Goal: Information Seeking & Learning: Check status

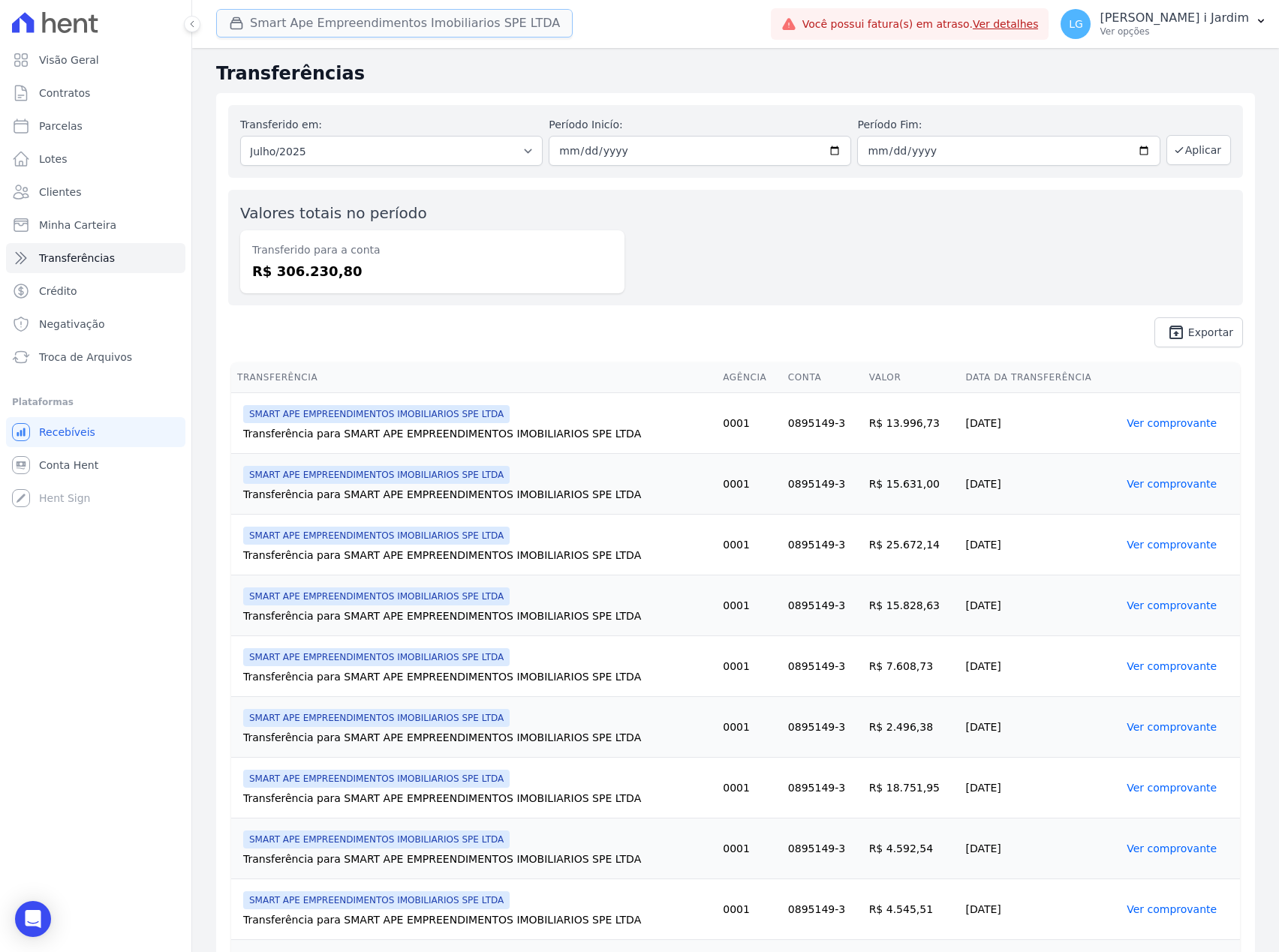
click at [402, 23] on button "Smart Ape Empreendimentos Imobiliarios SPE LTDA" at bounding box center [394, 23] width 356 height 28
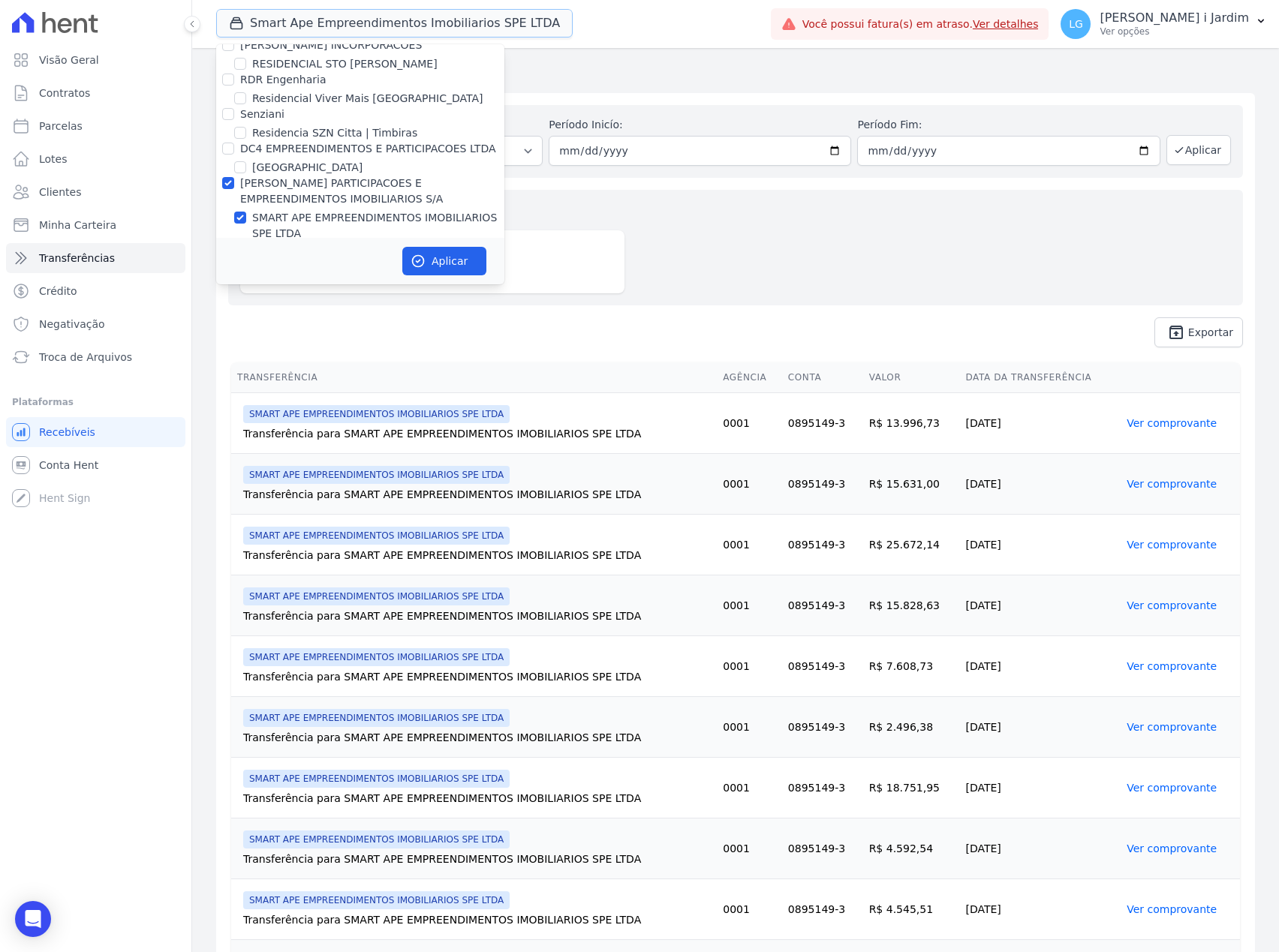
scroll to position [3629, 0]
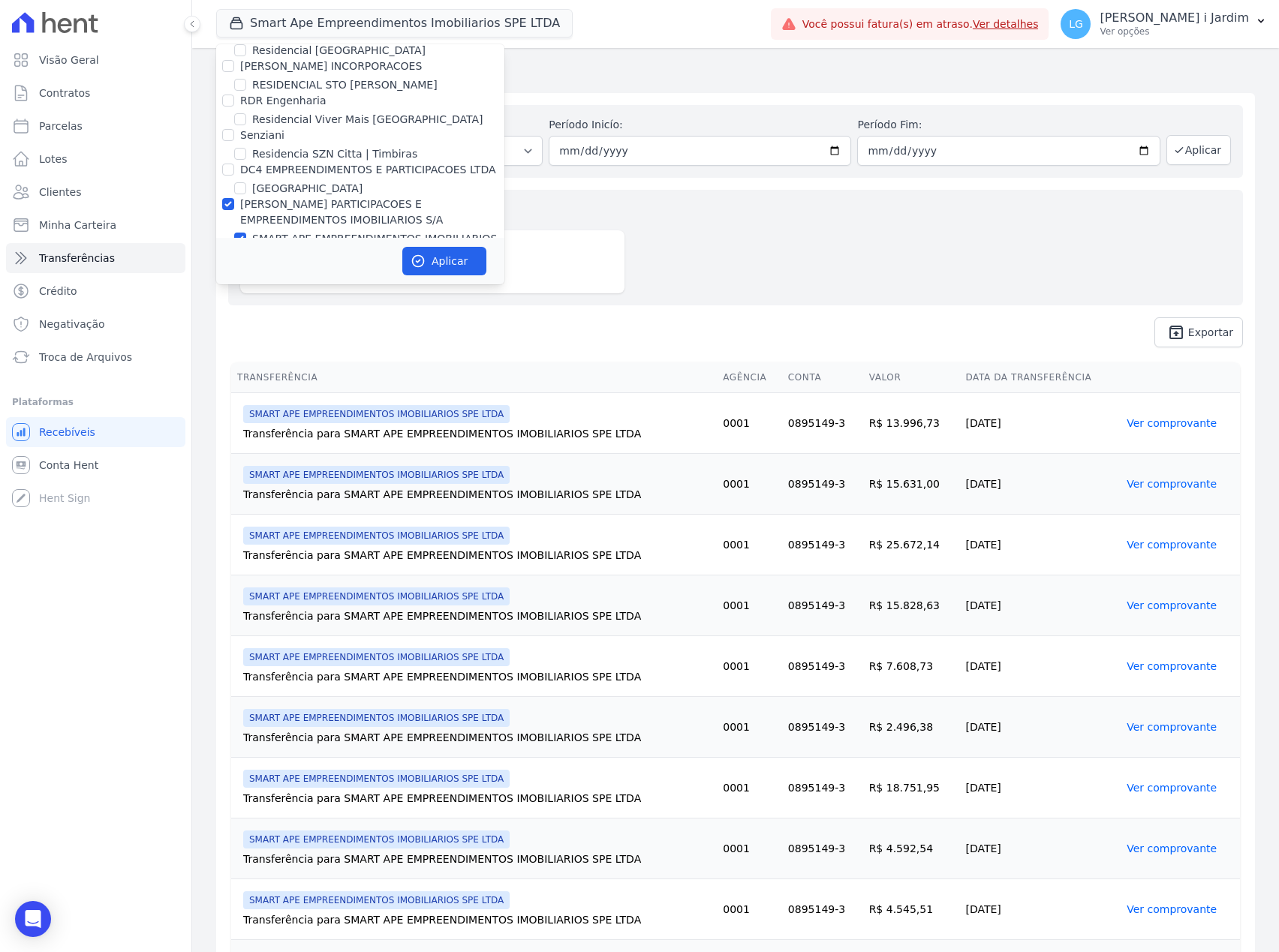
click at [288, 196] on div "[PERSON_NAME] PARTICIPACOES E EMPREENDIMENTOS IMOBILIARIOS S/A" at bounding box center [372, 212] width 264 height 31
click at [295, 198] on label "[PERSON_NAME] PARTICIPACOES E EMPREENDIMENTOS IMOBILIARIOS S/A" at bounding box center [342, 211] width 203 height 27
click at [234, 198] on input "[PERSON_NAME] PARTICIPACOES E EMPREENDIMENTOS IMOBILIARIOS S/A" at bounding box center [228, 203] width 12 height 12
checkbox input "false"
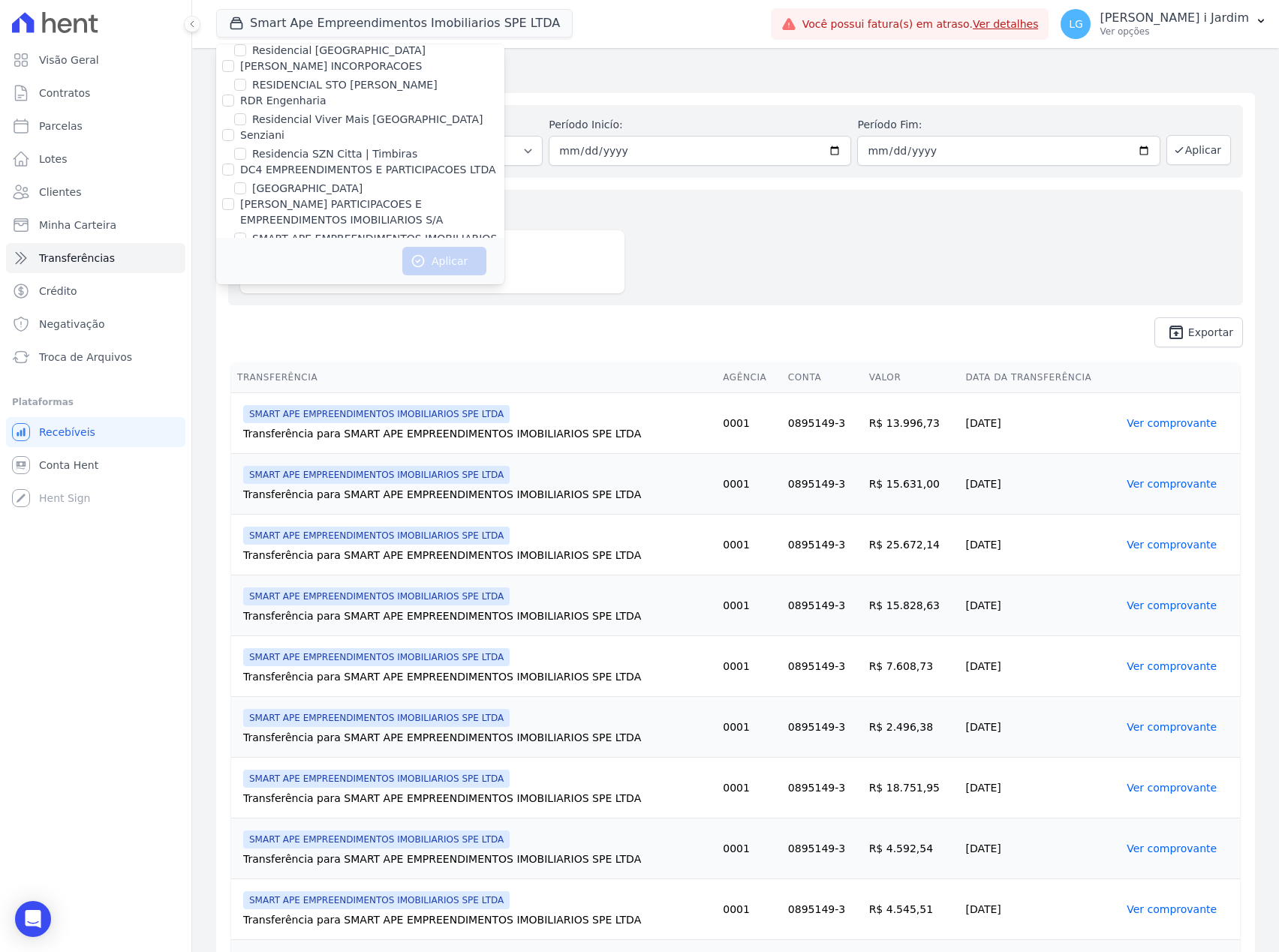
scroll to position [2334, 0]
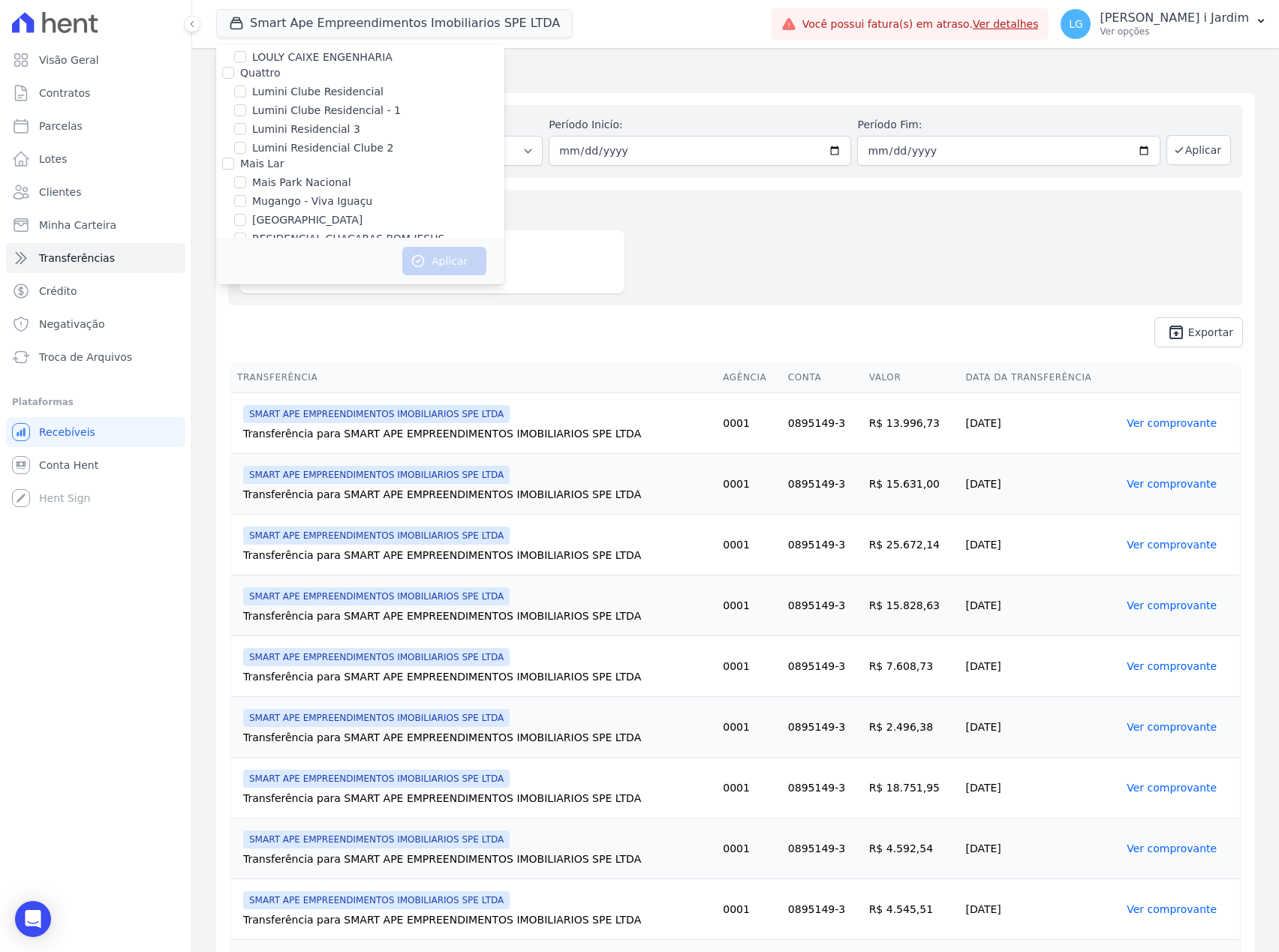
click at [296, 212] on label "[GEOGRAPHIC_DATA]" at bounding box center [307, 220] width 110 height 16
click at [246, 213] on input "[GEOGRAPHIC_DATA]" at bounding box center [239, 219] width 12 height 12
checkbox input "true"
click at [445, 265] on button "Aplicar" at bounding box center [444, 261] width 84 height 28
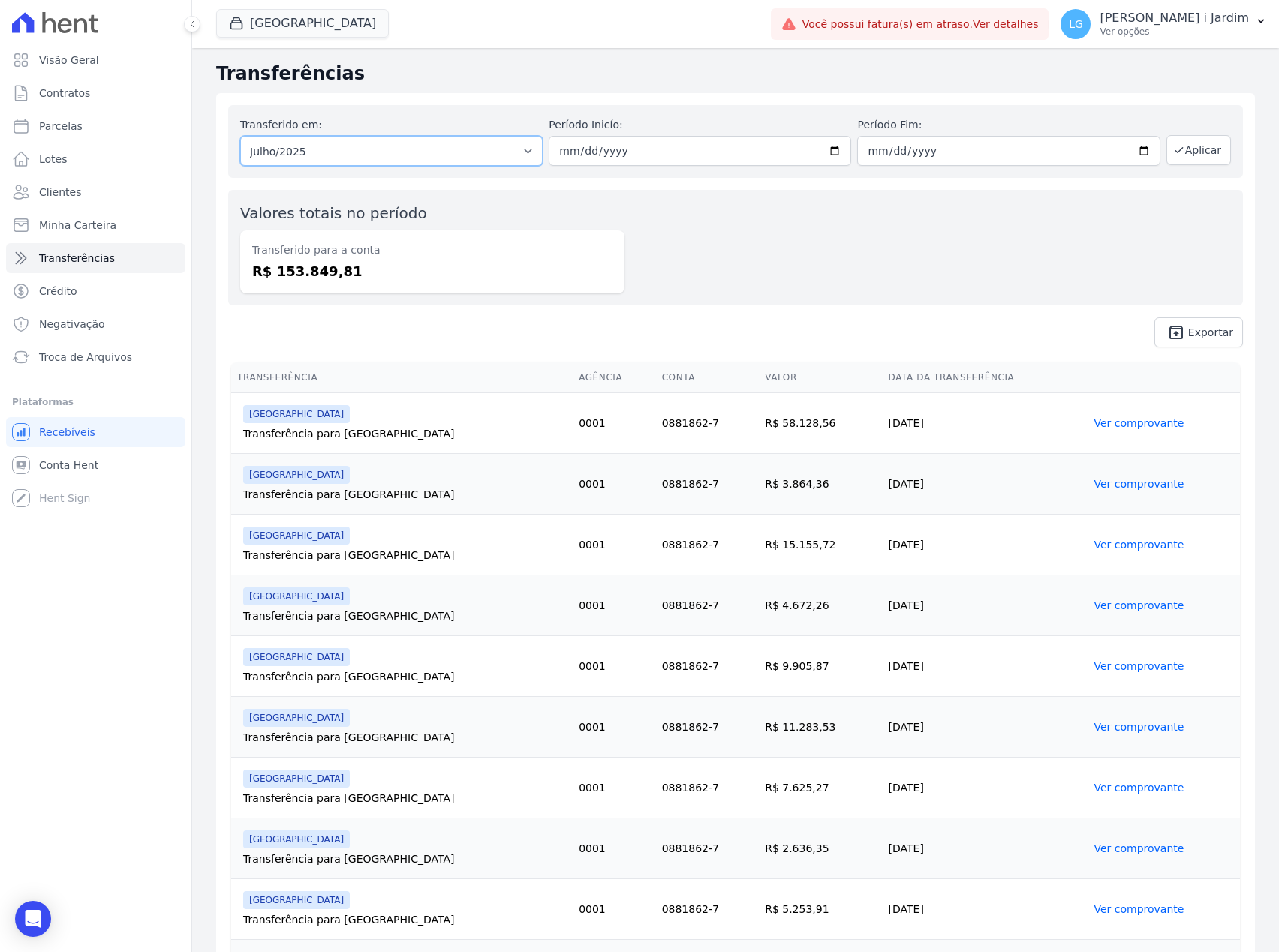
click at [316, 161] on select "Todos os meses Fevereiro/2025 Março/2025 Abril/2025 Maio/2025 Junho/2025 Julho/…" at bounding box center [391, 151] width 302 height 30
select select "08/2025"
click at [240, 136] on select "Todos os meses Fevereiro/2025 Março/2025 Abril/2025 Maio/2025 Junho/2025 Julho/…" at bounding box center [391, 151] width 302 height 30
click at [1200, 148] on button "Aplicar" at bounding box center [1198, 150] width 64 height 30
click at [298, 268] on dd "R$ 99.181,10" at bounding box center [432, 272] width 360 height 20
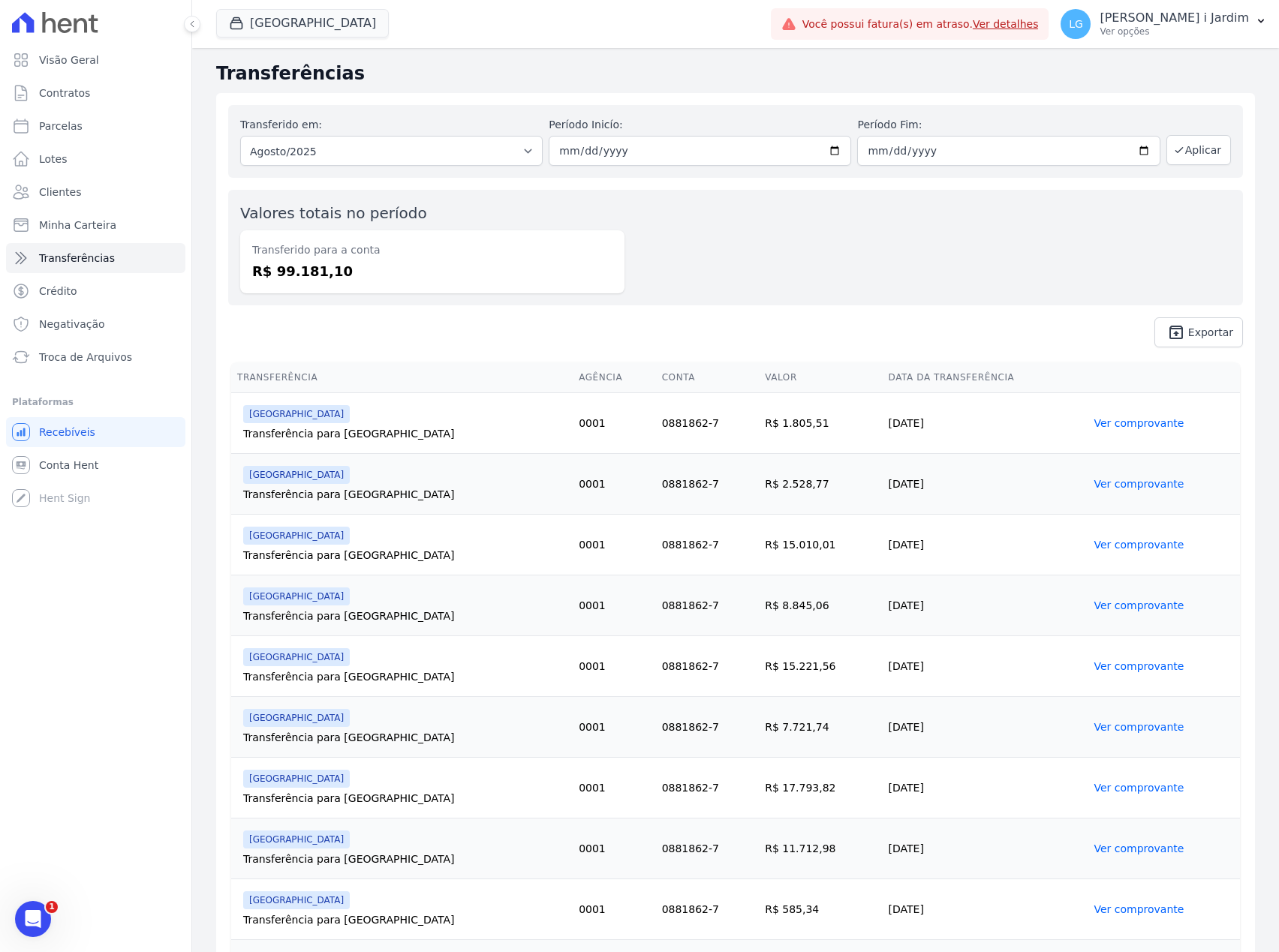
click at [298, 268] on dd "R$ 99.181,10" at bounding box center [432, 272] width 360 height 20
copy dd "99.181,10"
click at [88, 469] on span "Conta Hent" at bounding box center [69, 465] width 60 height 15
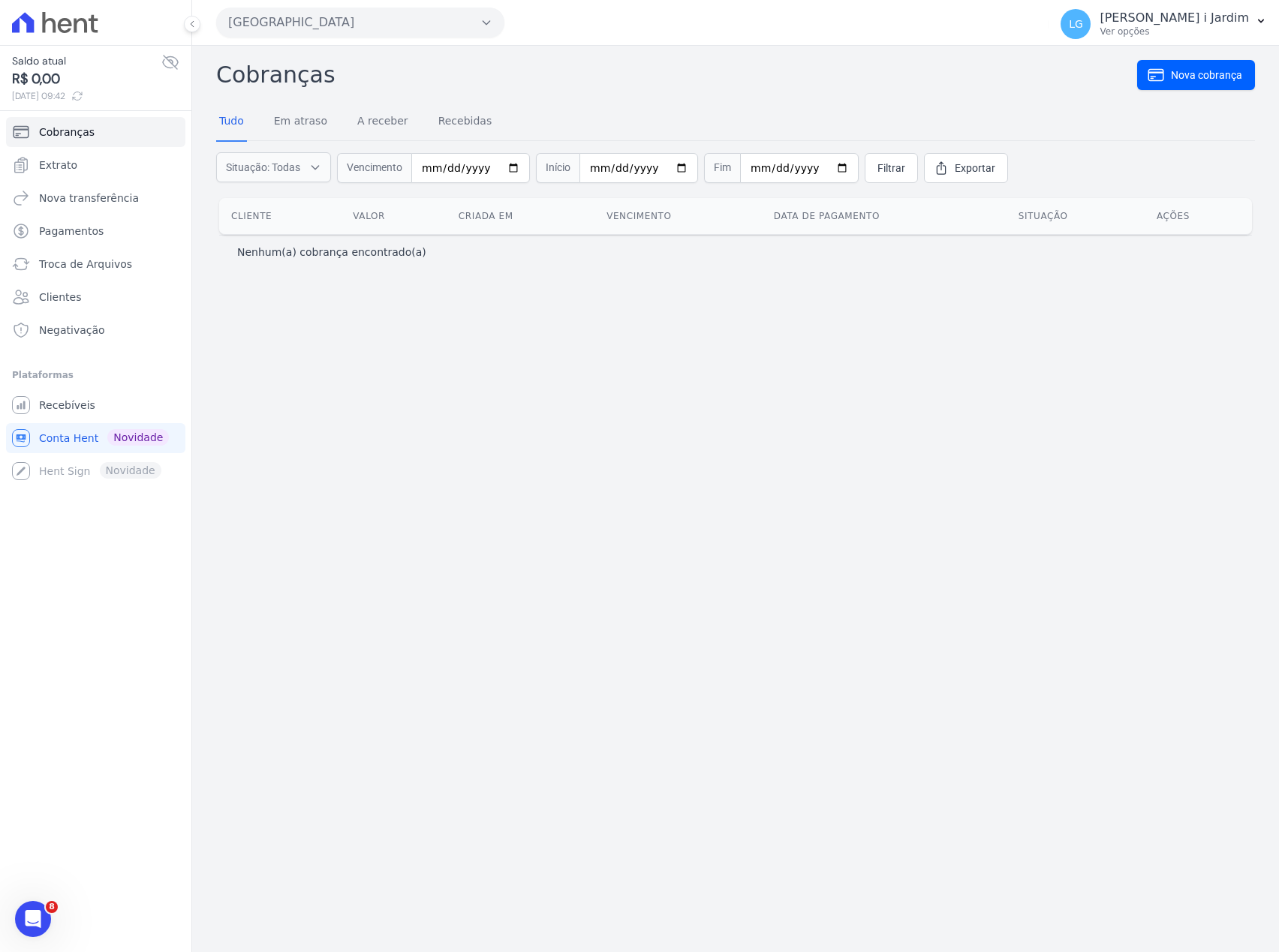
click at [174, 66] on icon at bounding box center [170, 62] width 15 height 13
click at [174, 66] on icon at bounding box center [170, 62] width 18 height 18
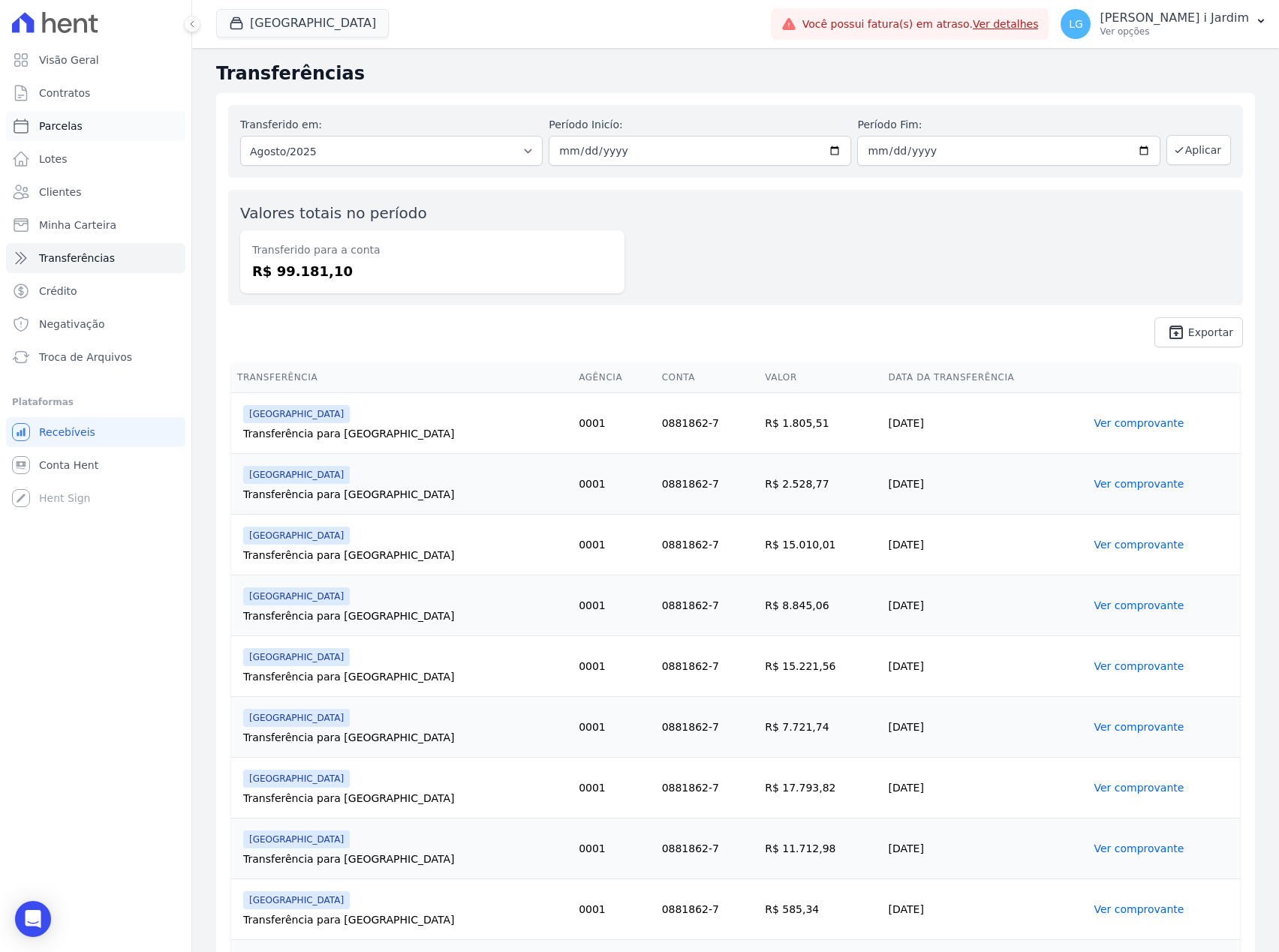
click at [126, 139] on link "Parcelas" at bounding box center [96, 126] width 179 height 30
select select
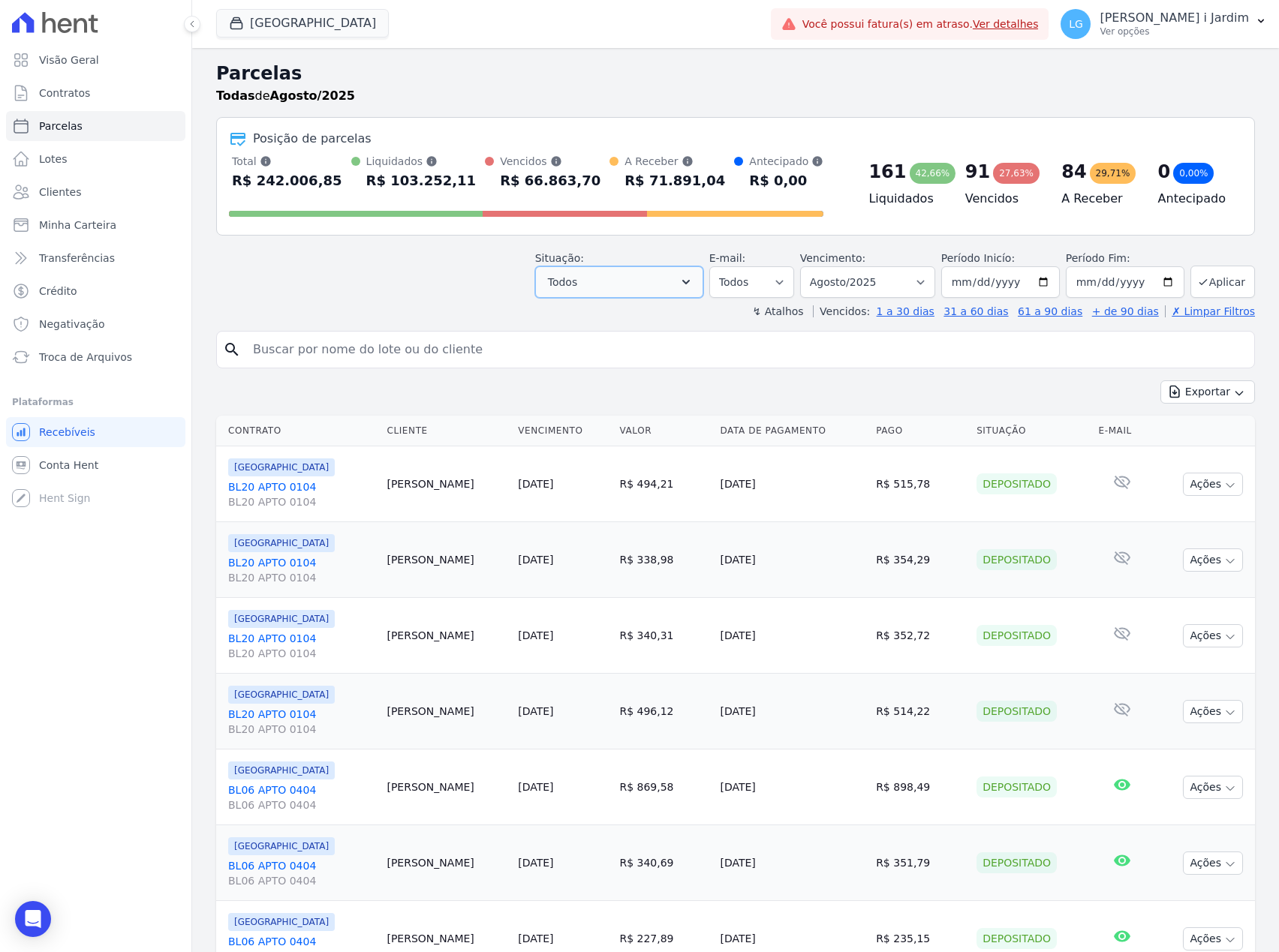
click at [574, 288] on span "Todos" at bounding box center [562, 282] width 29 height 18
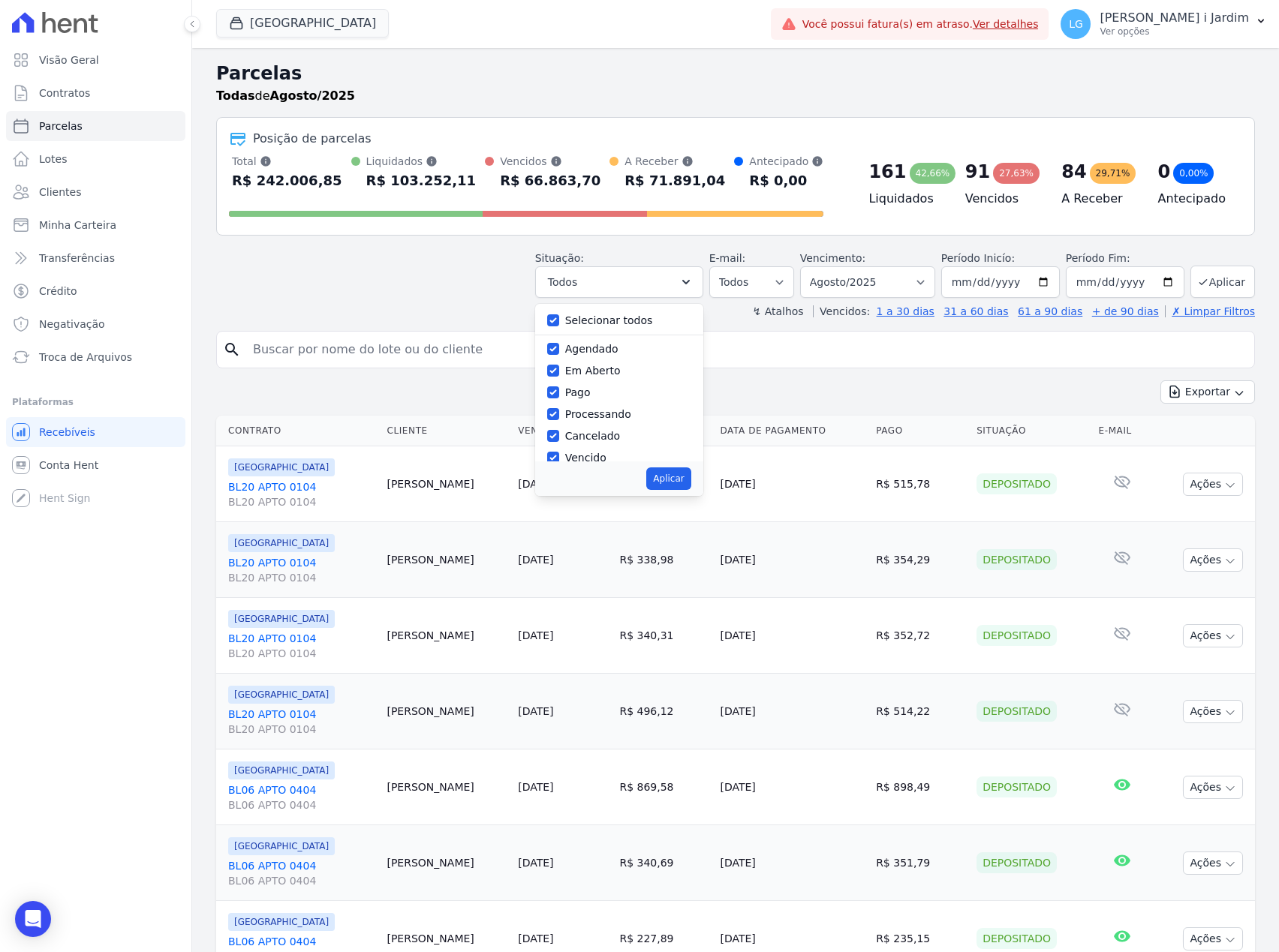
click at [576, 323] on label "Selecionar todos" at bounding box center [609, 319] width 88 height 12
click at [559, 323] on input "Selecionar todos" at bounding box center [553, 319] width 12 height 12
checkbox input "false"
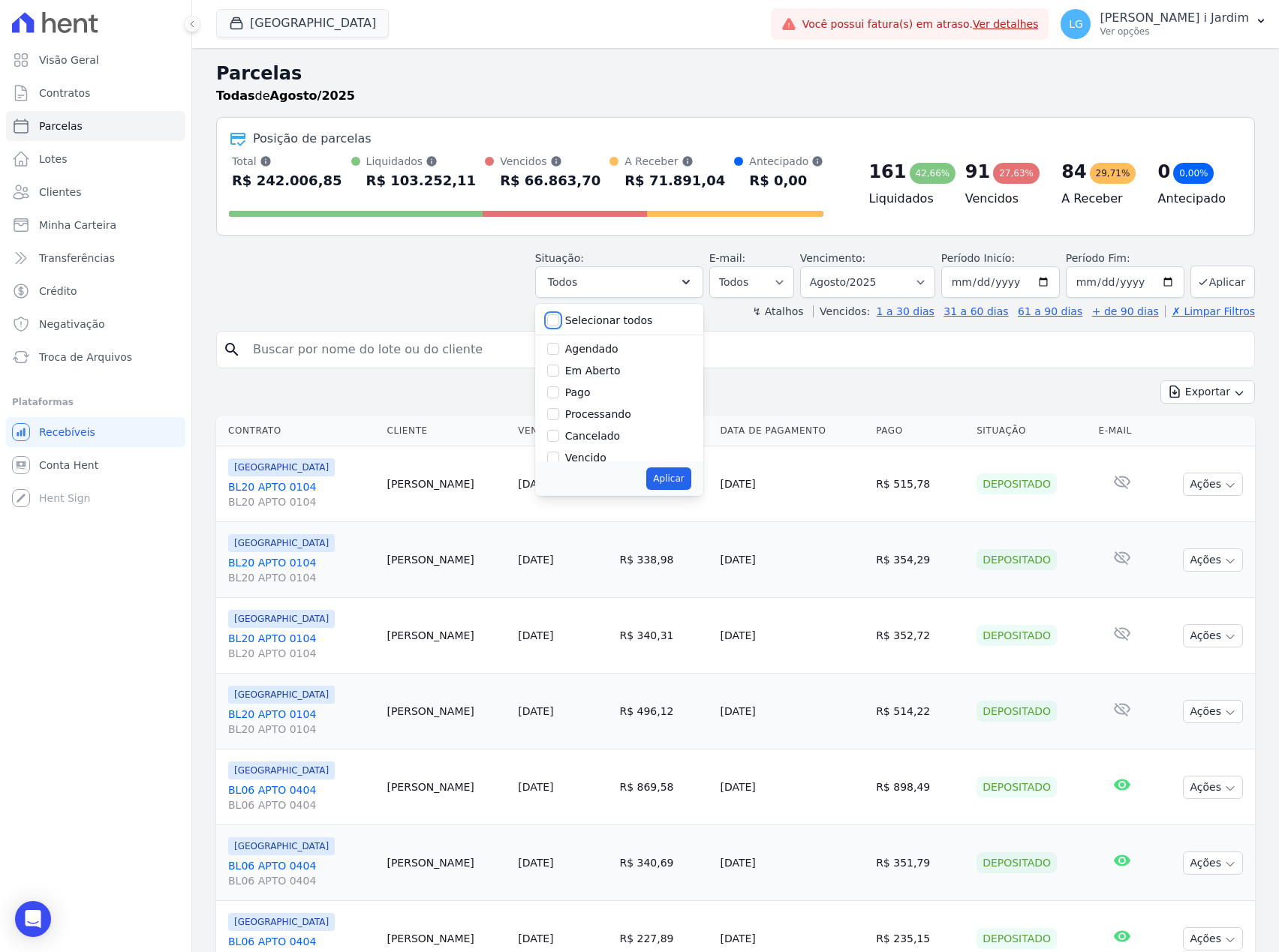
checkbox input "false"
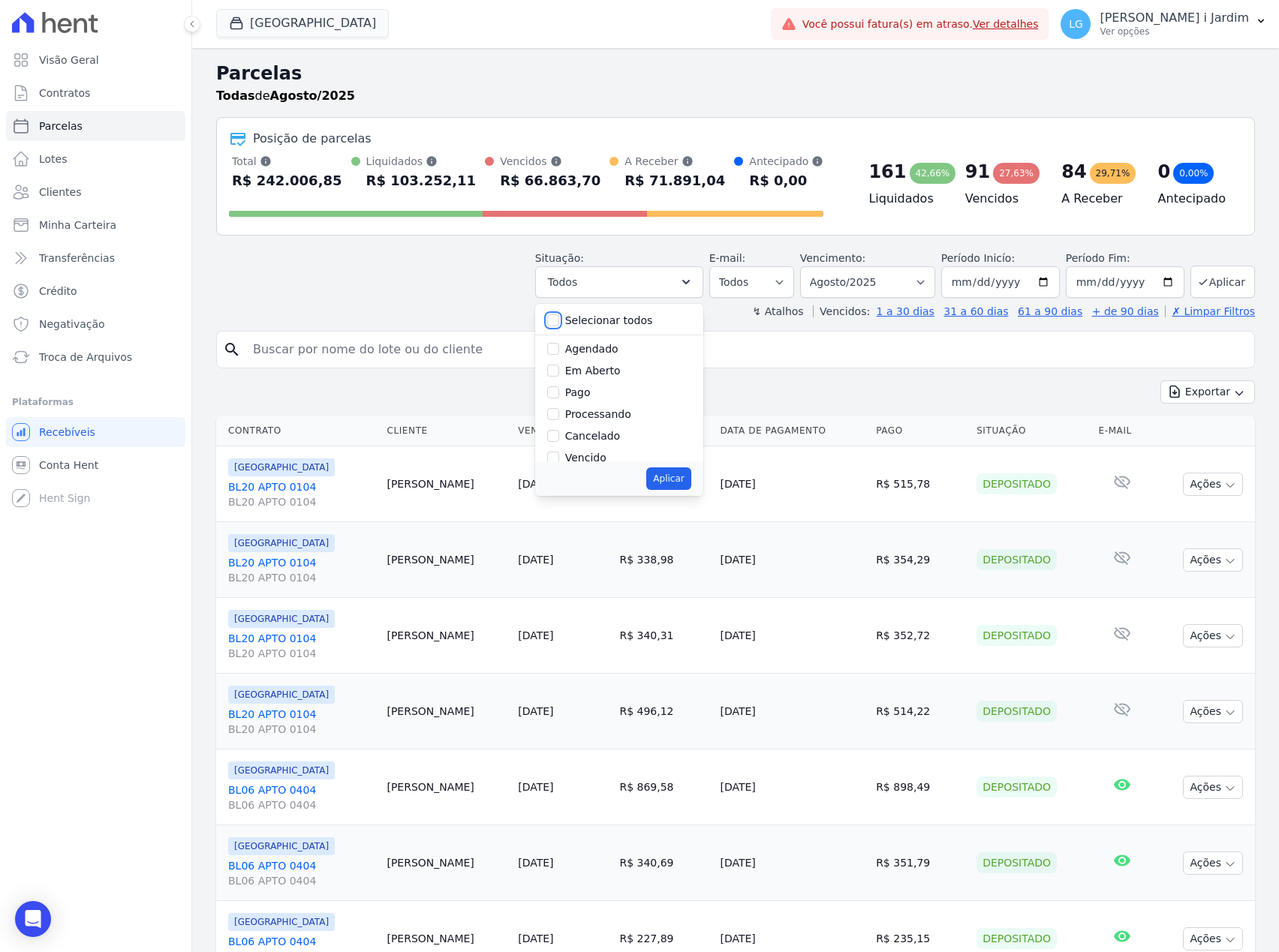
checkbox input "false"
click at [609, 381] on label "Transferindo" at bounding box center [597, 378] width 65 height 12
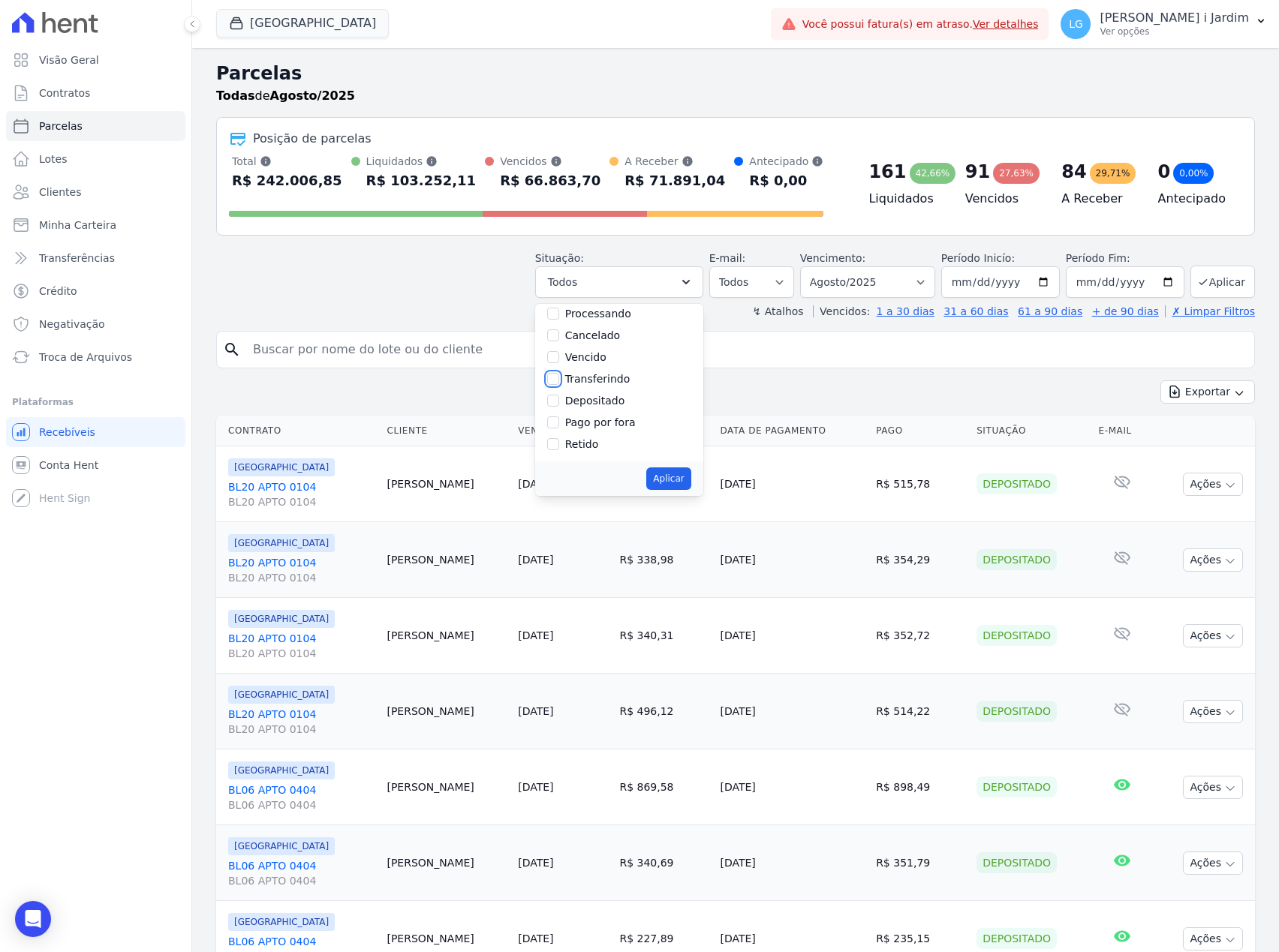
click at [559, 381] on input "Transferindo" at bounding box center [553, 378] width 12 height 12
checkbox input "true"
click at [664, 482] on button "Aplicar" at bounding box center [668, 478] width 44 height 23
select select "transferring"
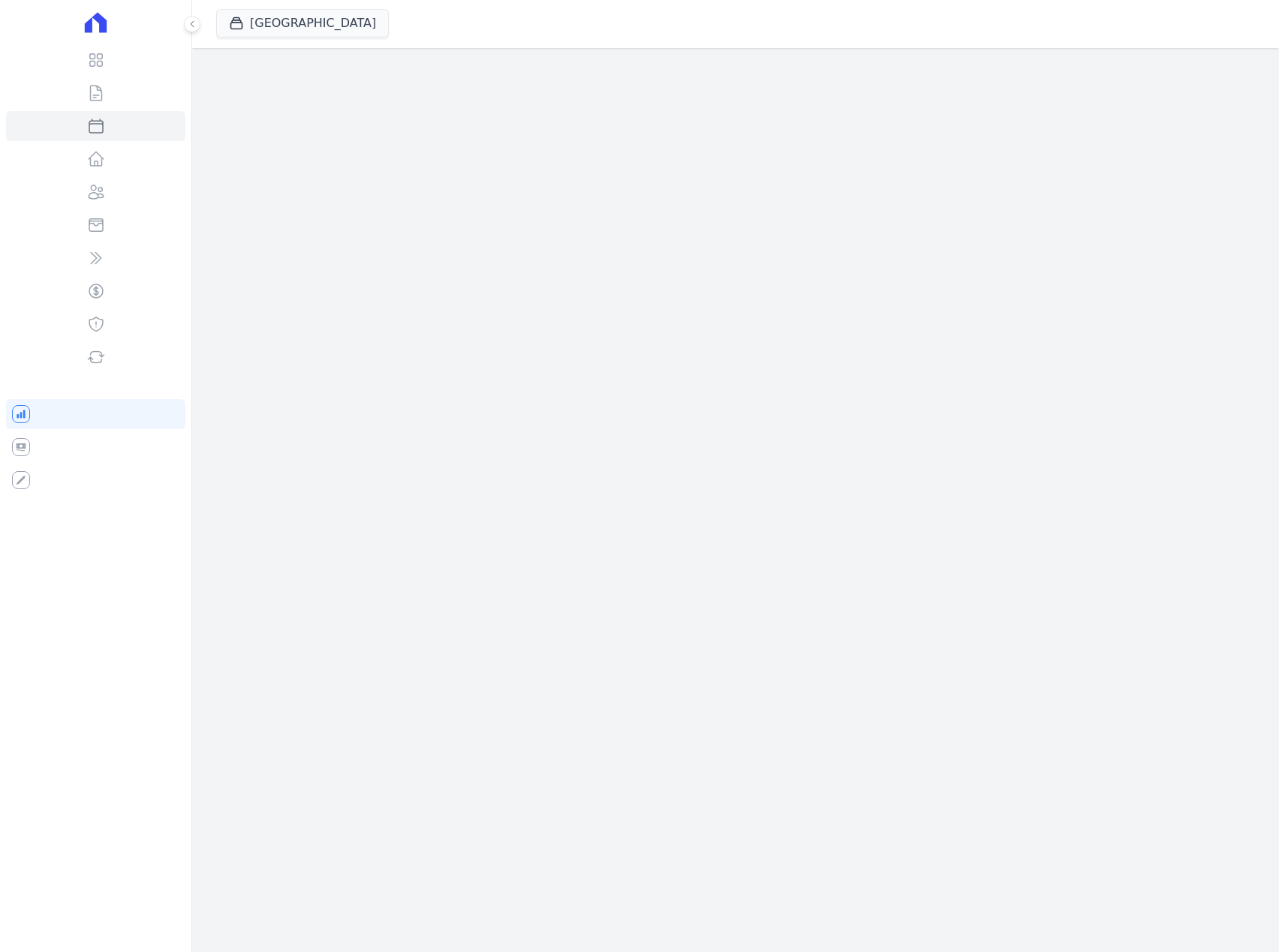
select select
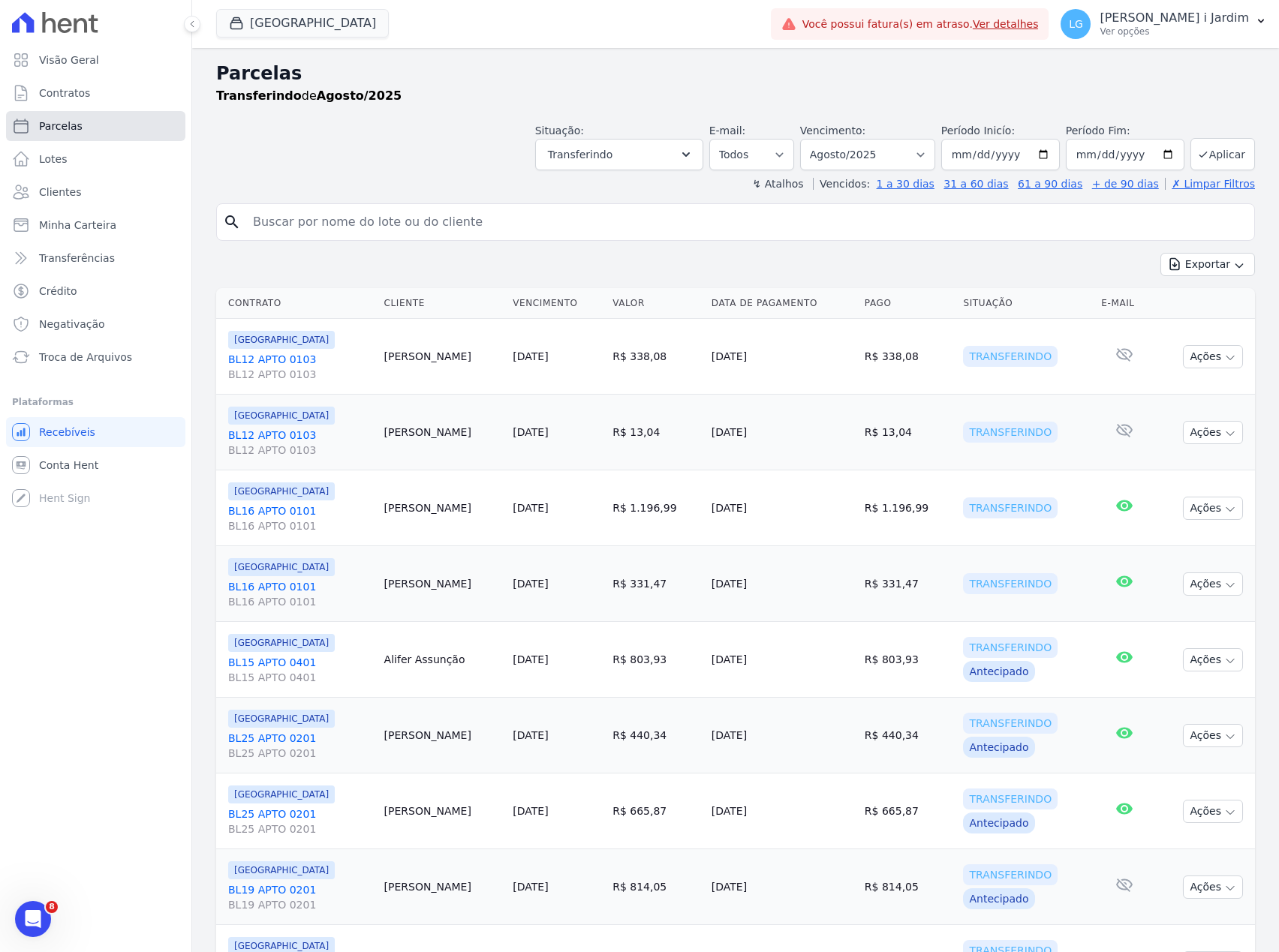
click at [102, 115] on link "Parcelas" at bounding box center [96, 126] width 179 height 30
select select
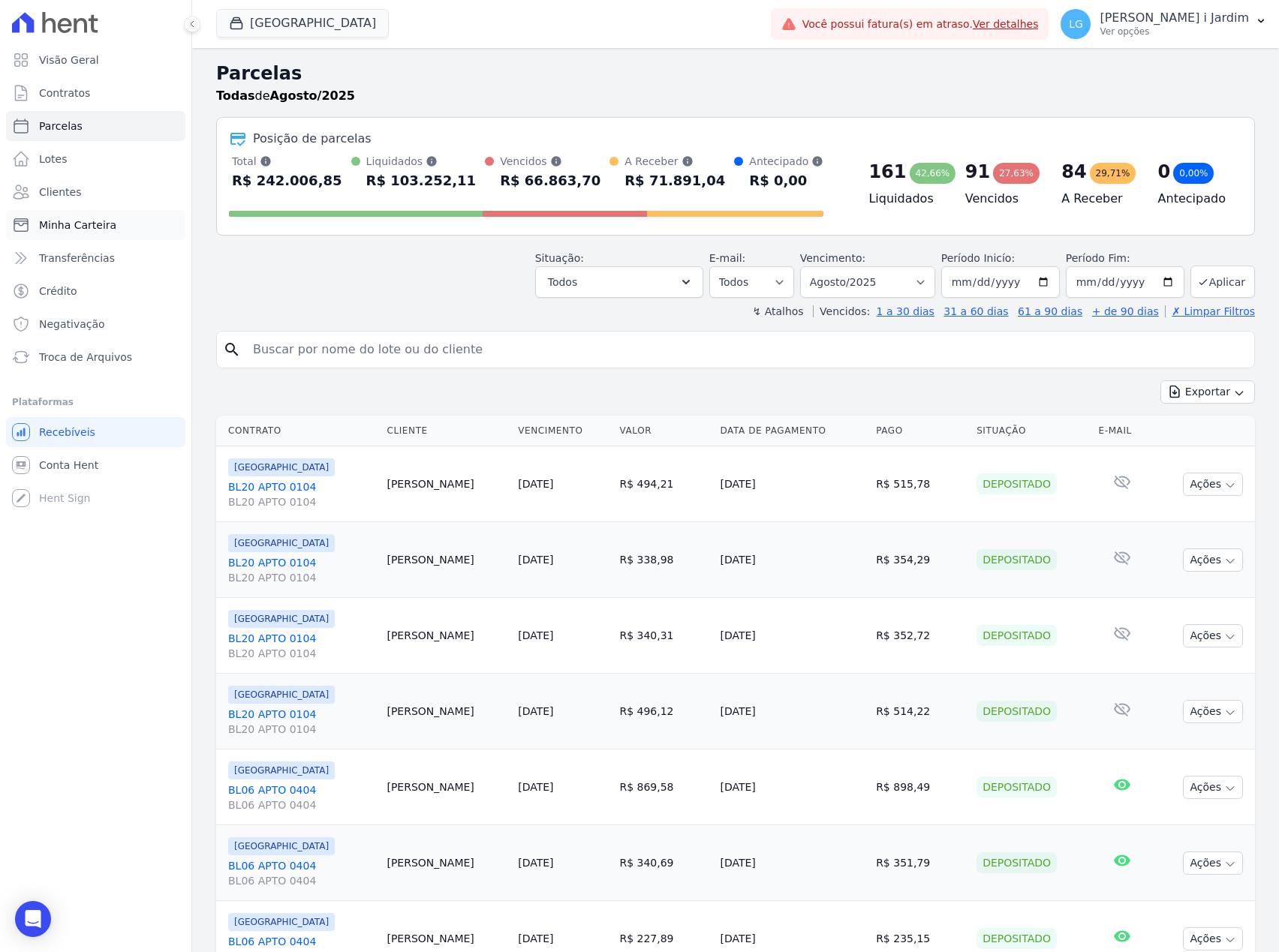
click at [139, 223] on link "Minha Carteira" at bounding box center [96, 225] width 179 height 30
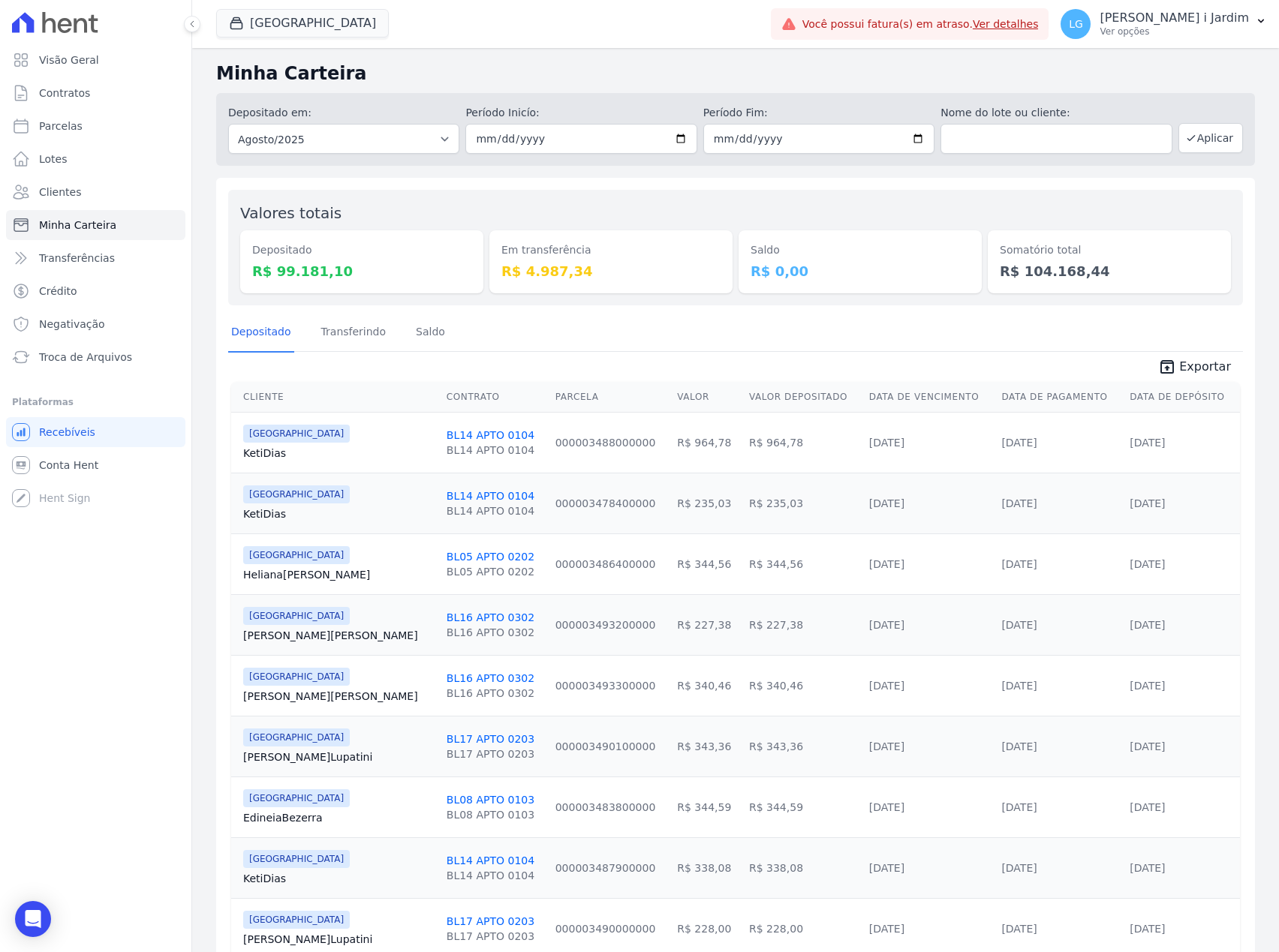
drag, startPoint x: 1007, startPoint y: 271, endPoint x: 1075, endPoint y: 263, distance: 68.5
click at [1075, 263] on dd "R$ 104.168,44" at bounding box center [1109, 272] width 219 height 20
copy dd "104.168,44"
click at [115, 260] on link "Transferências" at bounding box center [96, 258] width 179 height 30
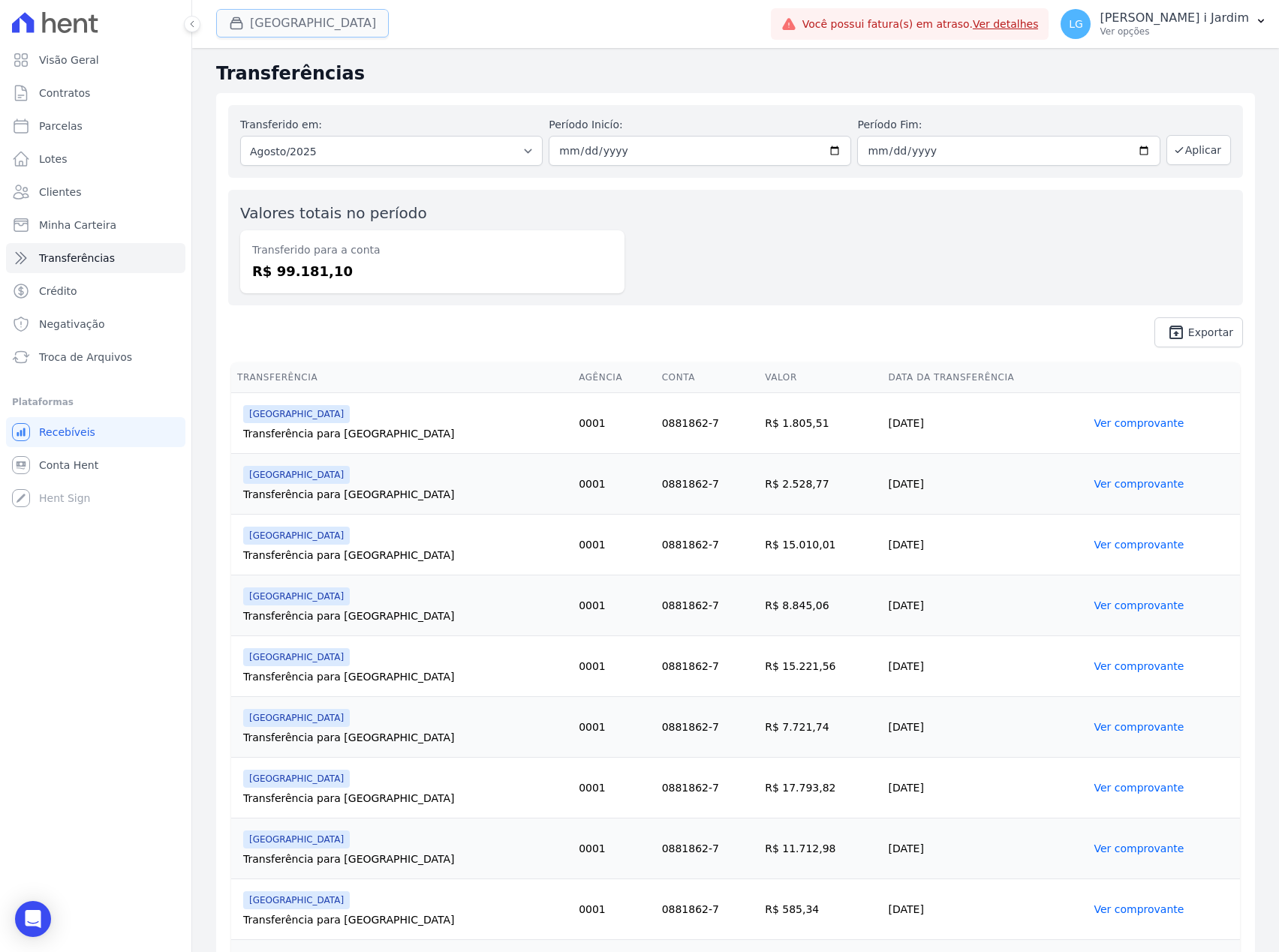
click at [255, 31] on button "[GEOGRAPHIC_DATA]" at bounding box center [302, 23] width 173 height 28
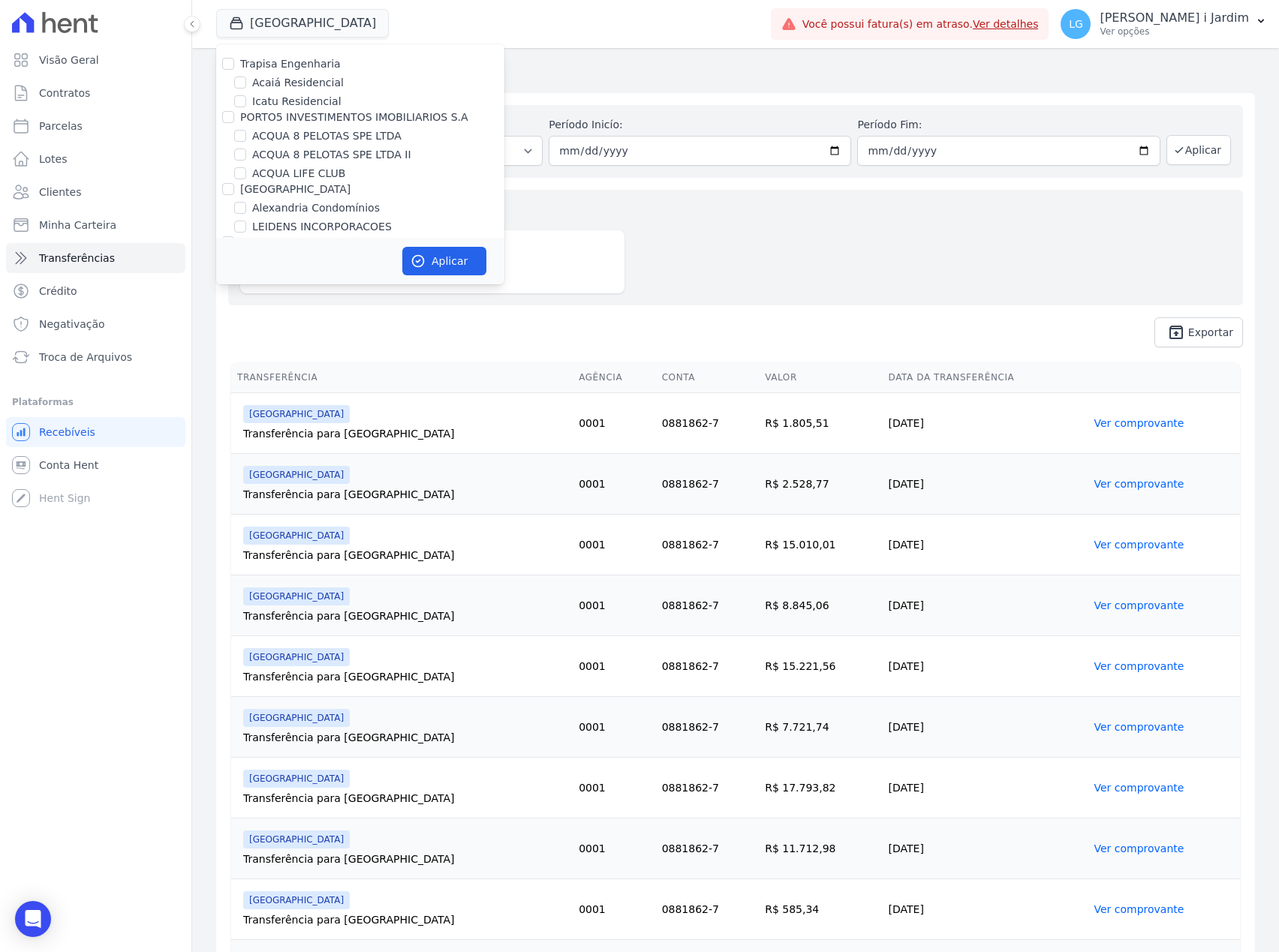
click at [268, 60] on label "Trapisa Engenharia" at bounding box center [291, 64] width 100 height 12
click at [234, 60] on input "Trapisa Engenharia" at bounding box center [228, 64] width 12 height 12
checkbox input "true"
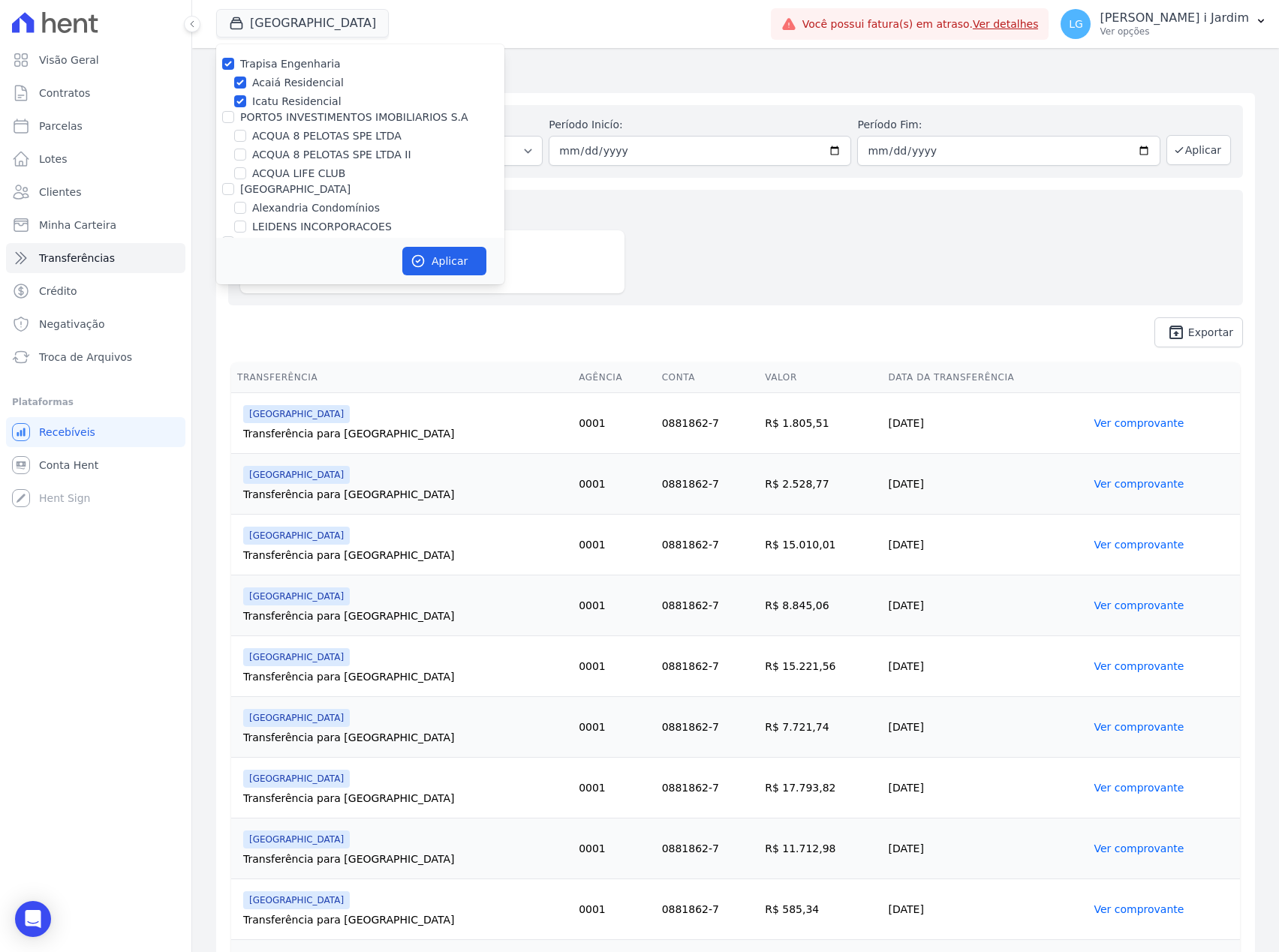
click at [268, 60] on label "Trapisa Engenharia" at bounding box center [291, 64] width 100 height 12
click at [234, 60] on input "Trapisa Engenharia" at bounding box center [228, 64] width 12 height 12
checkbox input "false"
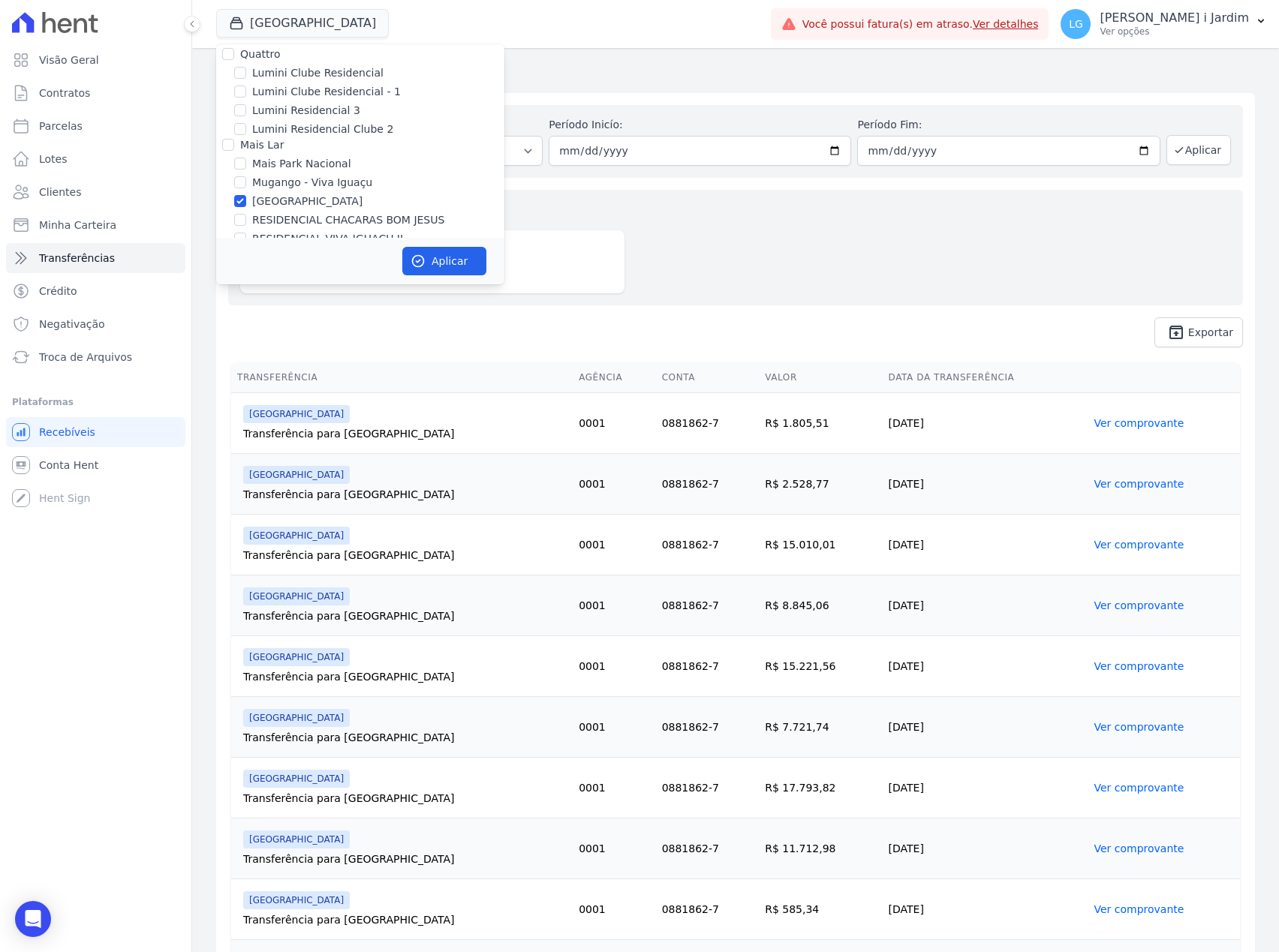
scroll to position [2300, 0]
click at [293, 294] on label "[GEOGRAPHIC_DATA]" at bounding box center [307, 302] width 110 height 16
click at [246, 296] on input "[GEOGRAPHIC_DATA]" at bounding box center [239, 301] width 12 height 12
checkbox input "false"
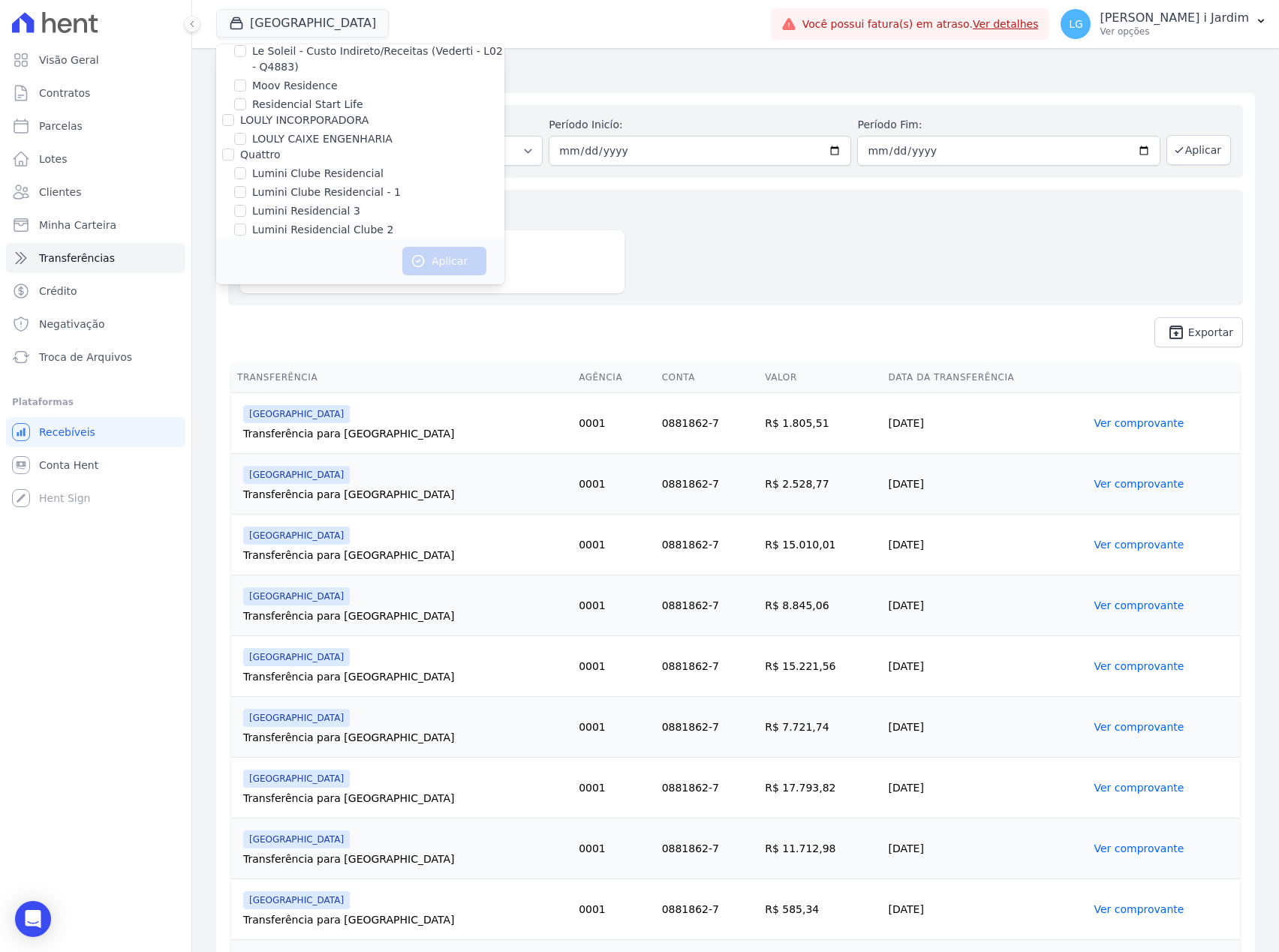
scroll to position [1598, 0]
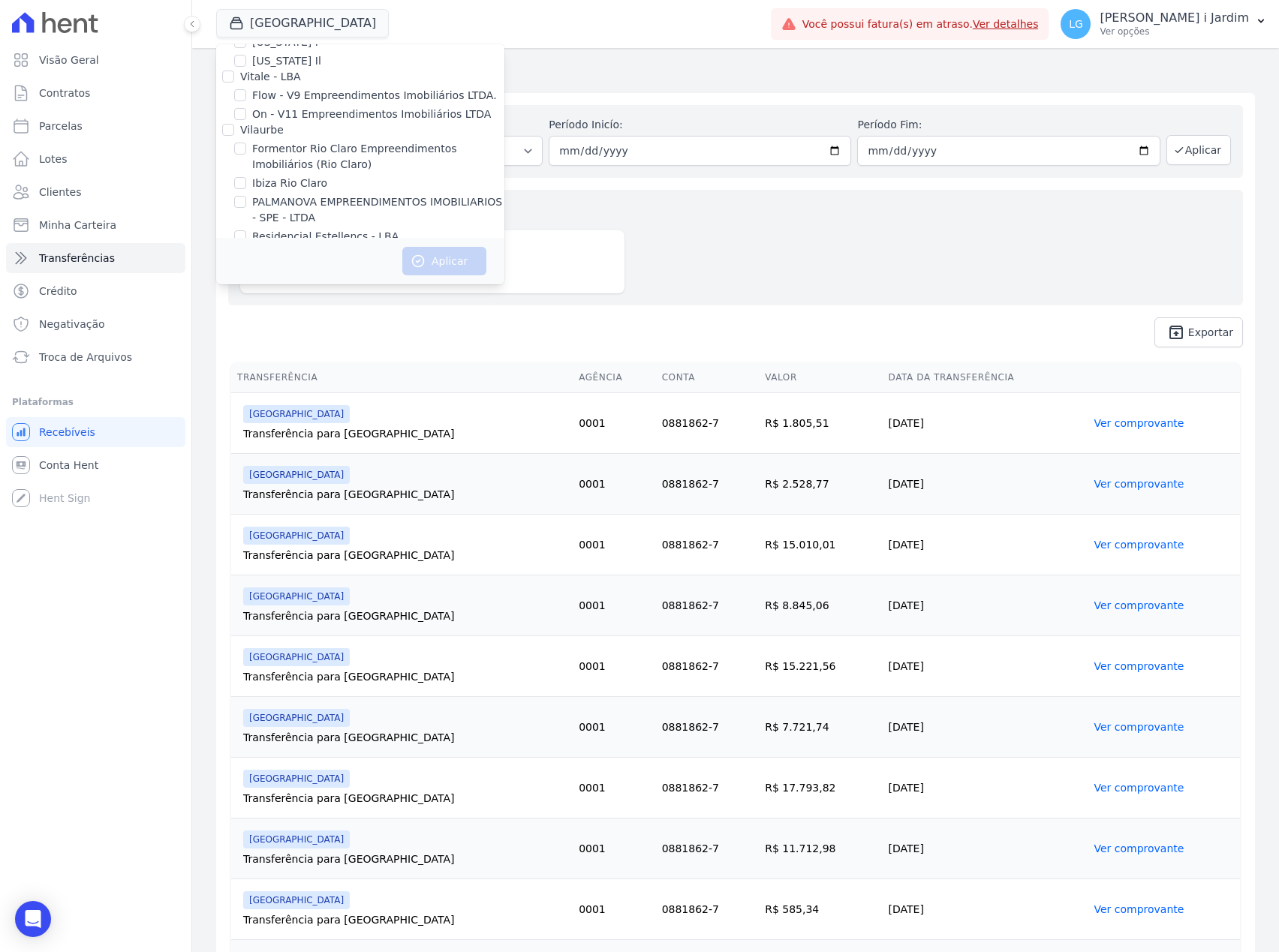
click at [291, 282] on label "Villa Francesa Iris" at bounding box center [298, 290] width 92 height 16
click at [246, 283] on input "Villa Francesa Iris" at bounding box center [239, 289] width 12 height 12
checkbox input "true"
click at [270, 263] on label "[GEOGRAPHIC_DATA]" at bounding box center [307, 271] width 110 height 16
click at [246, 264] on input "[GEOGRAPHIC_DATA]" at bounding box center [239, 270] width 12 height 12
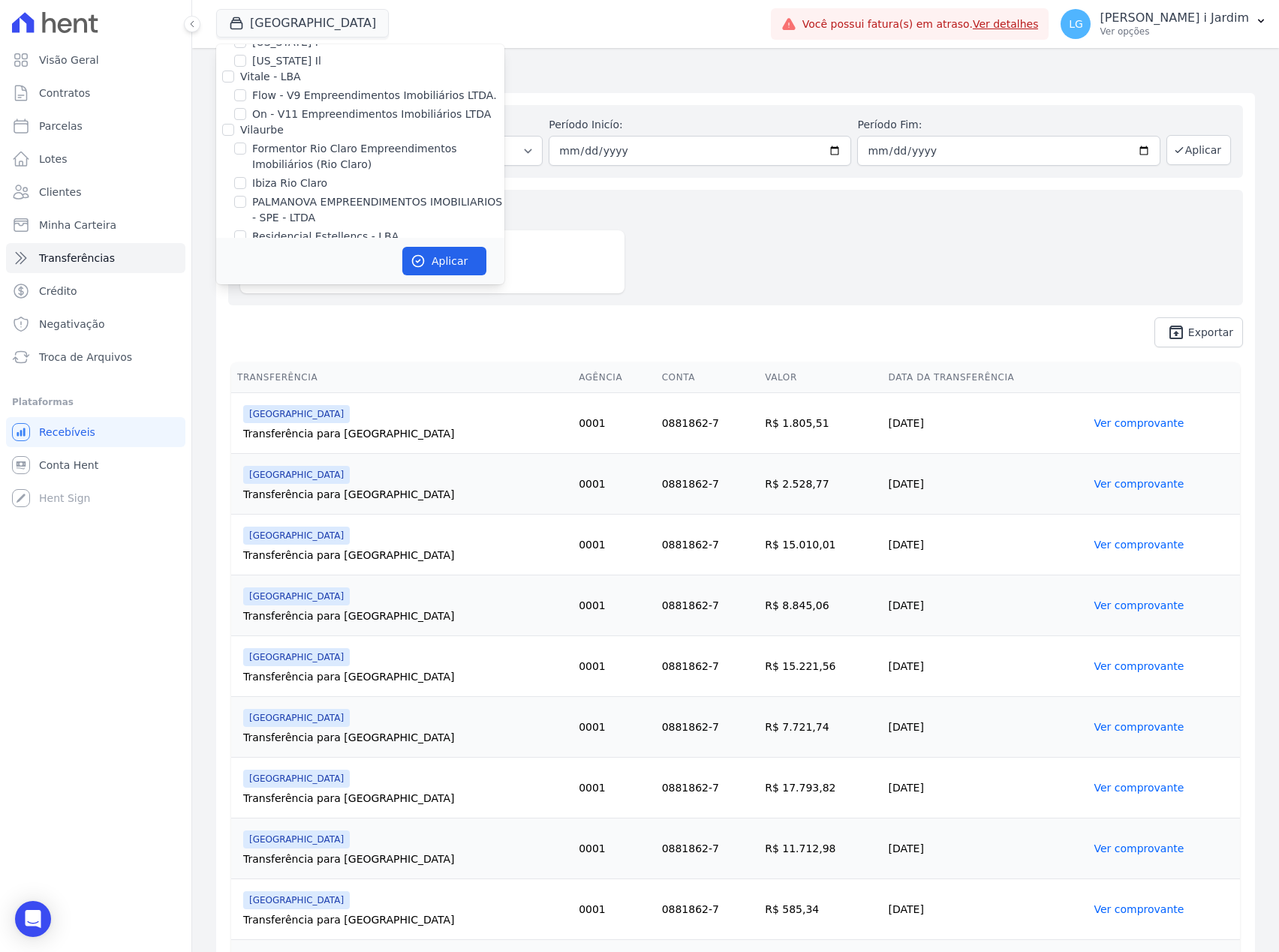
checkbox input "true"
click at [435, 252] on button "Aplicar" at bounding box center [444, 261] width 84 height 28
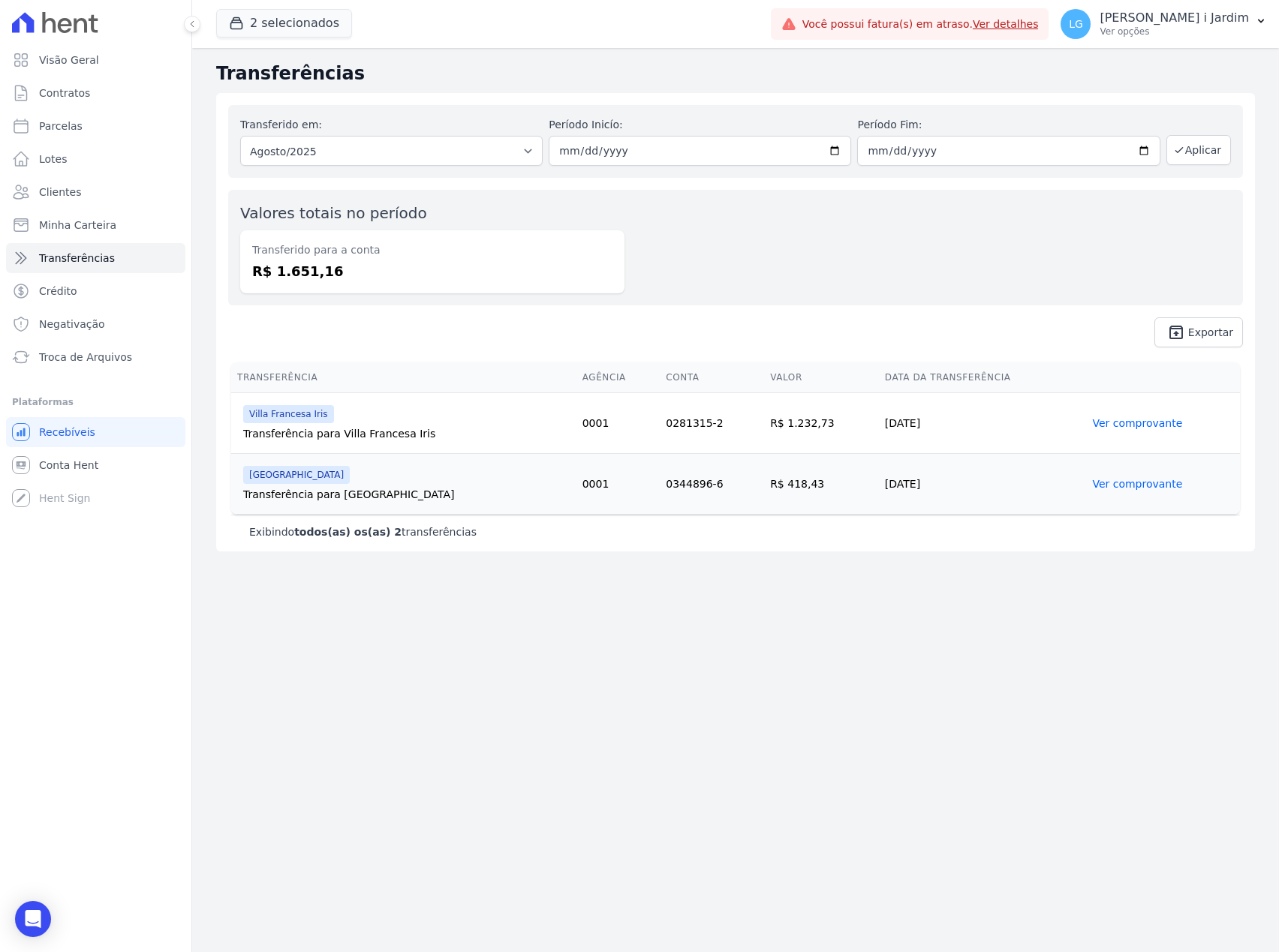
click at [641, 734] on div "Transferências Transferido em: Todos os meses Março/2024 Abril/2024 Maio/2024 J…" at bounding box center [736, 500] width 1087 height 904
click at [132, 190] on link "Clientes" at bounding box center [96, 192] width 179 height 30
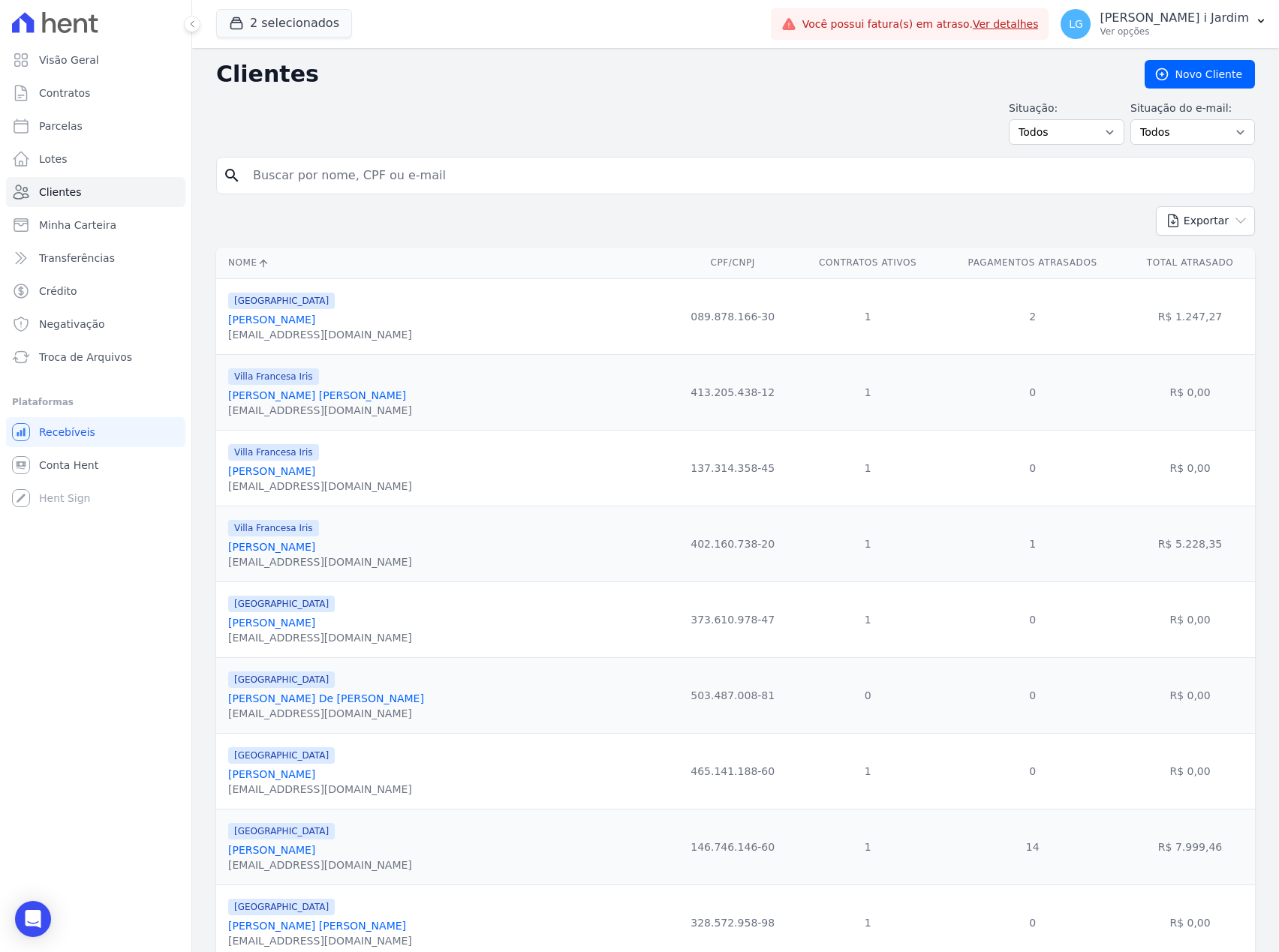
click at [458, 162] on input "search" at bounding box center [746, 176] width 1004 height 30
paste input "Pietra Bella Guarnieri Machado"
type input "Pietra Bella Guarnieri Machado"
click at [404, 224] on div "Exportar PDF CSV Dimob 2024" at bounding box center [735, 227] width 1039 height 42
click at [490, 187] on input "Pietra Bella Guarnieri Machado" at bounding box center [746, 176] width 1004 height 30
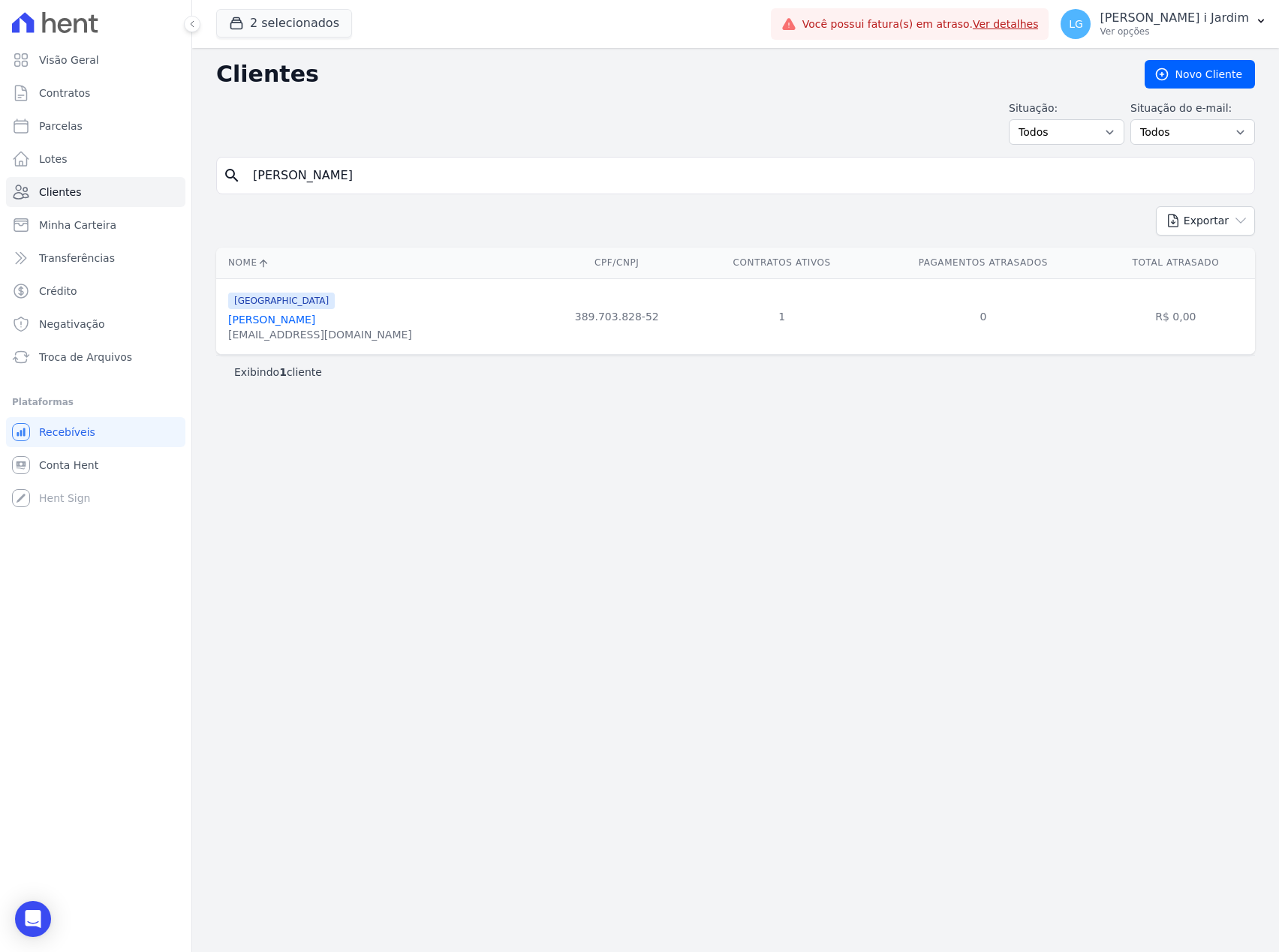
click at [315, 325] on link "Pietra Bella Guarnieri Machado" at bounding box center [272, 319] width 87 height 12
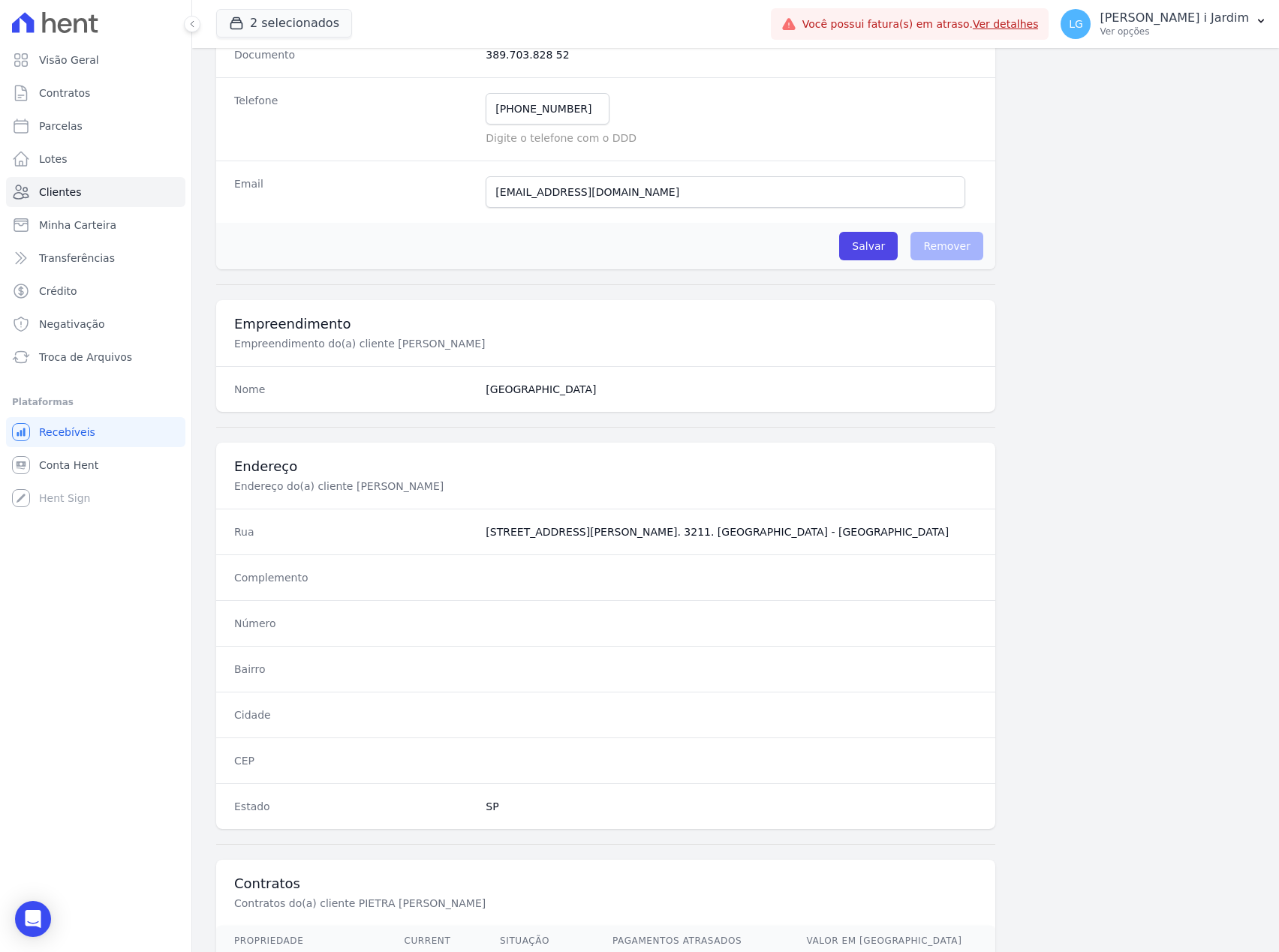
scroll to position [459, 0]
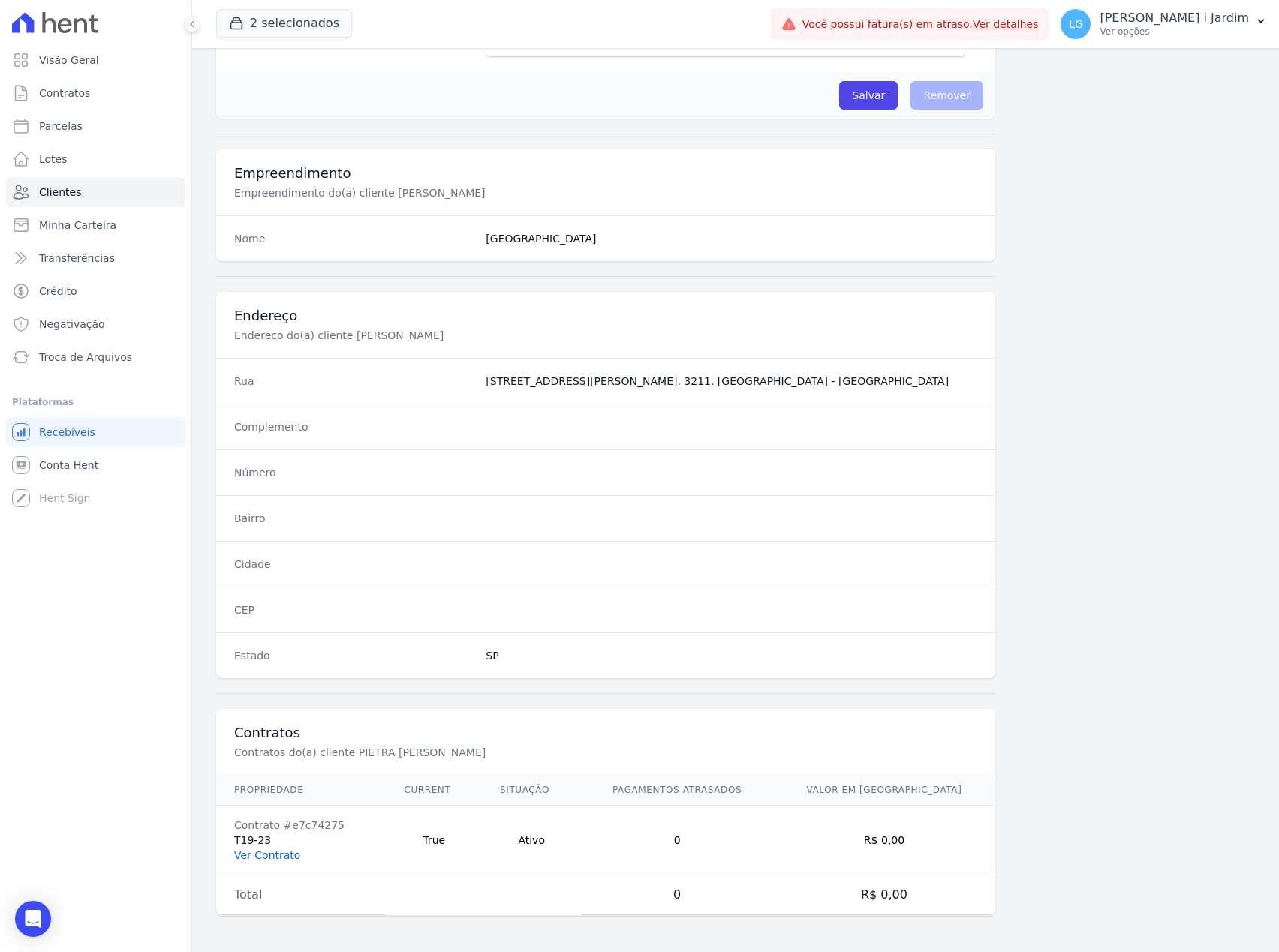
click at [288, 853] on link "Ver Contrato" at bounding box center [267, 855] width 66 height 12
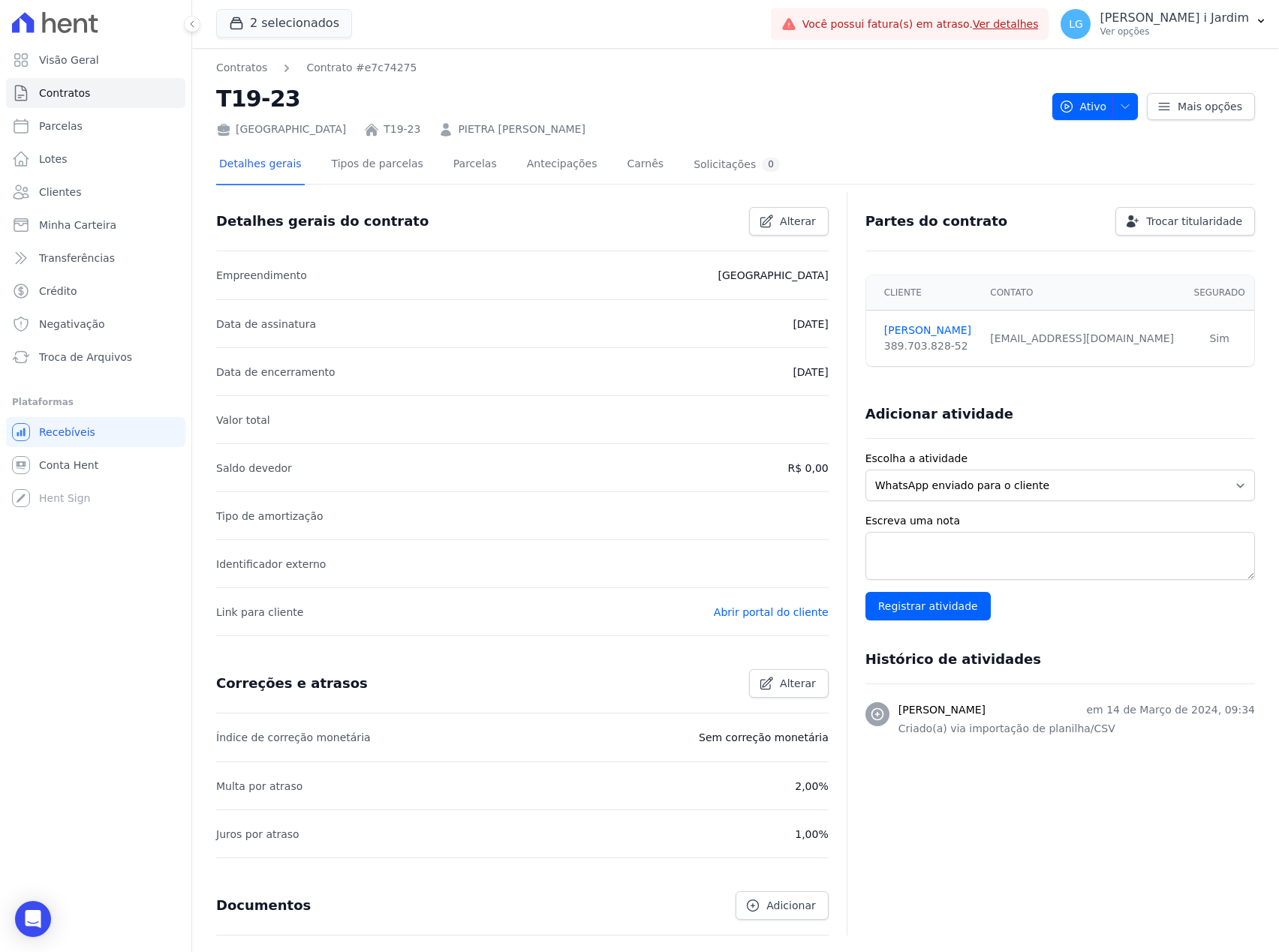
scroll to position [93, 0]
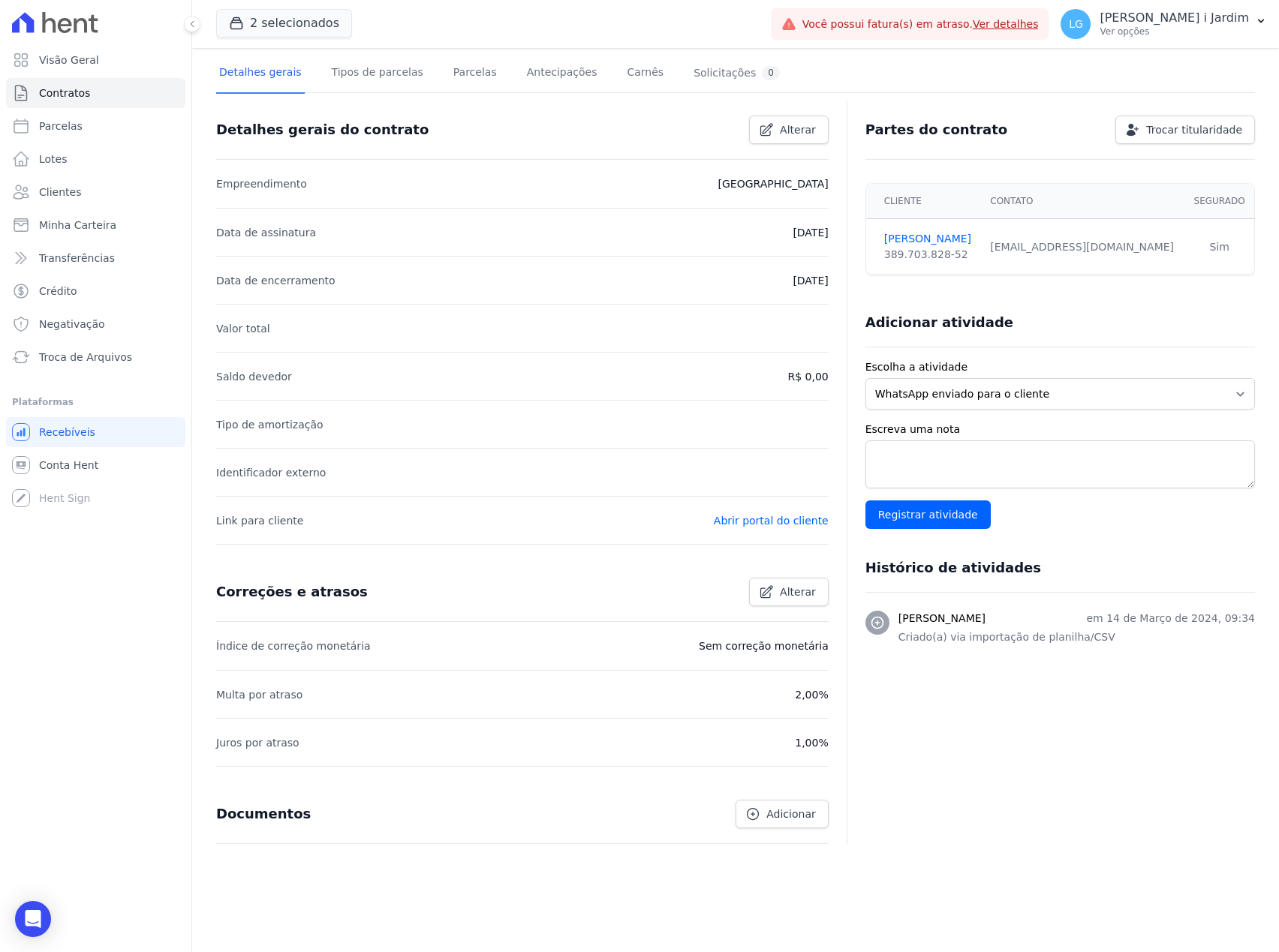
click at [1105, 738] on div "Partes do contrato Trocar titularidade Cliente Contato Segurado PIETRA MACHADO …" at bounding box center [1051, 472] width 408 height 743
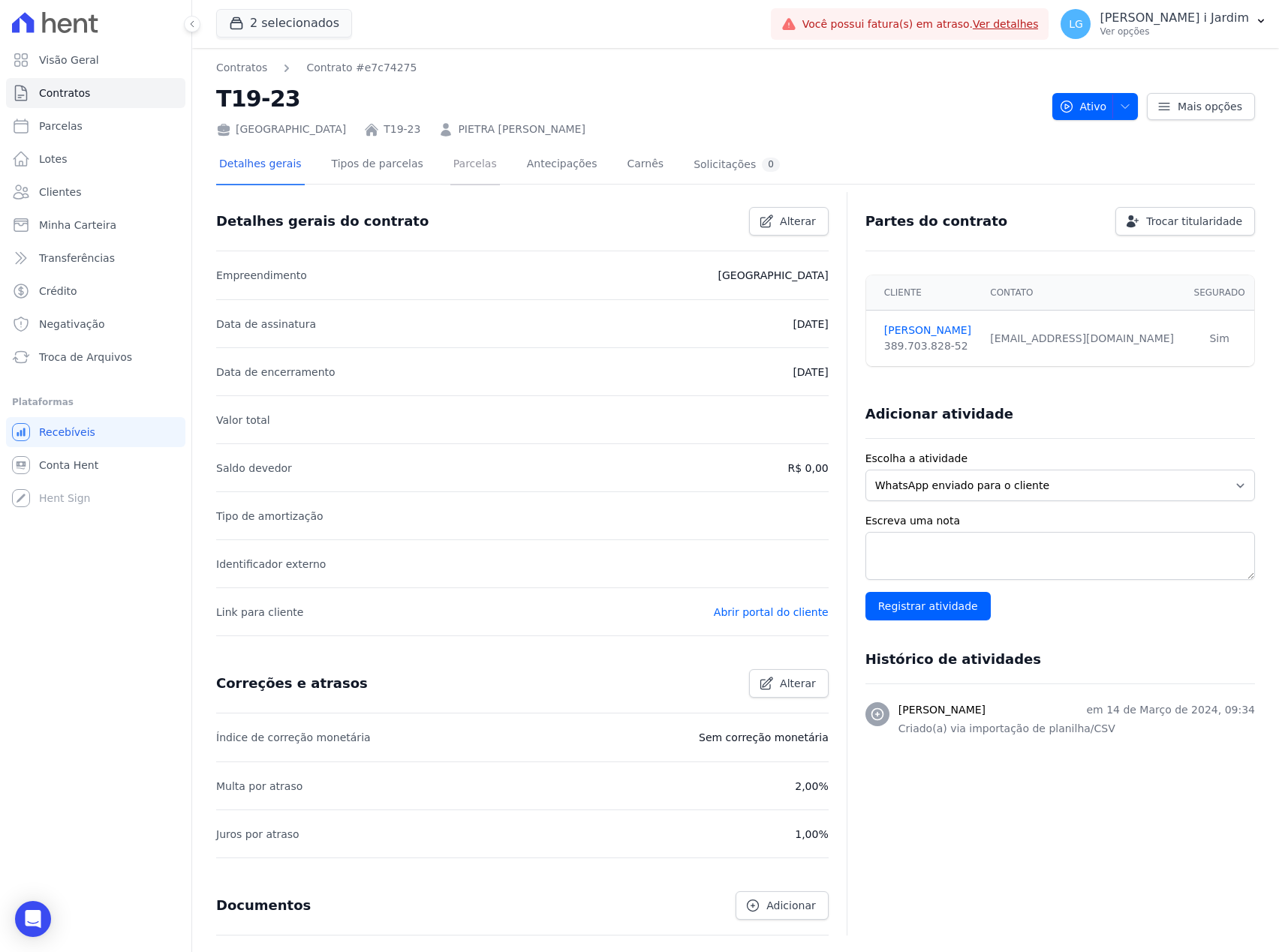
click at [457, 158] on link "Parcelas" at bounding box center [474, 165] width 49 height 40
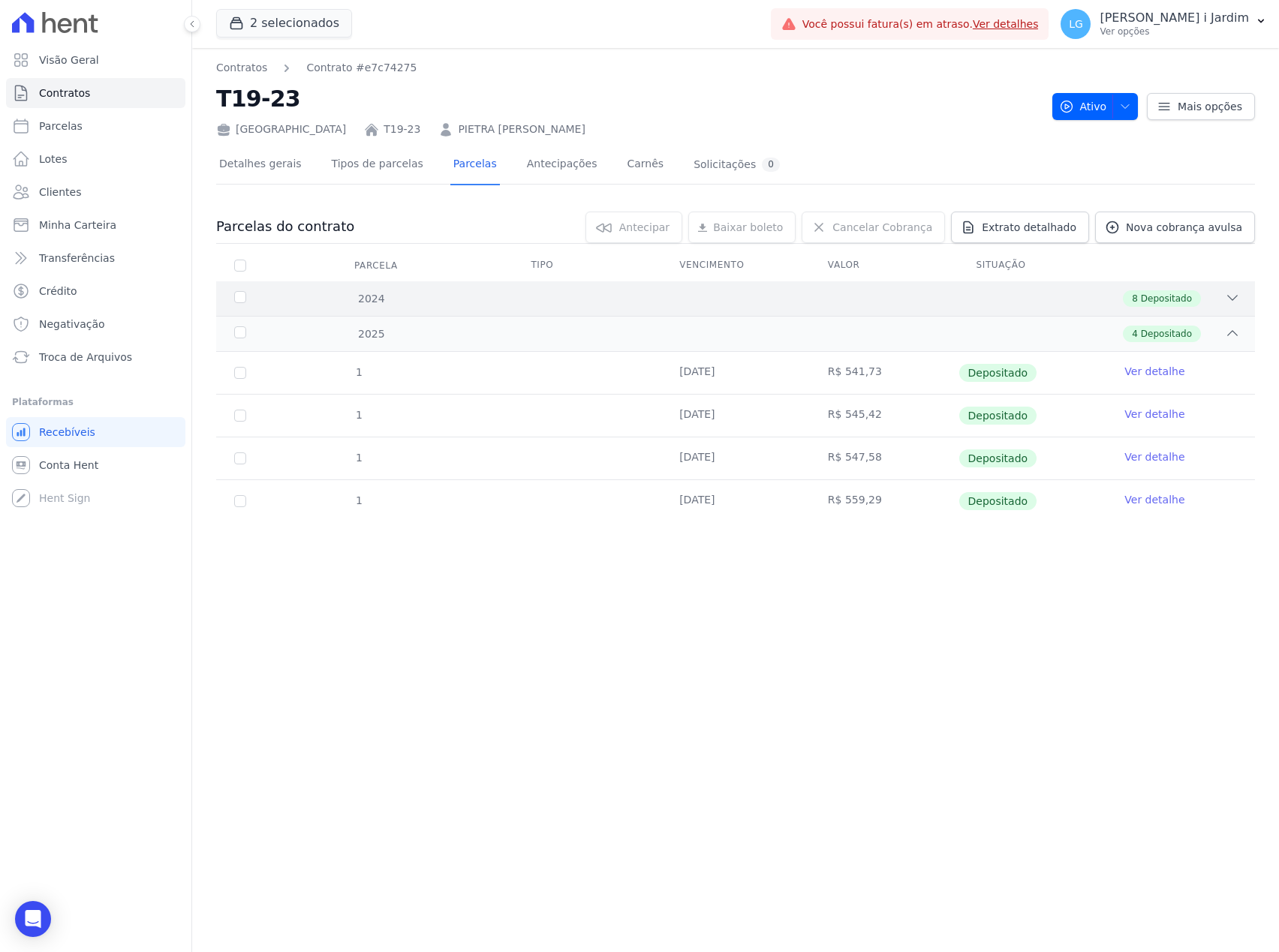
click at [857, 312] on div "2024 8 Depositado" at bounding box center [735, 298] width 1039 height 35
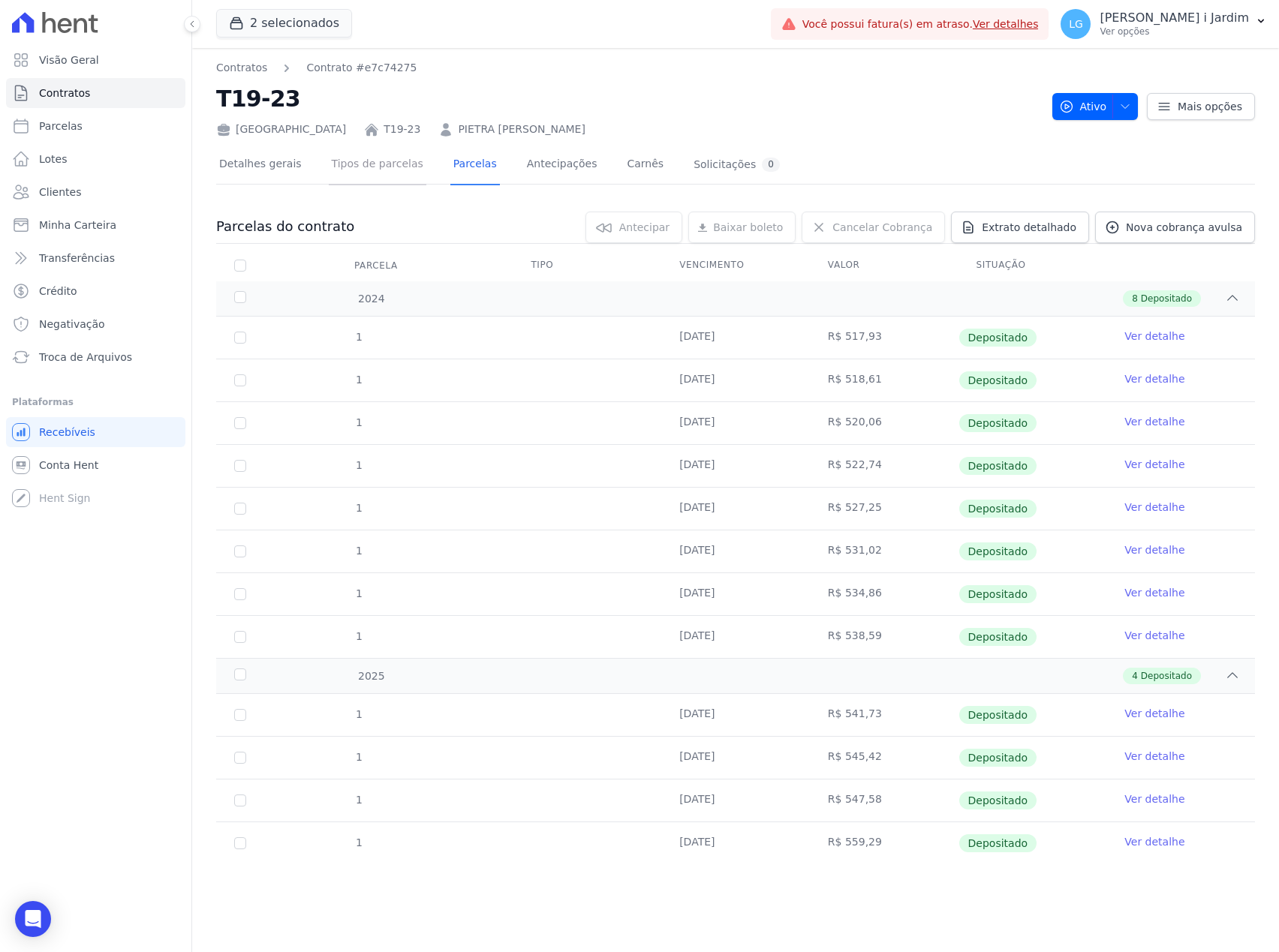
click at [343, 172] on link "Tipos de parcelas" at bounding box center [378, 165] width 97 height 40
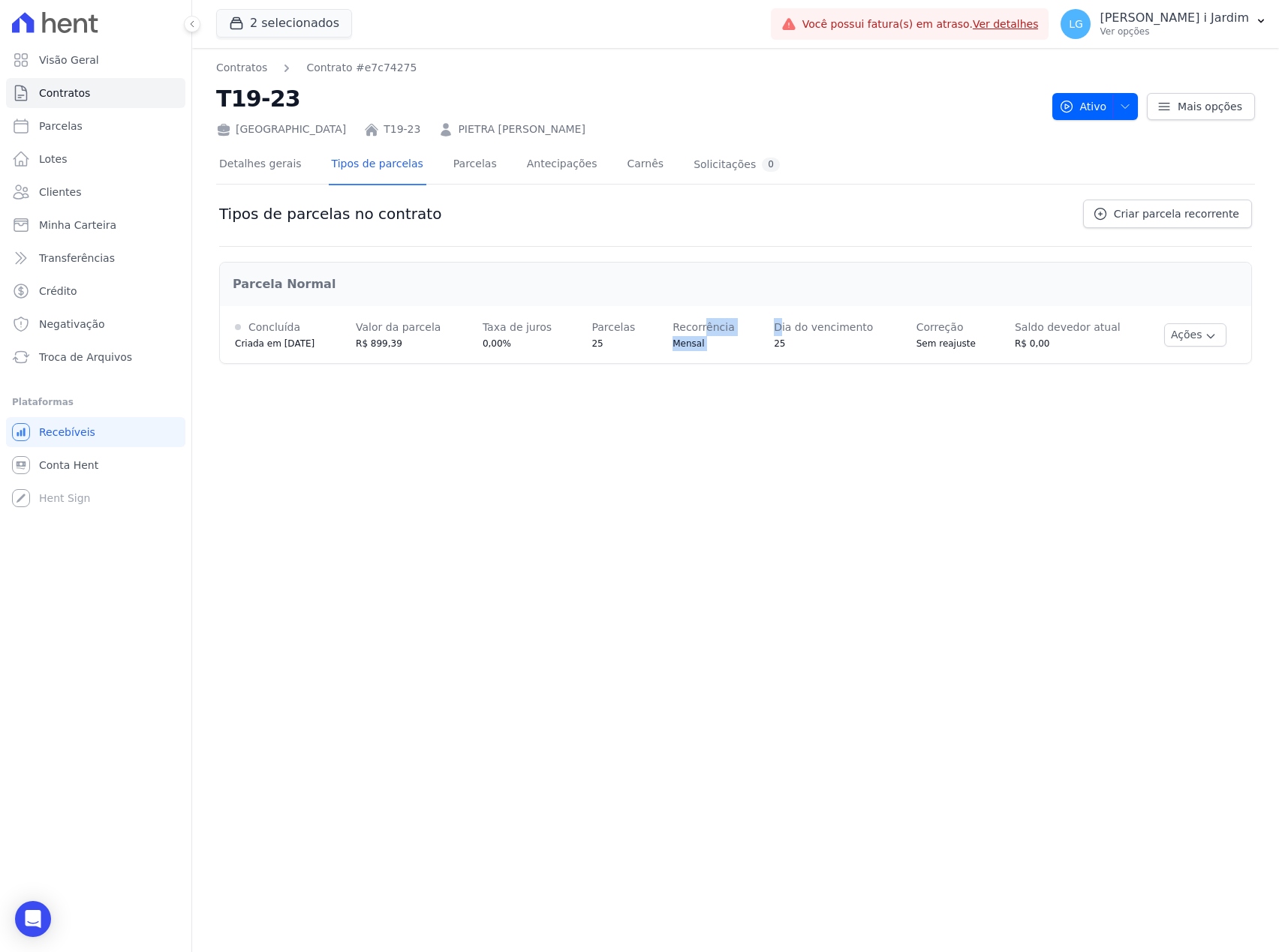
drag, startPoint x: 787, startPoint y: 331, endPoint x: 710, endPoint y: 316, distance: 78.4
click at [710, 316] on tr "Concluída Criada em 14/03/2024 Valor da parcela R$ 899,39 Taxa de juros 0,00% P…" at bounding box center [735, 334] width 1031 height 57
click at [728, 464] on div "Contratos Contrato #e7c74275 T19-23 France T19-23 PIETRA BELLA GUARNIERI MACHAD…" at bounding box center [736, 500] width 1087 height 904
click at [1204, 336] on icon "button" at bounding box center [1210, 336] width 12 height 12
click at [1153, 360] on span "Ver detalhes" at bounding box center [1171, 362] width 115 height 18
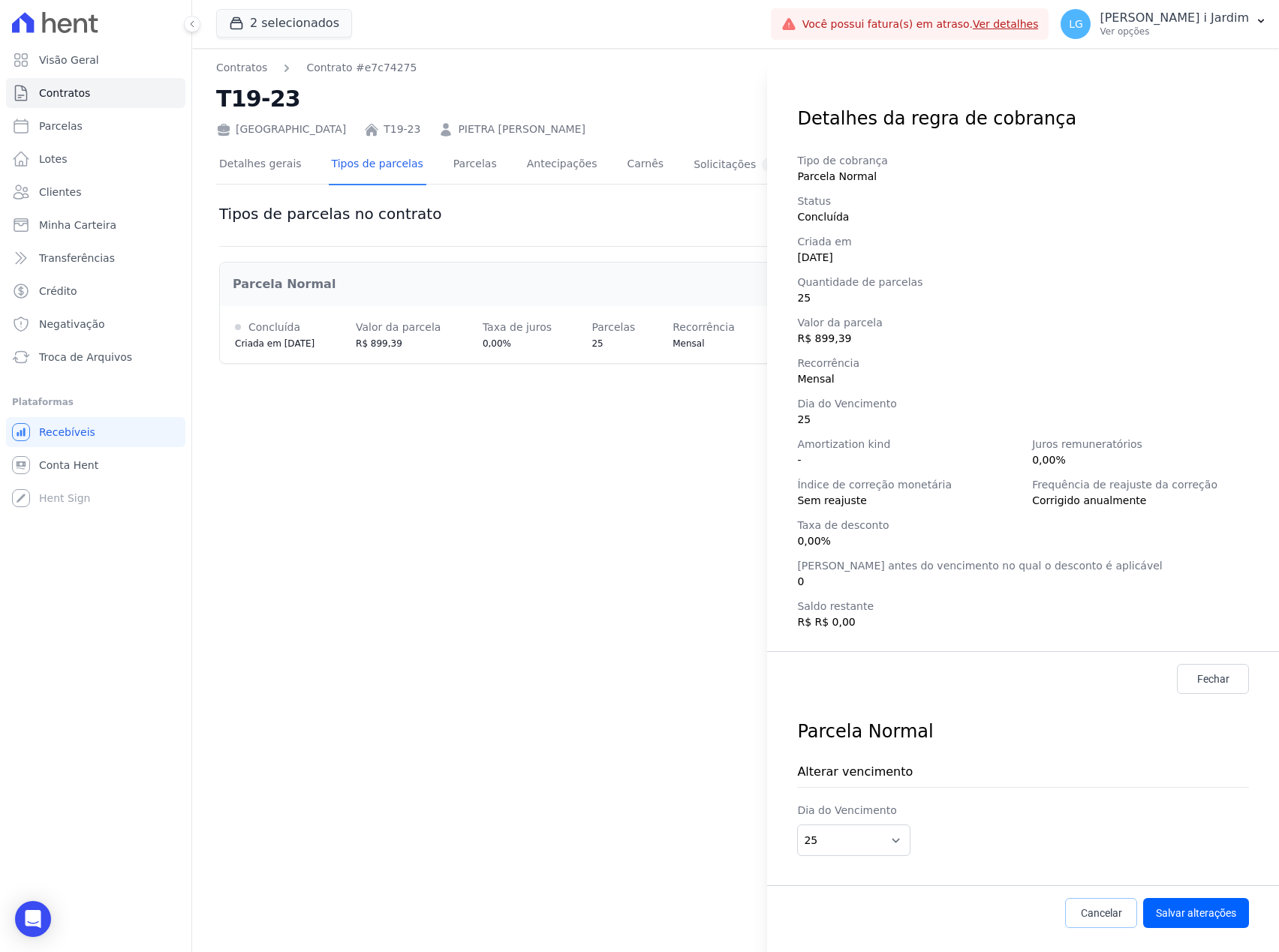
click at [1094, 909] on span "Cancelar" at bounding box center [1101, 913] width 42 height 15
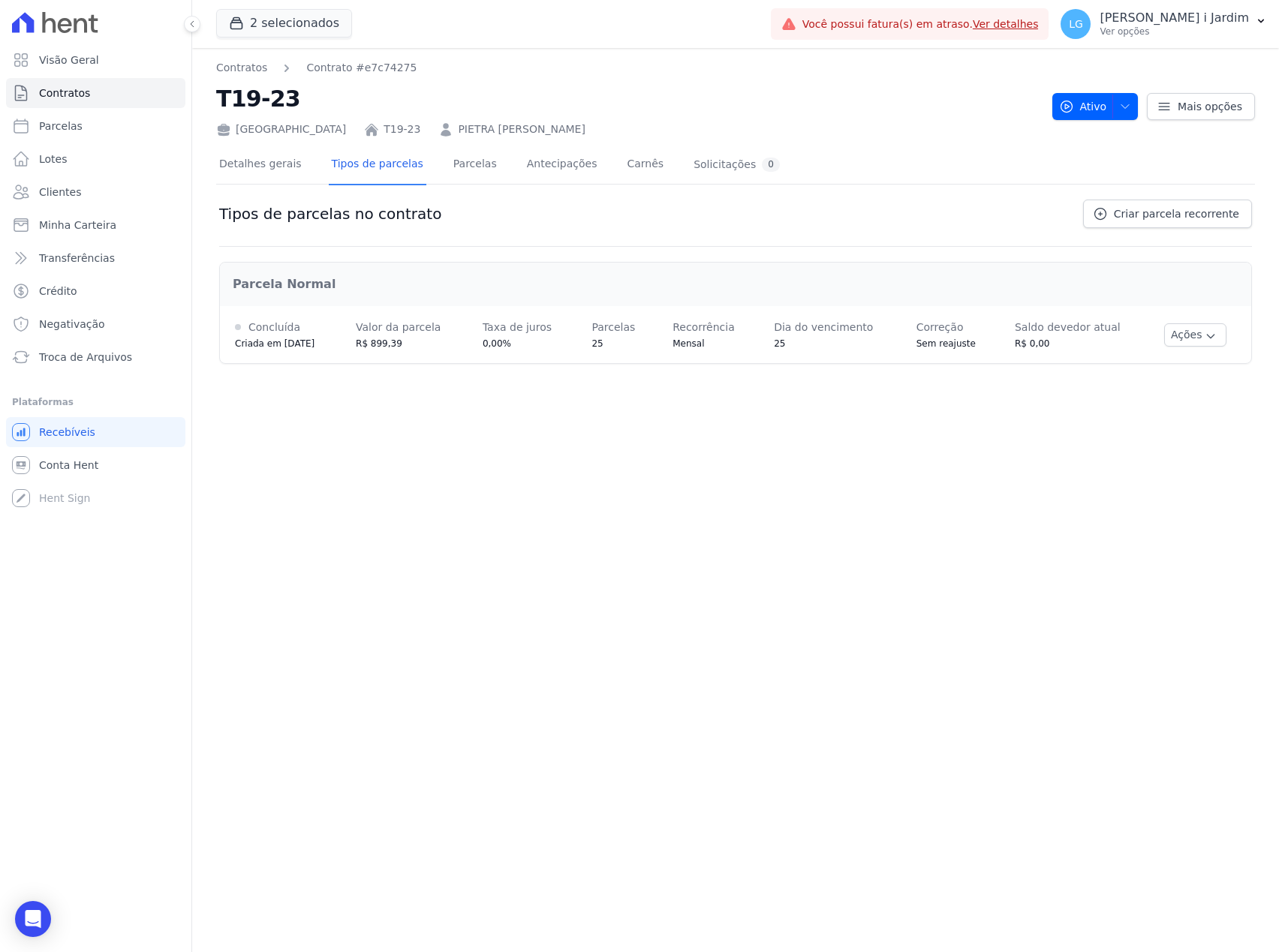
click at [488, 573] on div "Contratos Contrato #e7c74275 T19-23 France T19-23 PIETRA BELLA GUARNIERI MACHAD…" at bounding box center [736, 500] width 1087 height 904
click at [264, 162] on link "Detalhes gerais" at bounding box center [260, 165] width 89 height 40
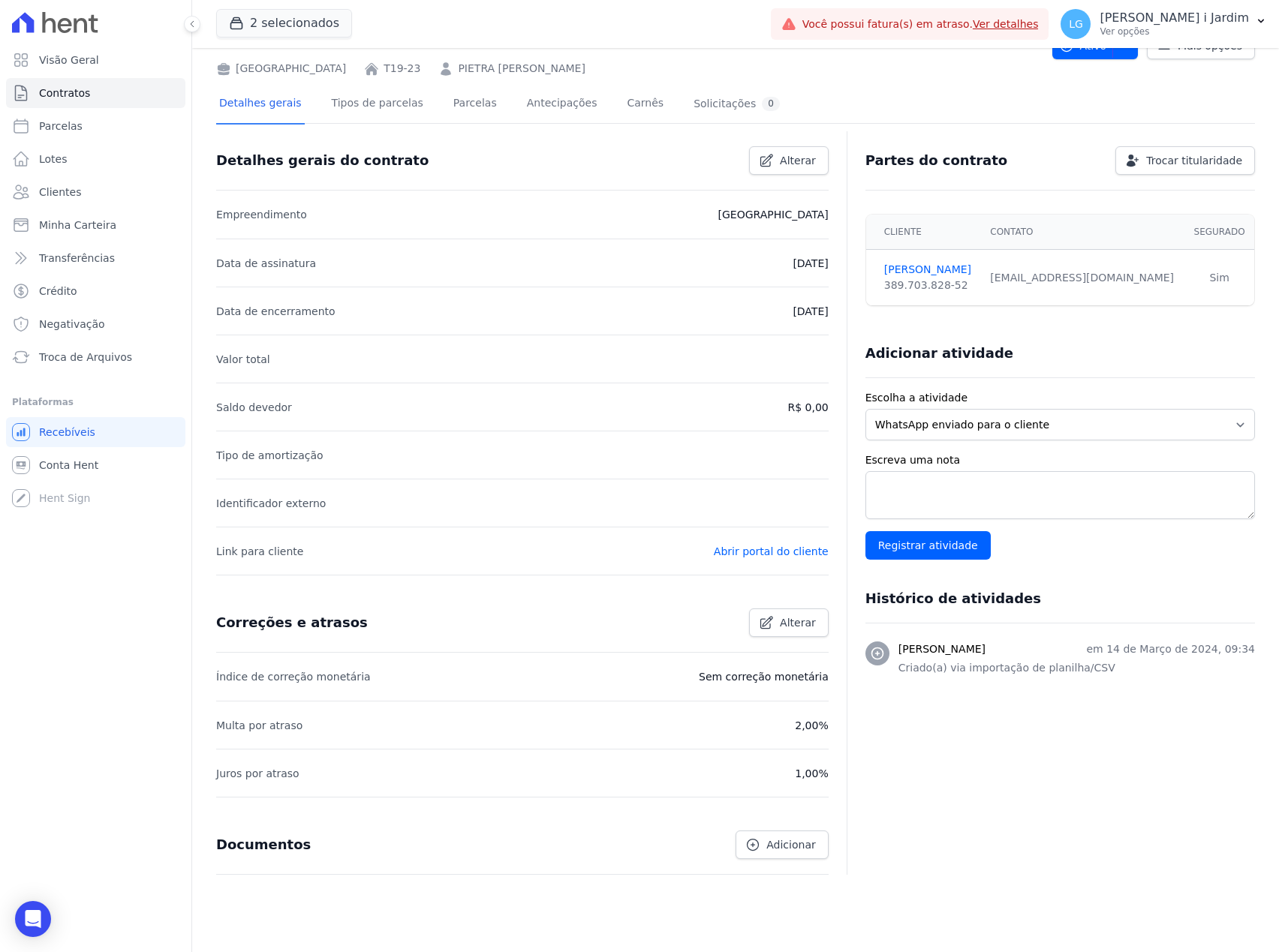
scroll to position [93, 0]
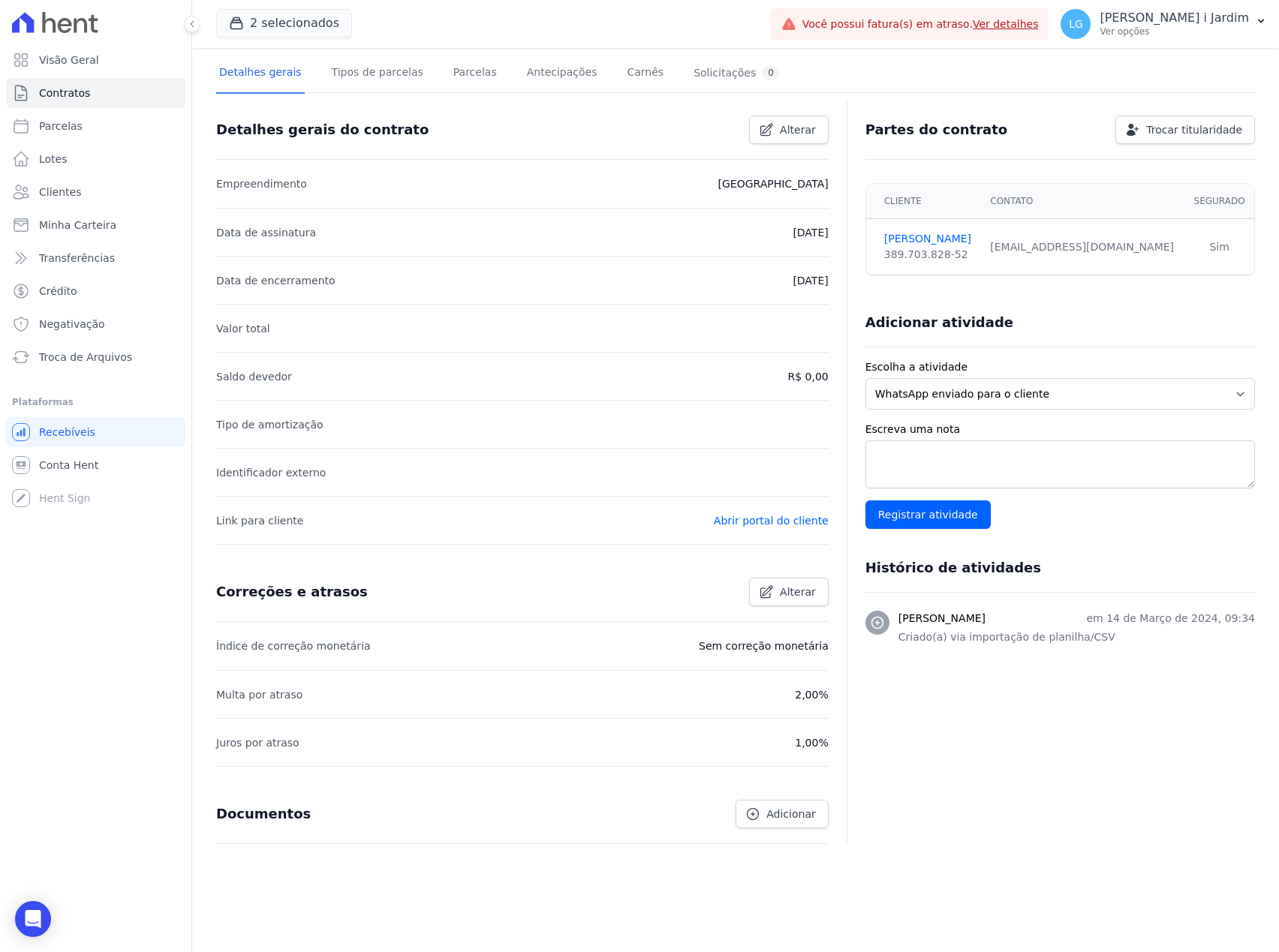
click at [970, 754] on div "Partes do contrato Trocar titularidade Cliente Contato Segurado PIETRA MACHADO …" at bounding box center [1051, 472] width 408 height 743
click at [1048, 816] on div "Partes do contrato Trocar titularidade Cliente Contato Segurado PIETRA MACHADO …" at bounding box center [1051, 472] width 408 height 743
click at [1079, 721] on div "Partes do contrato Trocar titularidade Cliente Contato Segurado PIETRA MACHADO …" at bounding box center [1051, 472] width 408 height 743
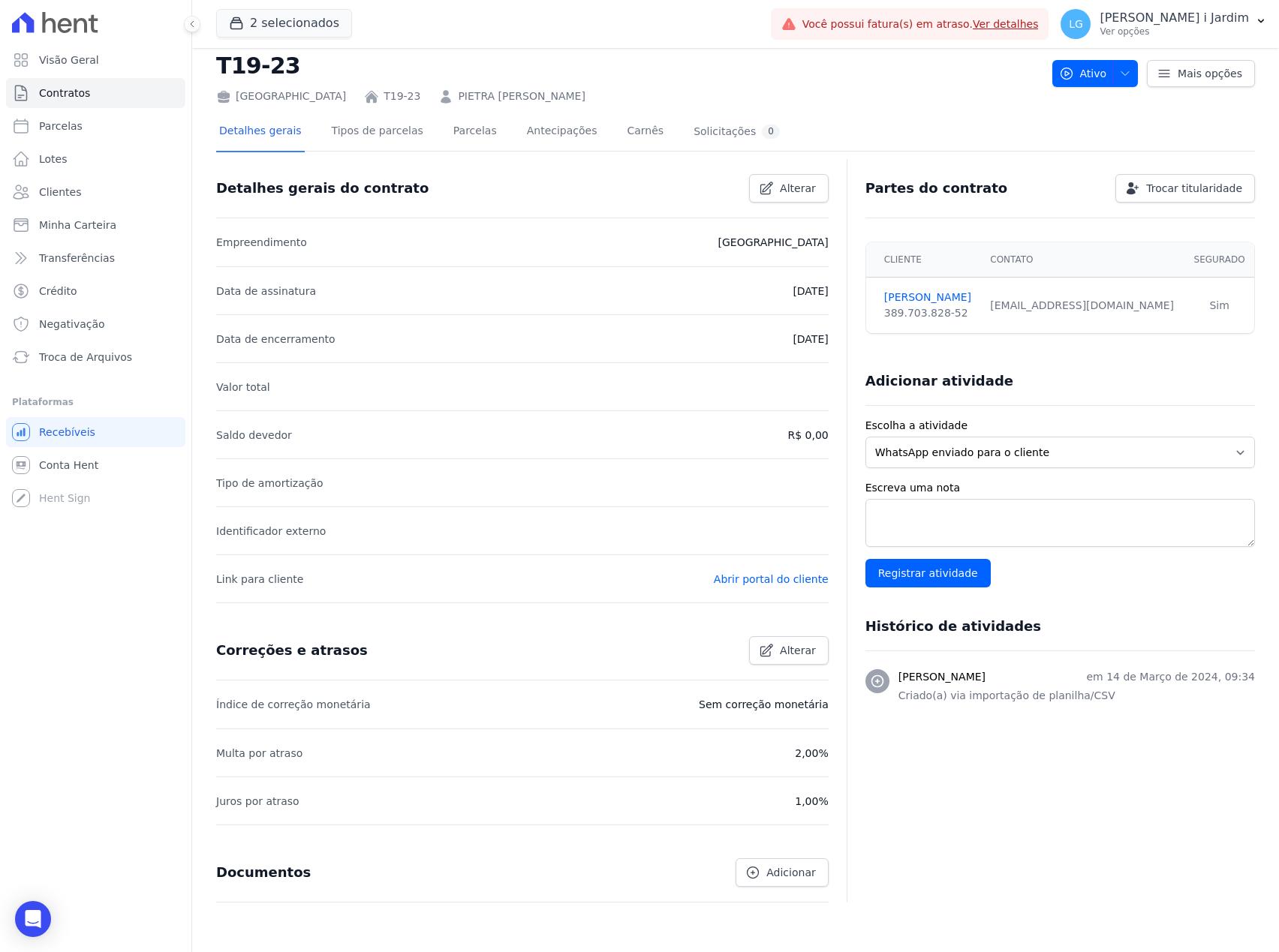
scroll to position [0, 0]
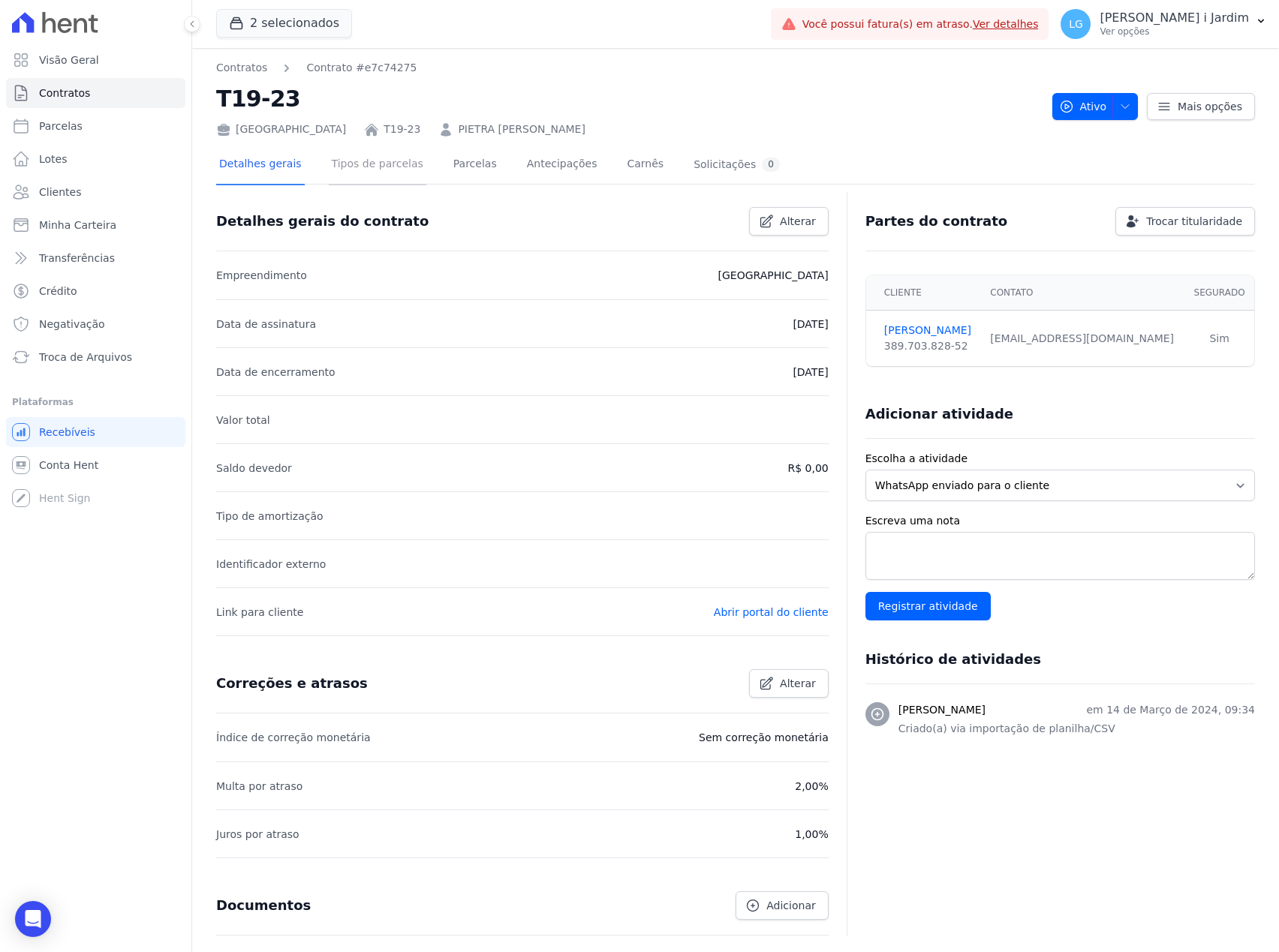
click at [377, 171] on link "Tipos de parcelas" at bounding box center [378, 165] width 97 height 40
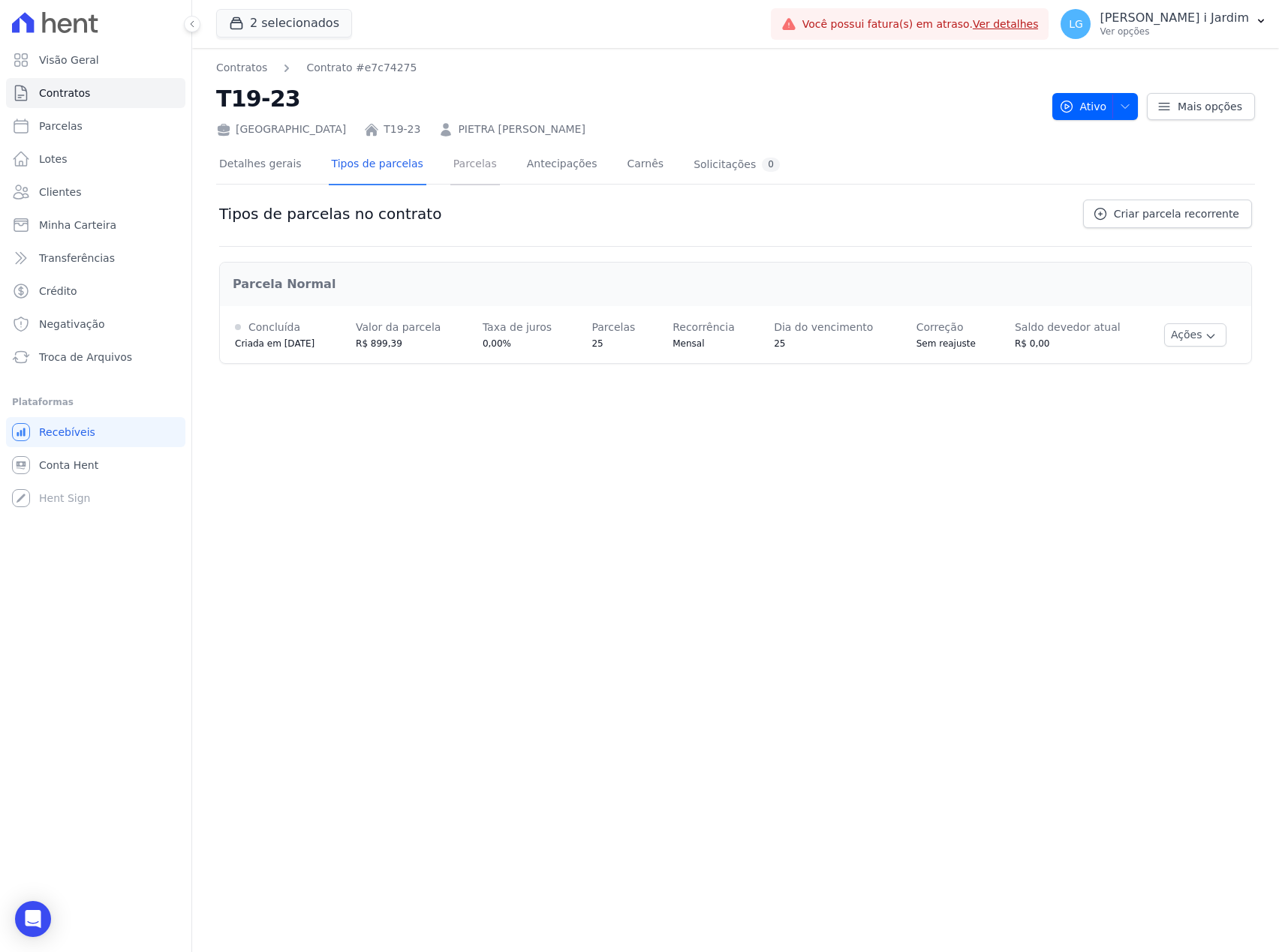
click at [450, 166] on link "Parcelas" at bounding box center [474, 165] width 49 height 40
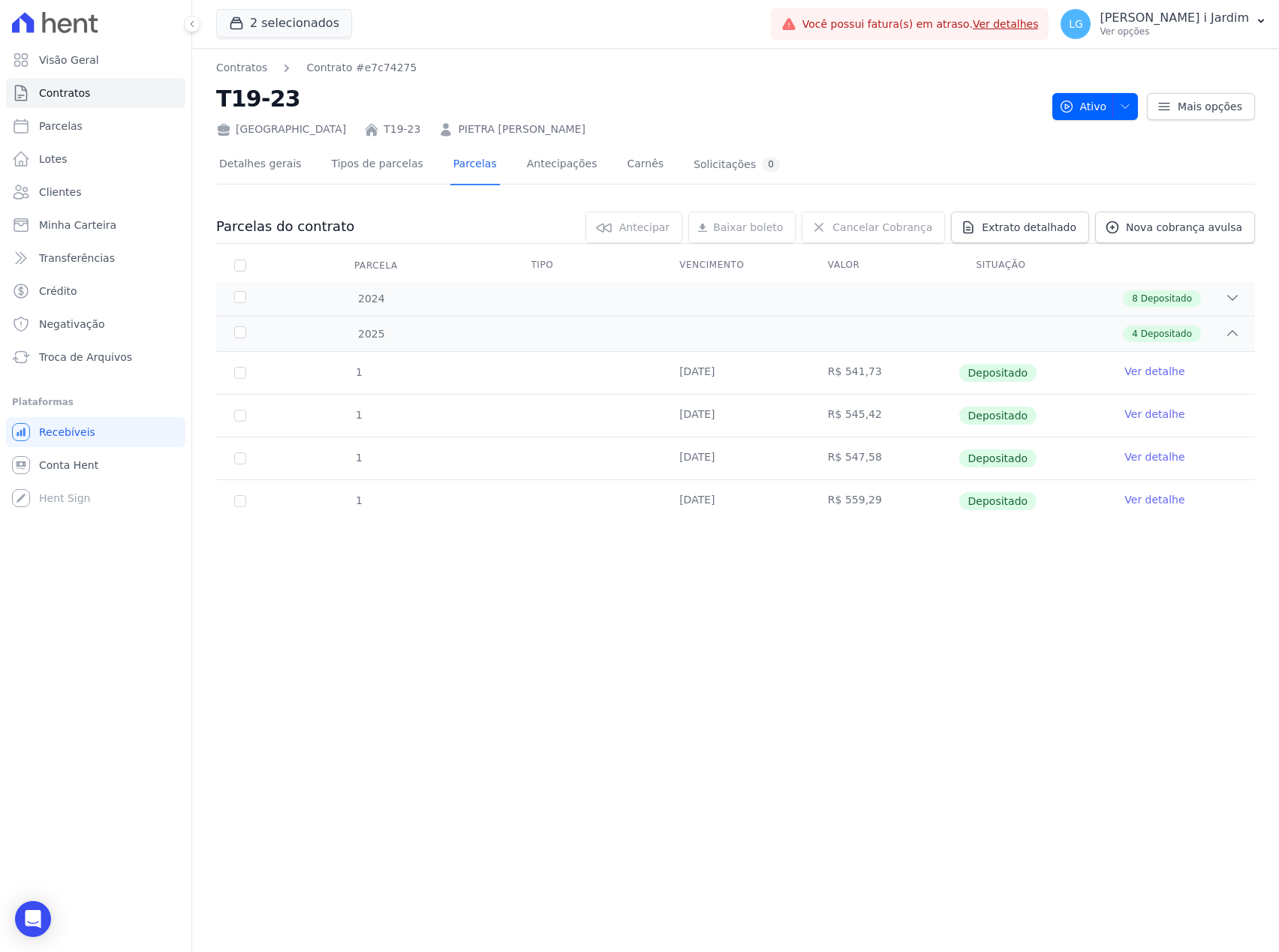
click at [1156, 507] on link "Ver detalhe" at bounding box center [1154, 499] width 60 height 15
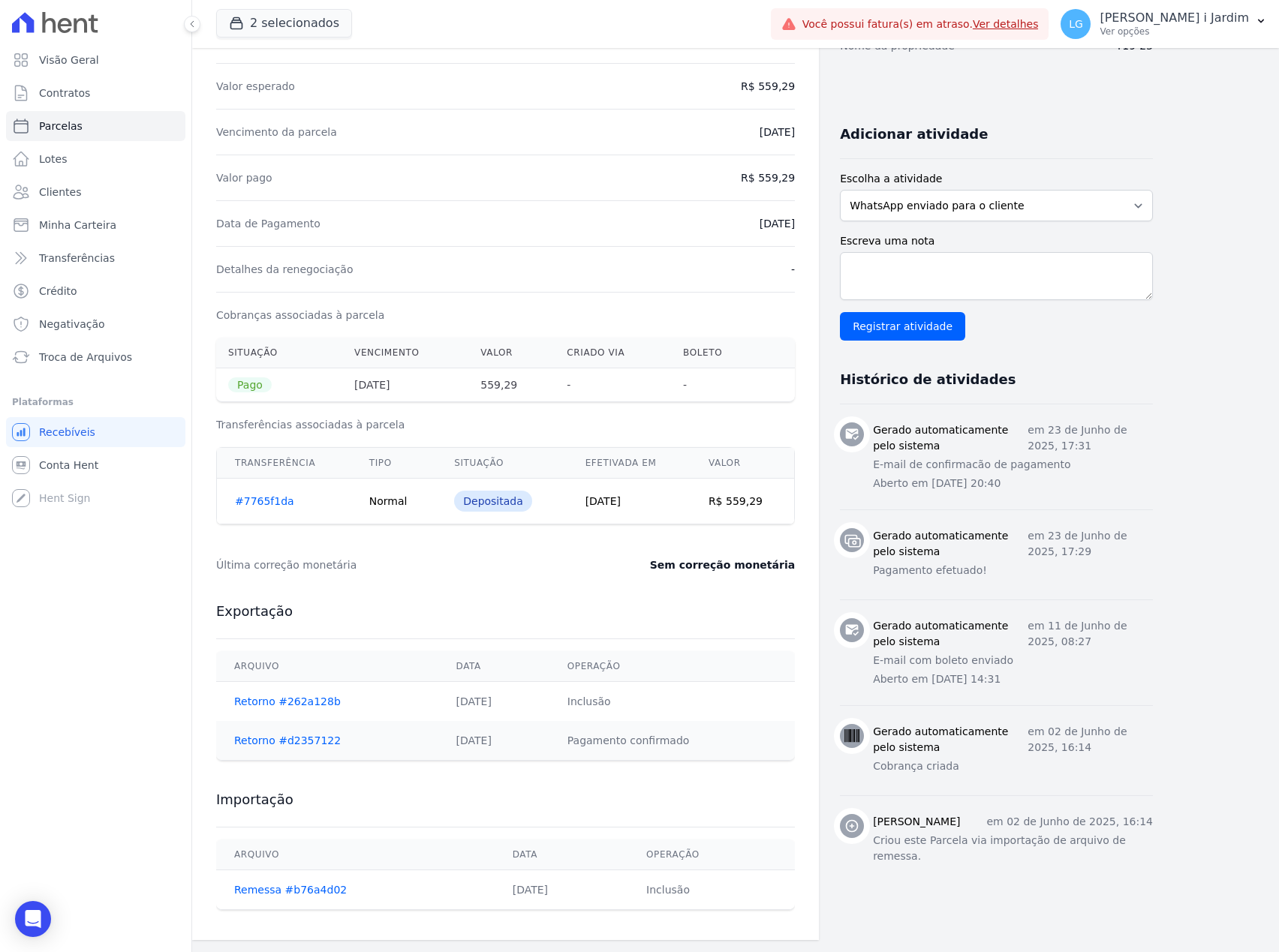
scroll to position [257, 0]
drag, startPoint x: 656, startPoint y: 562, endPoint x: 784, endPoint y: 583, distance: 129.7
click at [784, 583] on div "Última correção monetária Sem correção monetária" at bounding box center [505, 564] width 579 height 45
click at [759, 619] on div "Exportação Arquivo Data Operação Retorno #262a128b 02/06/2025 Inclusão Retorno …" at bounding box center [505, 681] width 579 height 188
click at [793, 821] on div "Importação Arquivo Data Operação Remessa #b76a4d02 02/06/2025 Inclusão" at bounding box center [505, 850] width 579 height 149
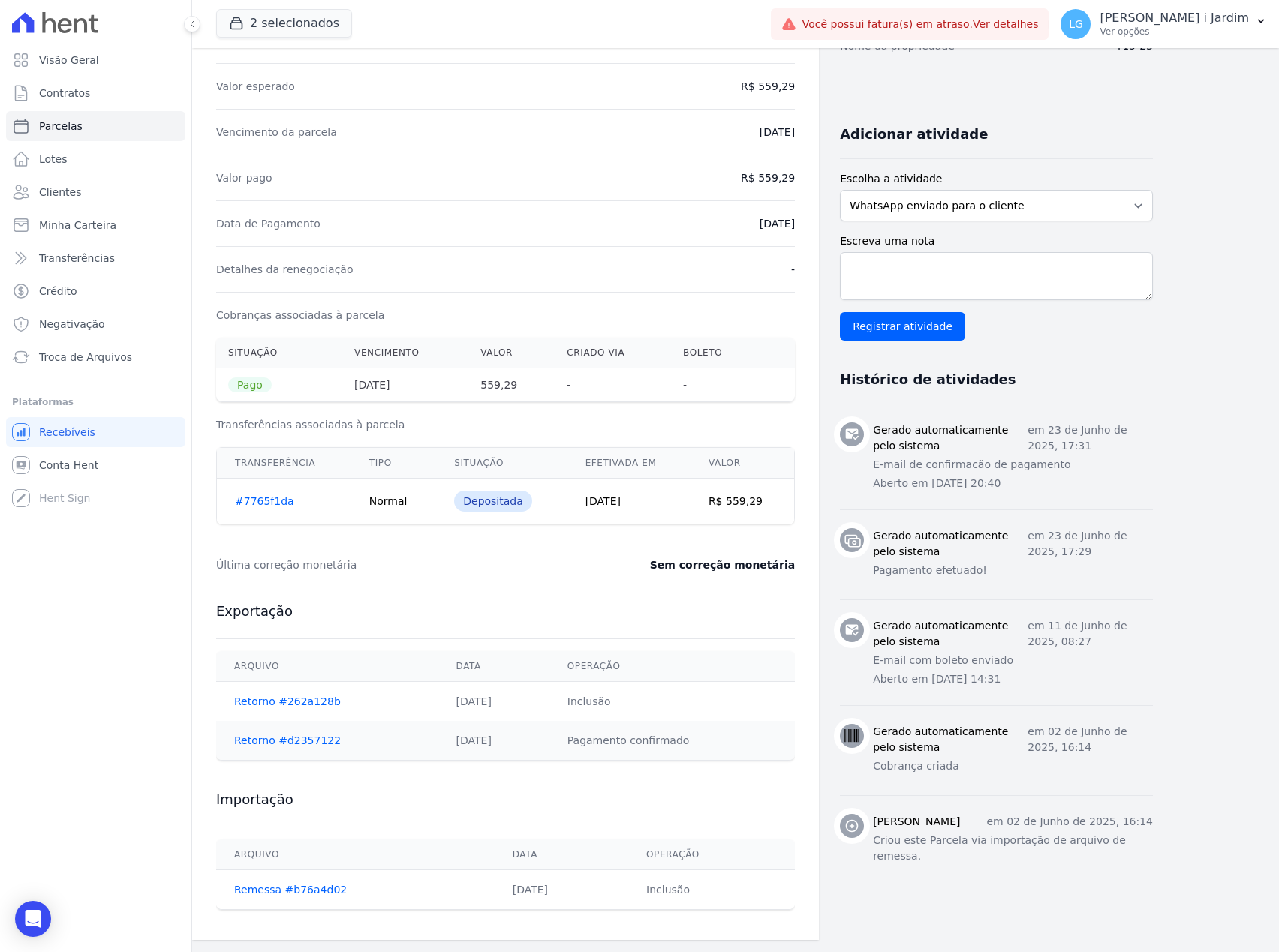
click at [159, 632] on div "Visão Geral Contratos Parcelas Lotes Clientes Minha Carteira Transferências Cré…" at bounding box center [96, 476] width 192 height 952
click at [517, 574] on div "Última correção monetária Sem correção monetária" at bounding box center [505, 564] width 579 height 45
click at [74, 781] on div "Visão Geral Contratos Parcelas Lotes Clientes Minha Carteira Transferências Cré…" at bounding box center [96, 476] width 192 height 952
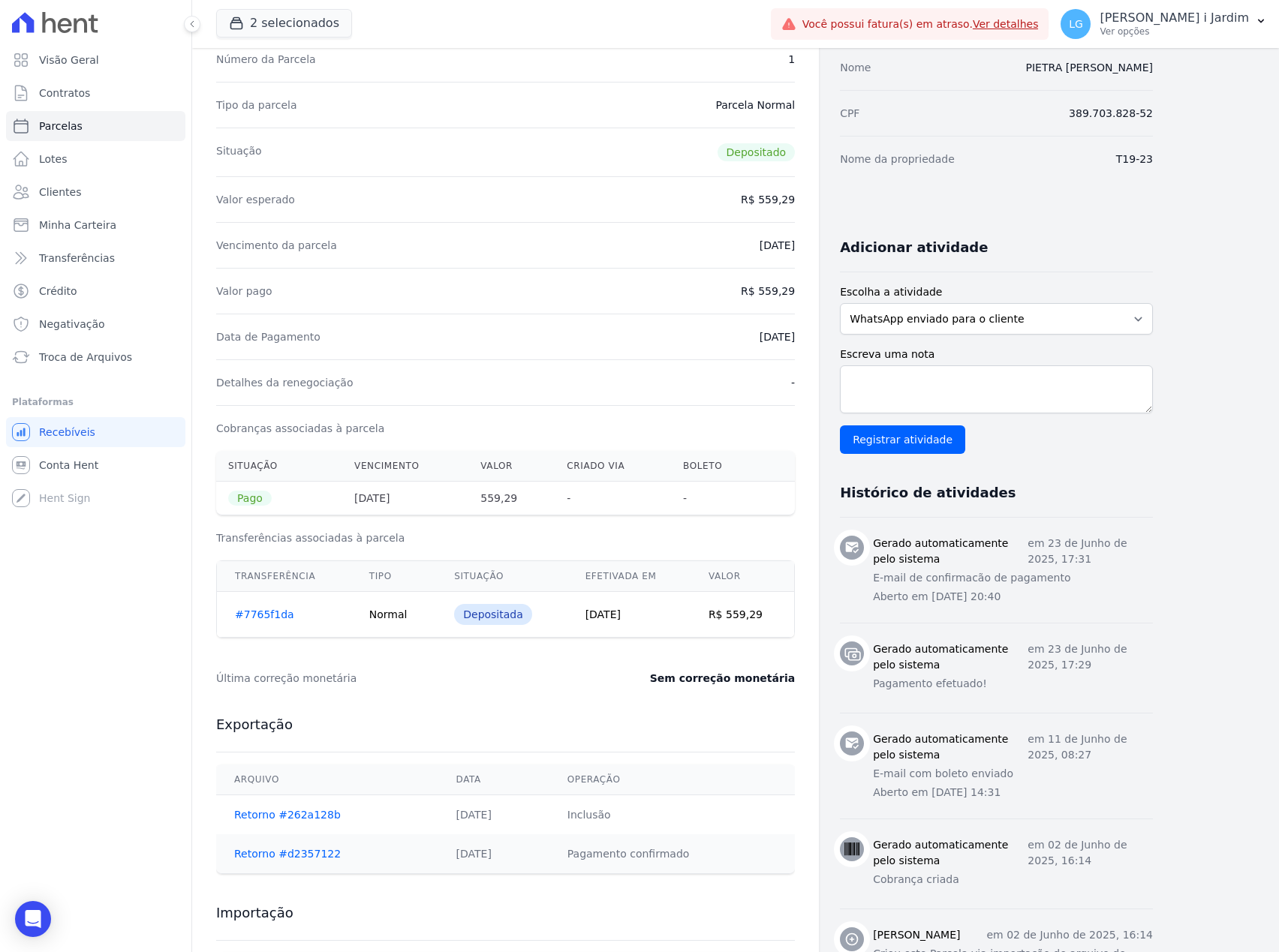
scroll to position [0, 0]
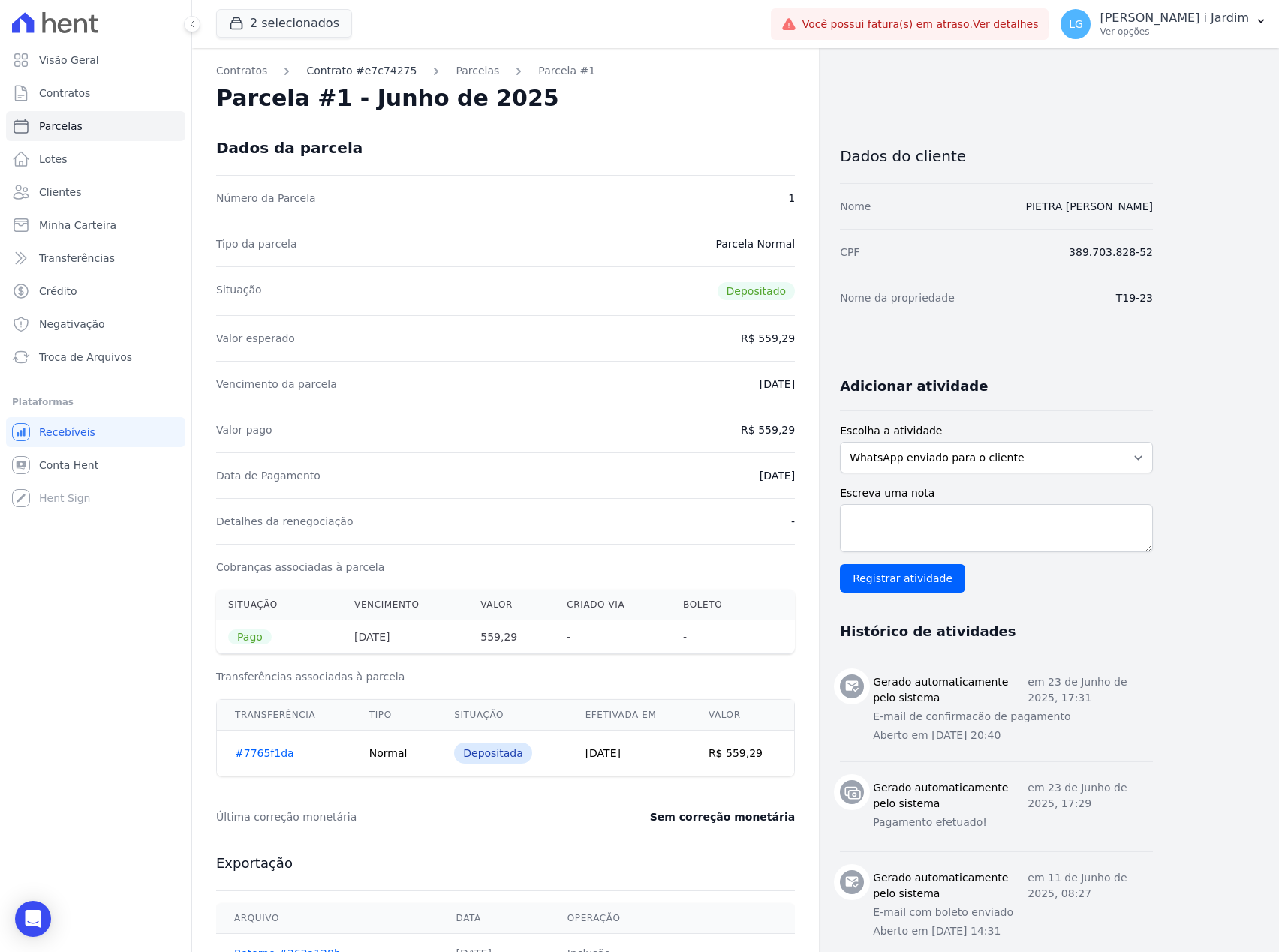
click at [348, 72] on link "Contrato #e7c74275" at bounding box center [361, 71] width 110 height 16
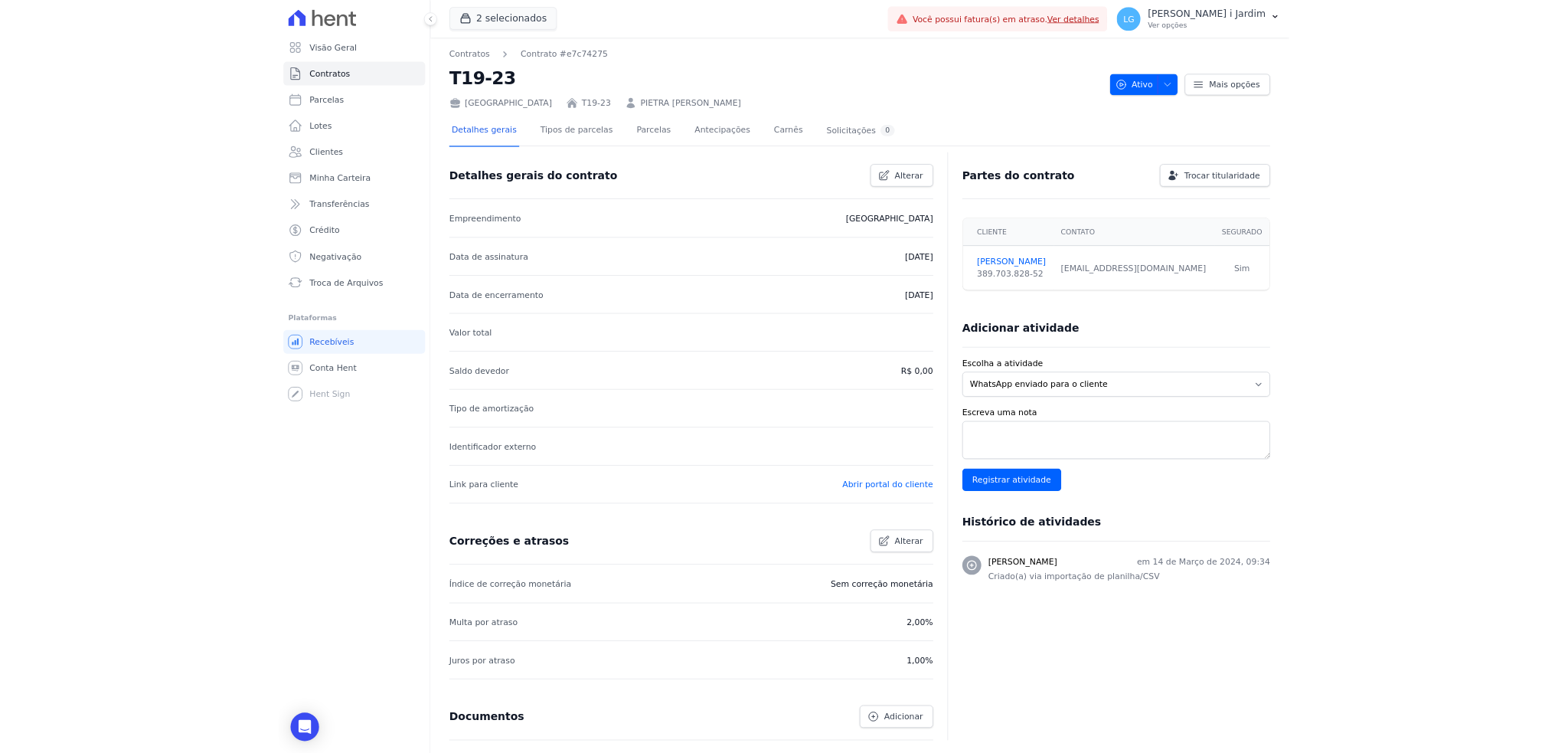
scroll to position [95, 0]
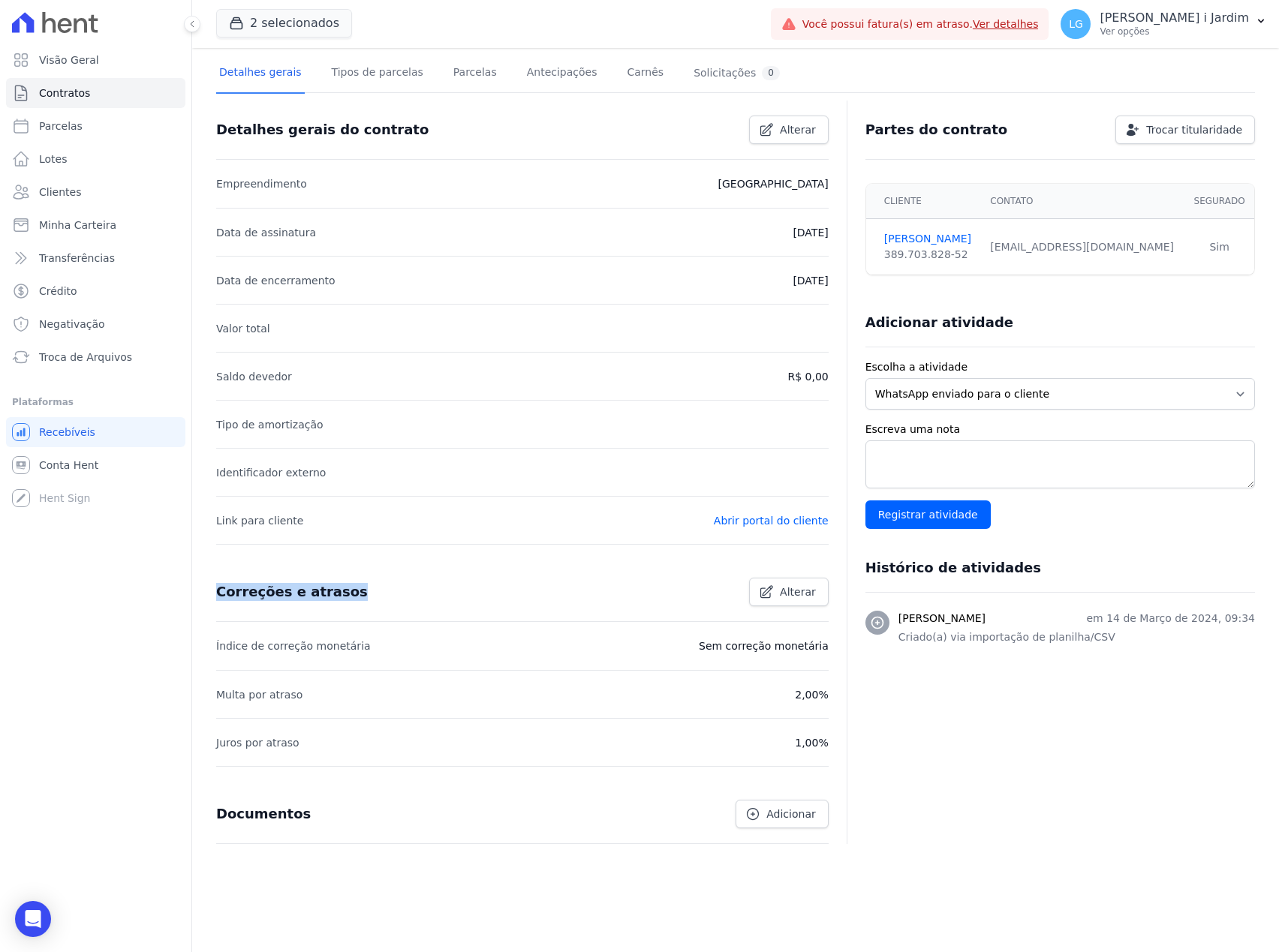
drag, startPoint x: 310, startPoint y: 599, endPoint x: 214, endPoint y: 589, distance: 96.5
click at [214, 589] on div "Correções e atrasos Alterar" at bounding box center [516, 586] width 624 height 41
click at [231, 616] on div "Correções e atrasos Alterar" at bounding box center [522, 593] width 612 height 60
click at [392, 823] on div "Documentos Adicionar" at bounding box center [516, 808] width 624 height 41
click at [137, 88] on link "Contratos" at bounding box center [96, 93] width 179 height 30
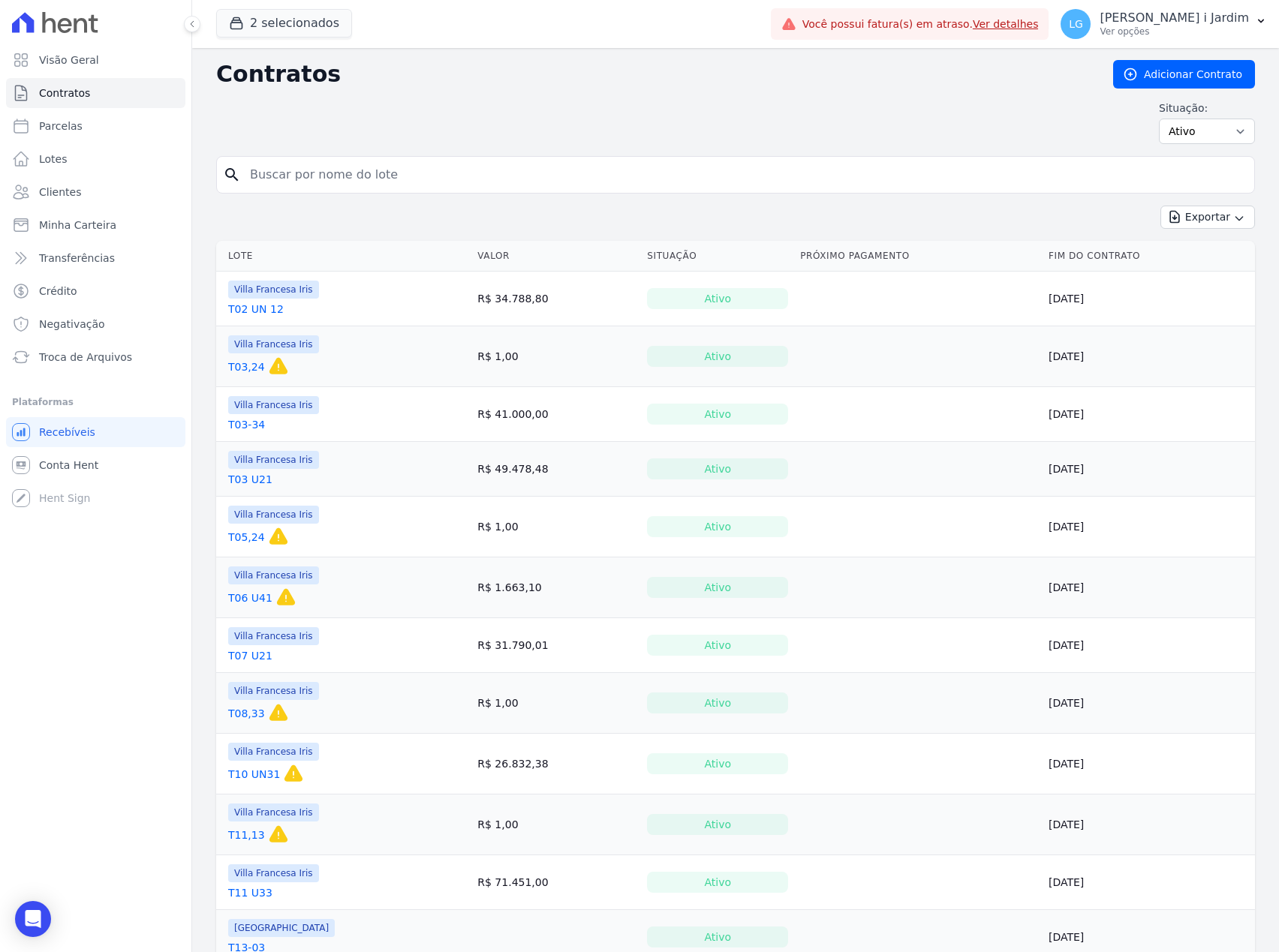
click at [364, 184] on input "search" at bounding box center [744, 175] width 1007 height 30
type input "Pietra Bella Guarnieri Machado"
click at [731, 166] on input "Pietra Bella Guarnieri Machado" at bounding box center [744, 175] width 1007 height 30
click at [678, 219] on div "Exportar Exportar PDF Exportar CSV Exportar Fichas" at bounding box center [735, 223] width 1039 height 35
click at [644, 184] on input "Pietra Bella Guarnieri Machado" at bounding box center [744, 175] width 1007 height 30
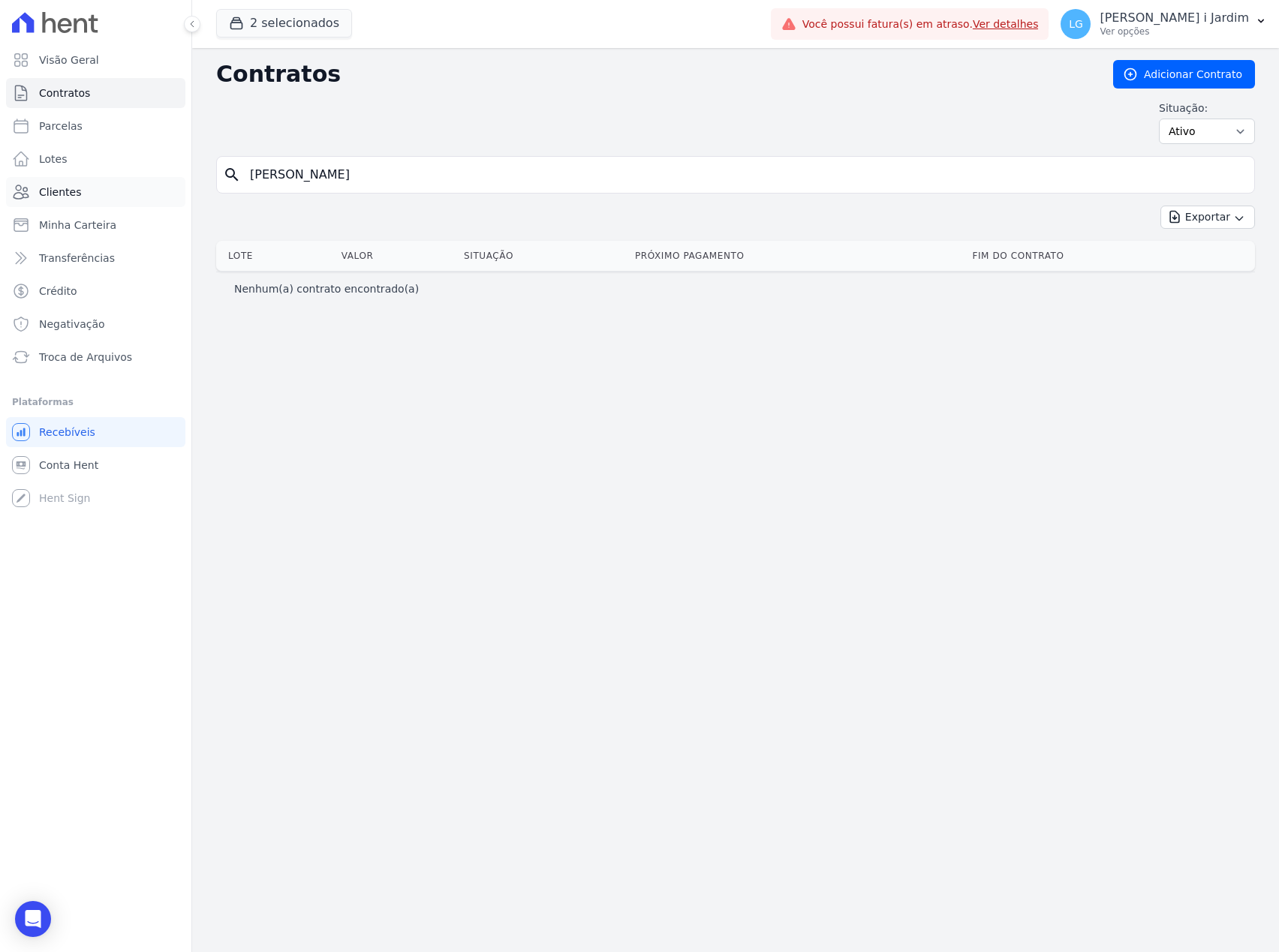
click at [76, 189] on link "Clientes" at bounding box center [96, 192] width 179 height 30
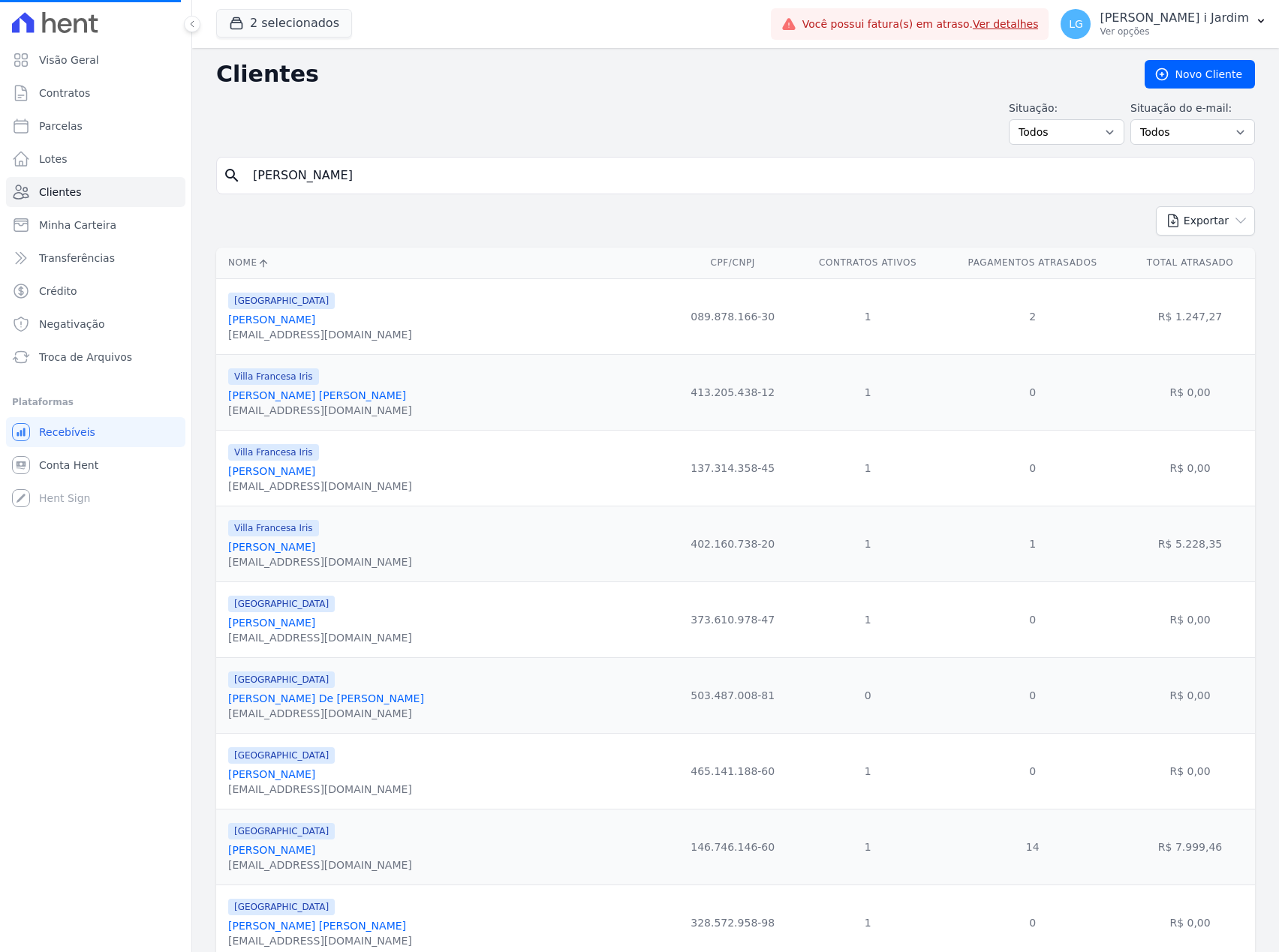
click at [528, 177] on input "Pietra Bella Guarnieri Machado" at bounding box center [746, 176] width 1004 height 30
click at [528, 177] on input "search" at bounding box center [746, 176] width 1004 height 30
type input "Pietra Bella Guarnieri Machado"
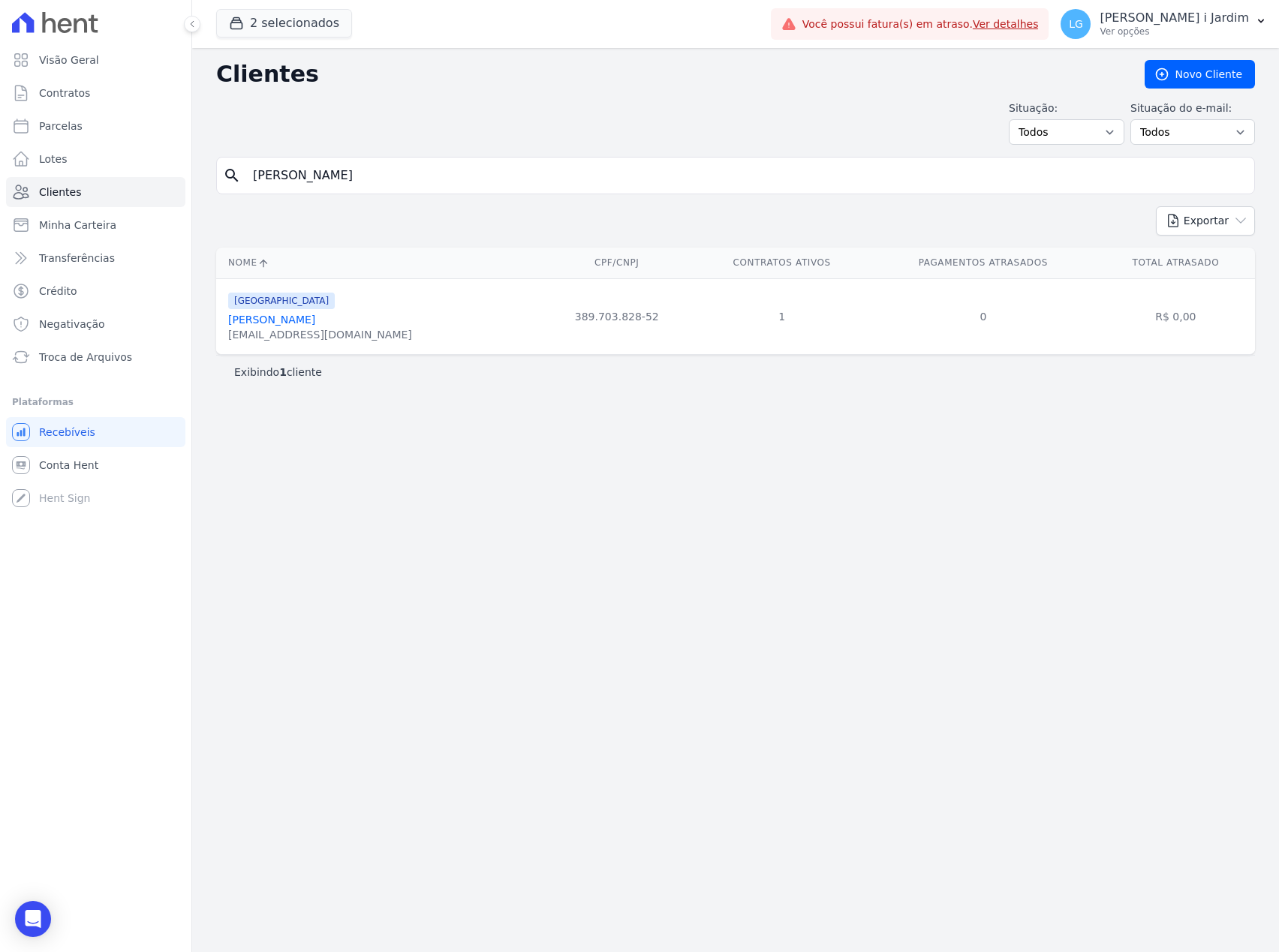
click at [530, 588] on div "Clientes Novo Cliente Situação: Todos Adimplentes Inadimplentes Situação do e-m…" at bounding box center [736, 500] width 1087 height 904
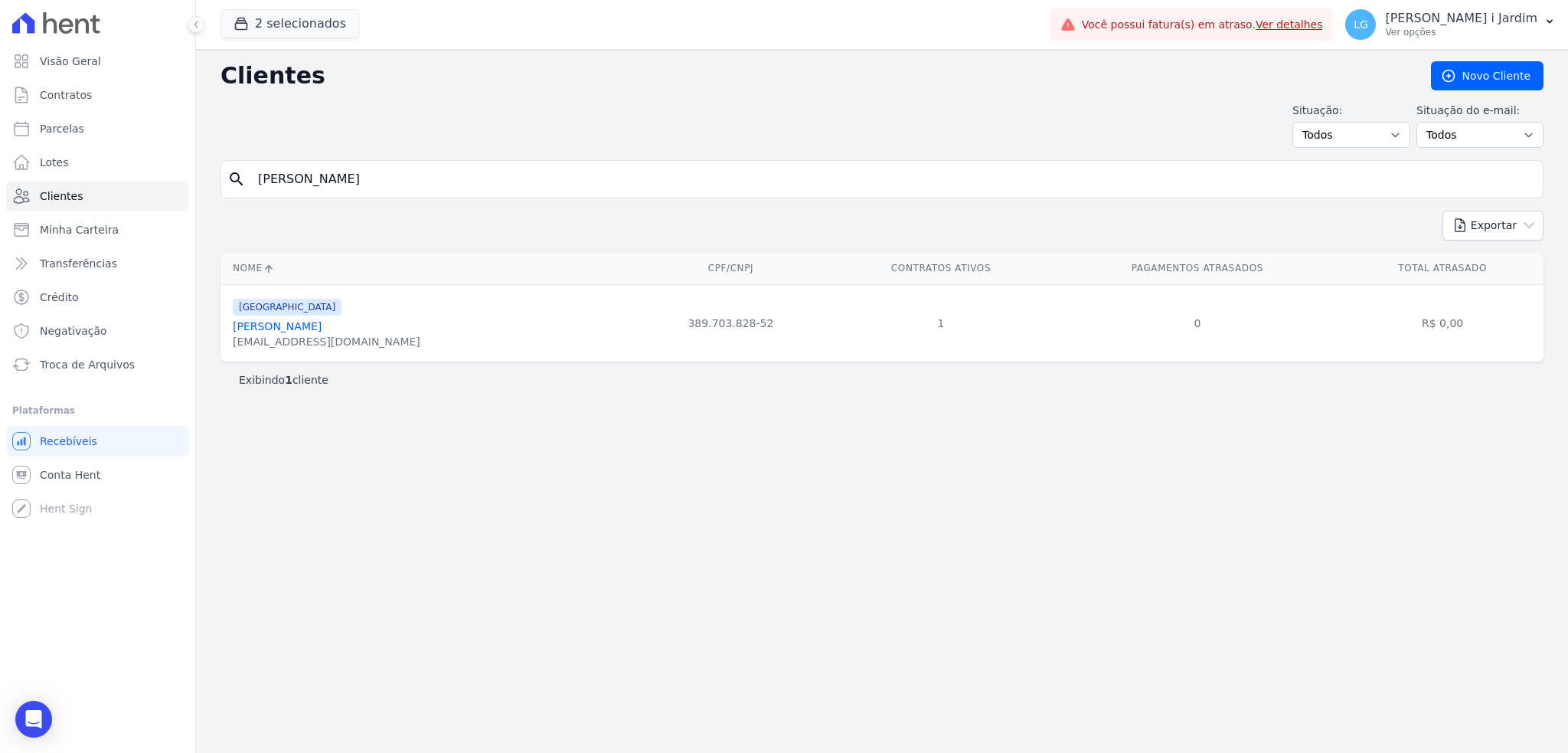
click at [300, 329] on link "Pietra Bella Guarnieri Machado" at bounding box center [277, 326] width 89 height 12
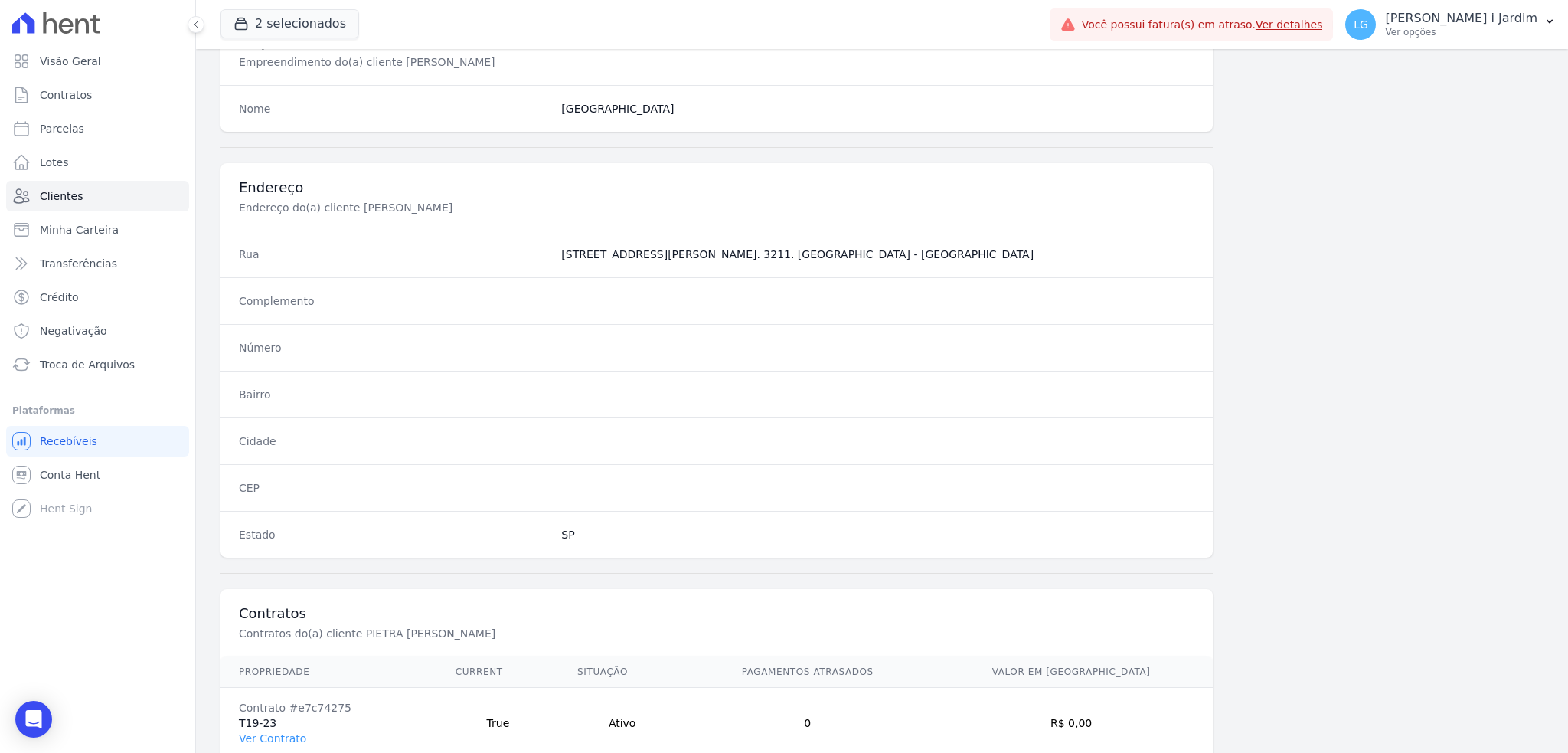
scroll to position [681, 0]
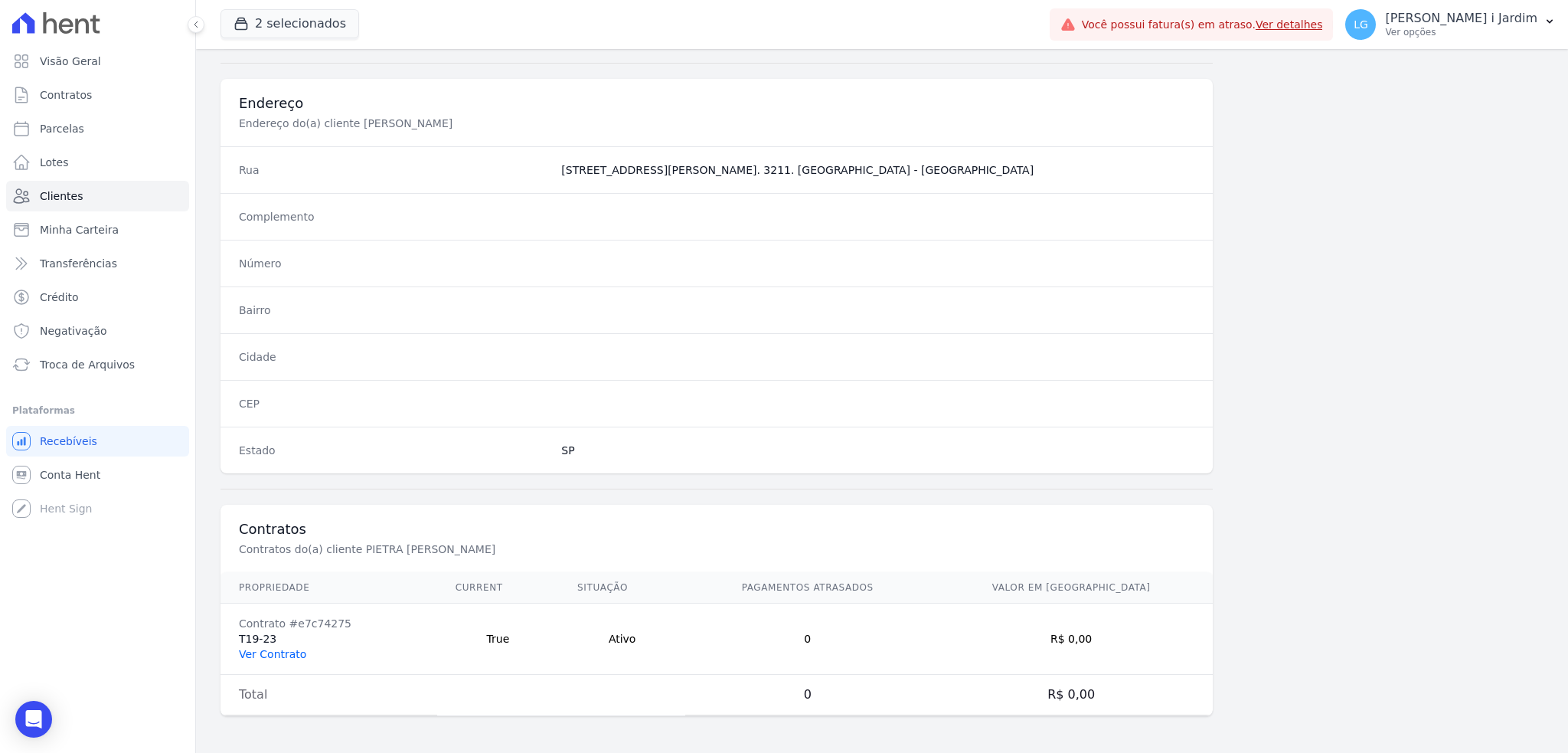
click at [297, 654] on link "Ver Contrato" at bounding box center [272, 654] width 67 height 12
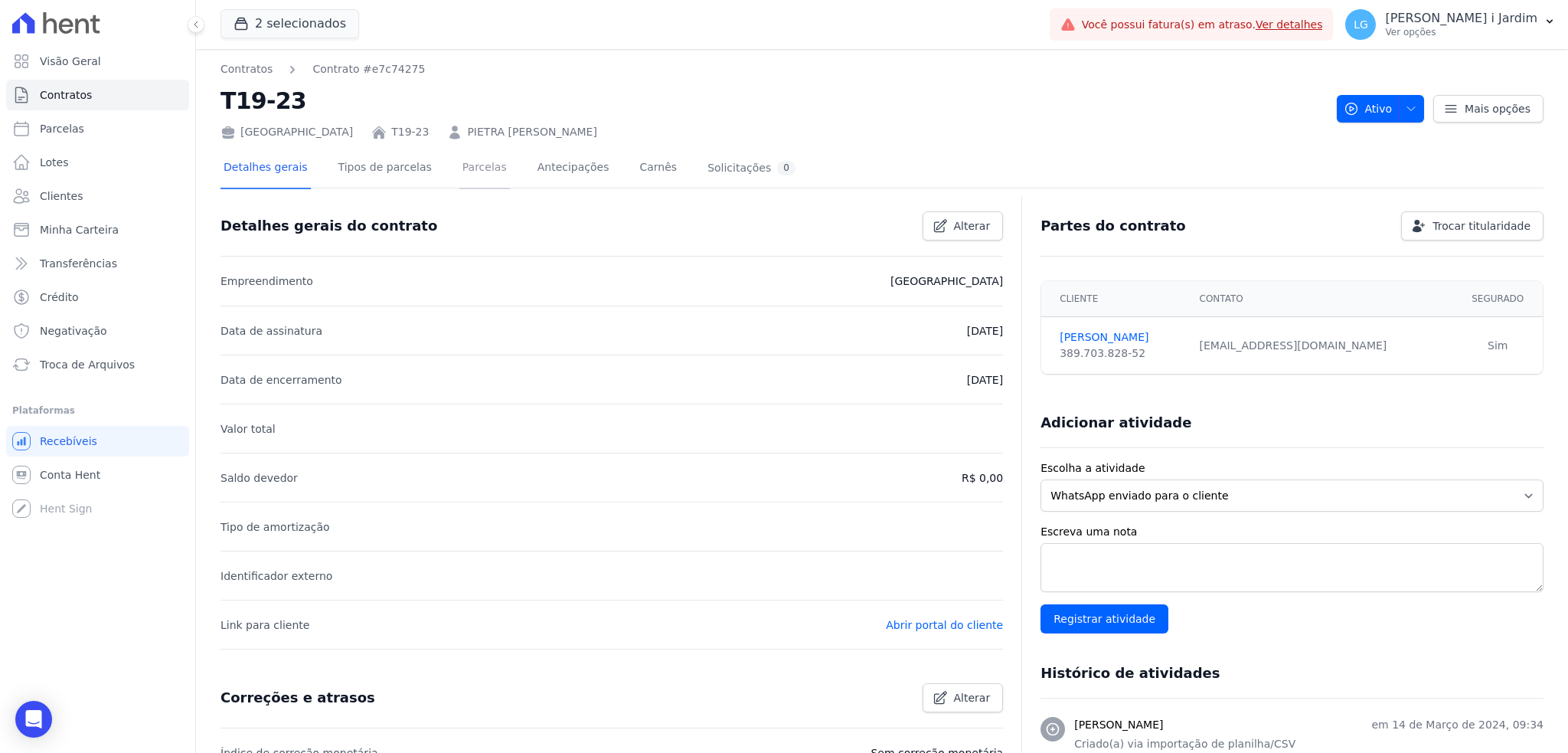
click at [476, 177] on link "Parcelas" at bounding box center [484, 168] width 50 height 41
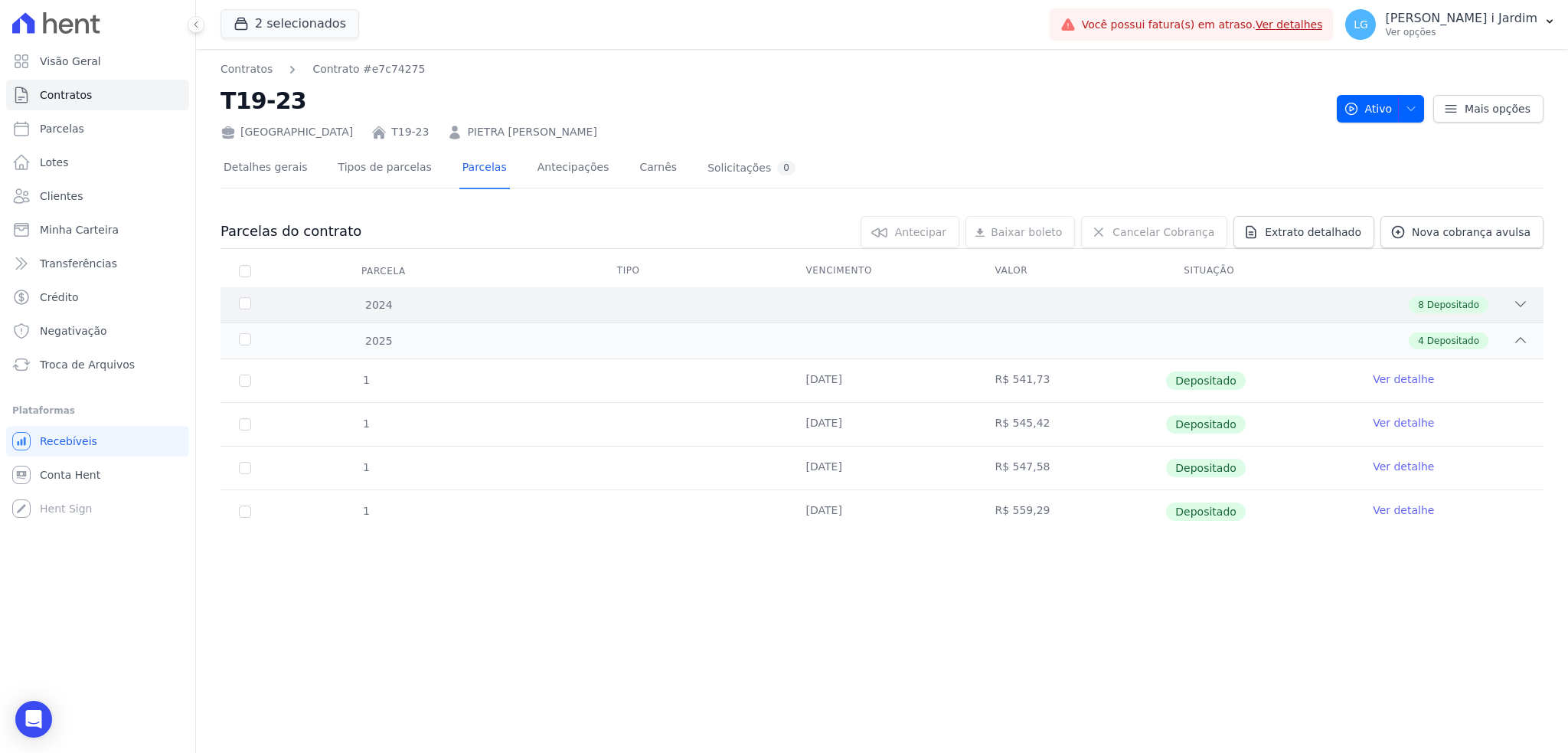
click at [1304, 304] on icon at bounding box center [1521, 304] width 15 height 15
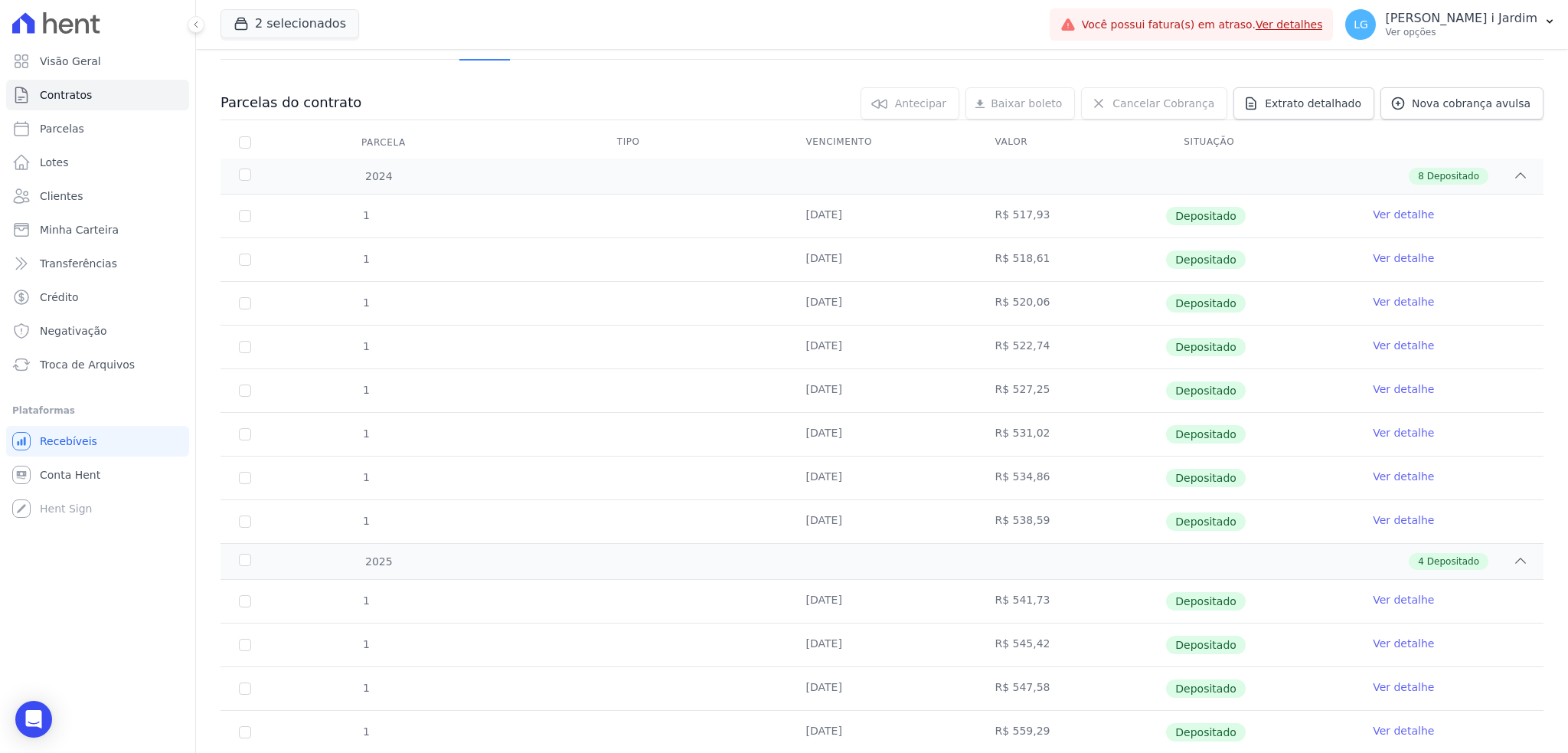
scroll to position [175, 0]
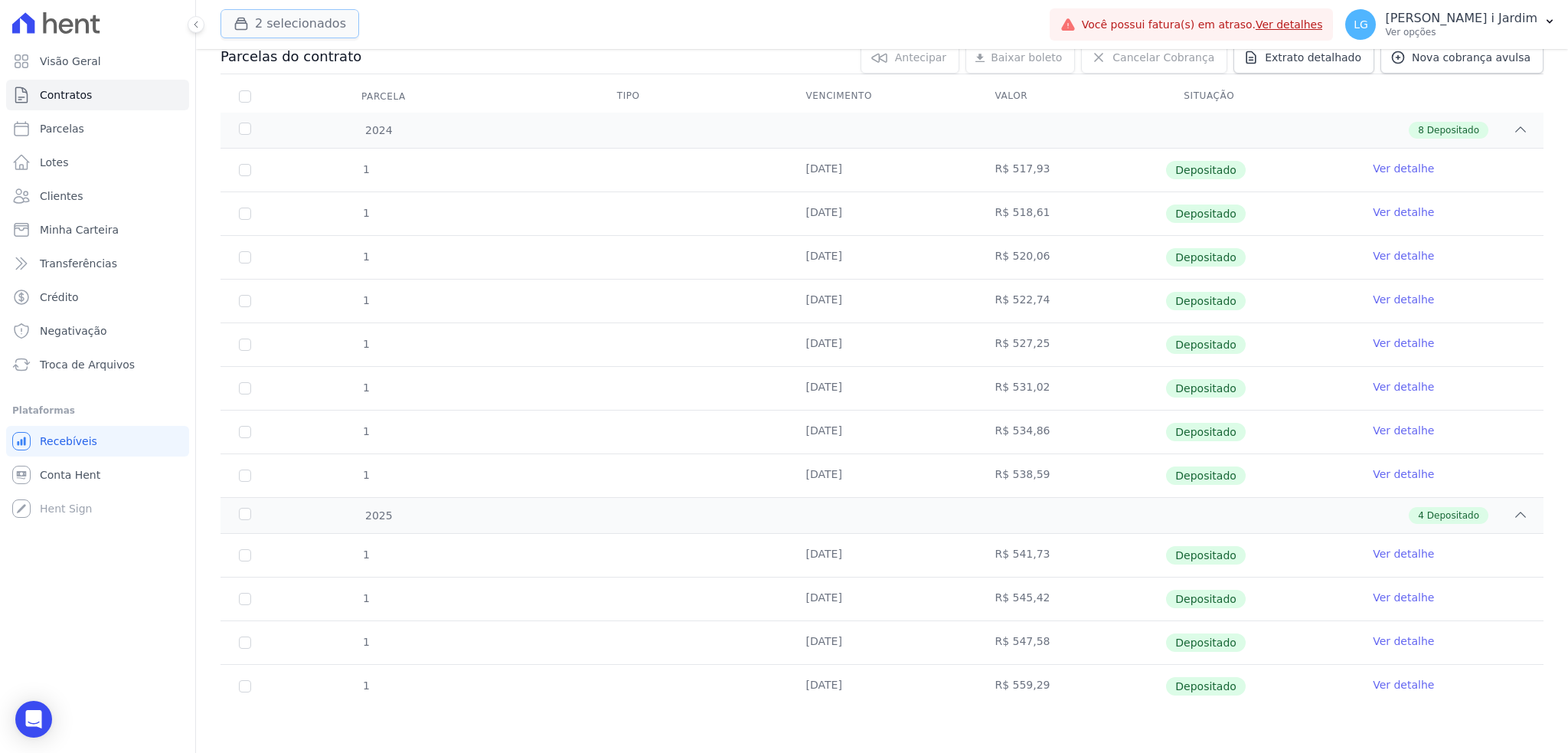
click at [320, 31] on button "2 selecionados" at bounding box center [289, 23] width 139 height 29
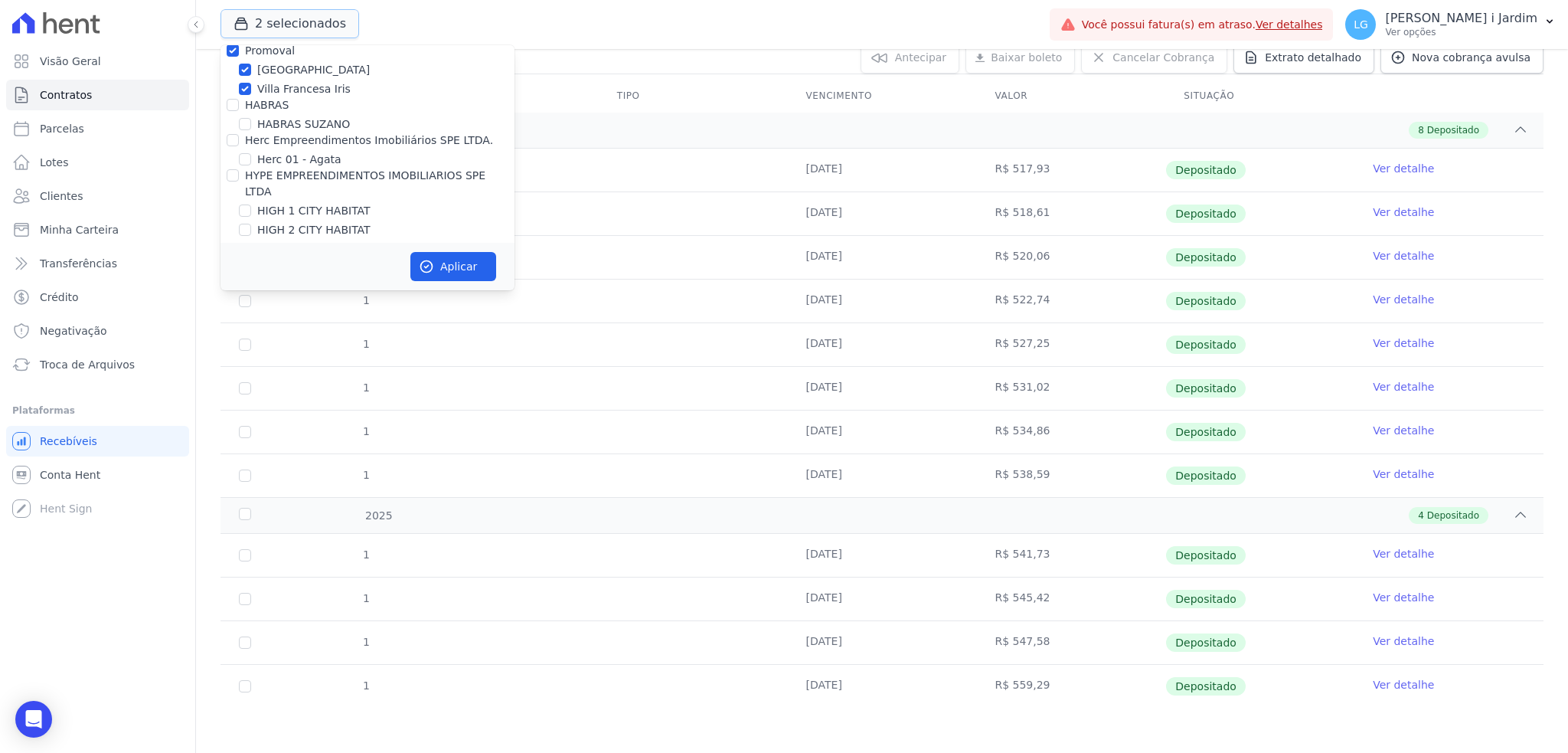
scroll to position [1633, 0]
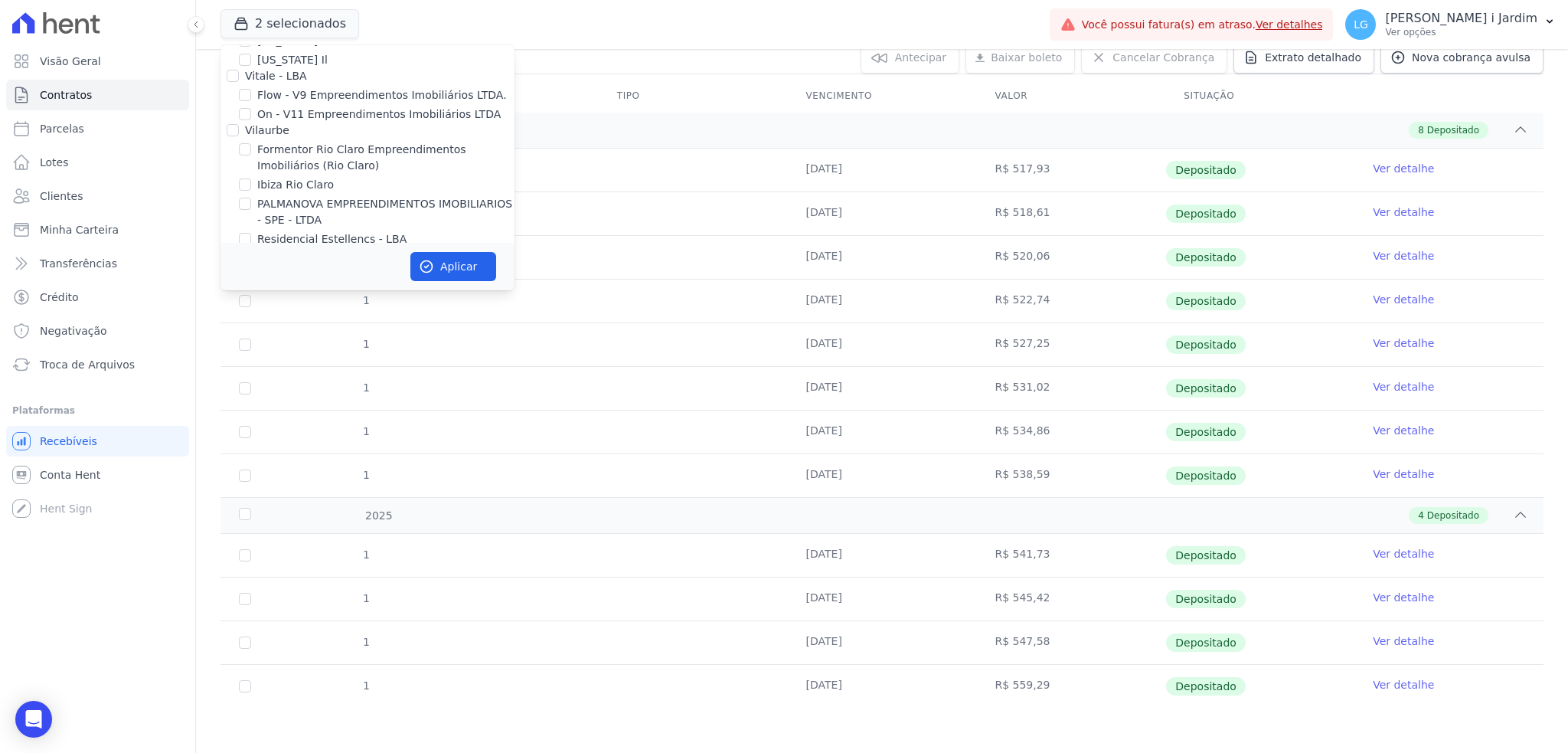
click at [276, 249] on label "Promoval" at bounding box center [270, 255] width 50 height 12
click at [264, 248] on div "Promoval" at bounding box center [270, 256] width 50 height 16
click at [260, 249] on label "Promoval" at bounding box center [270, 255] width 50 height 12
click at [239, 249] on input "Promoval" at bounding box center [232, 255] width 12 height 12
checkbox input "false"
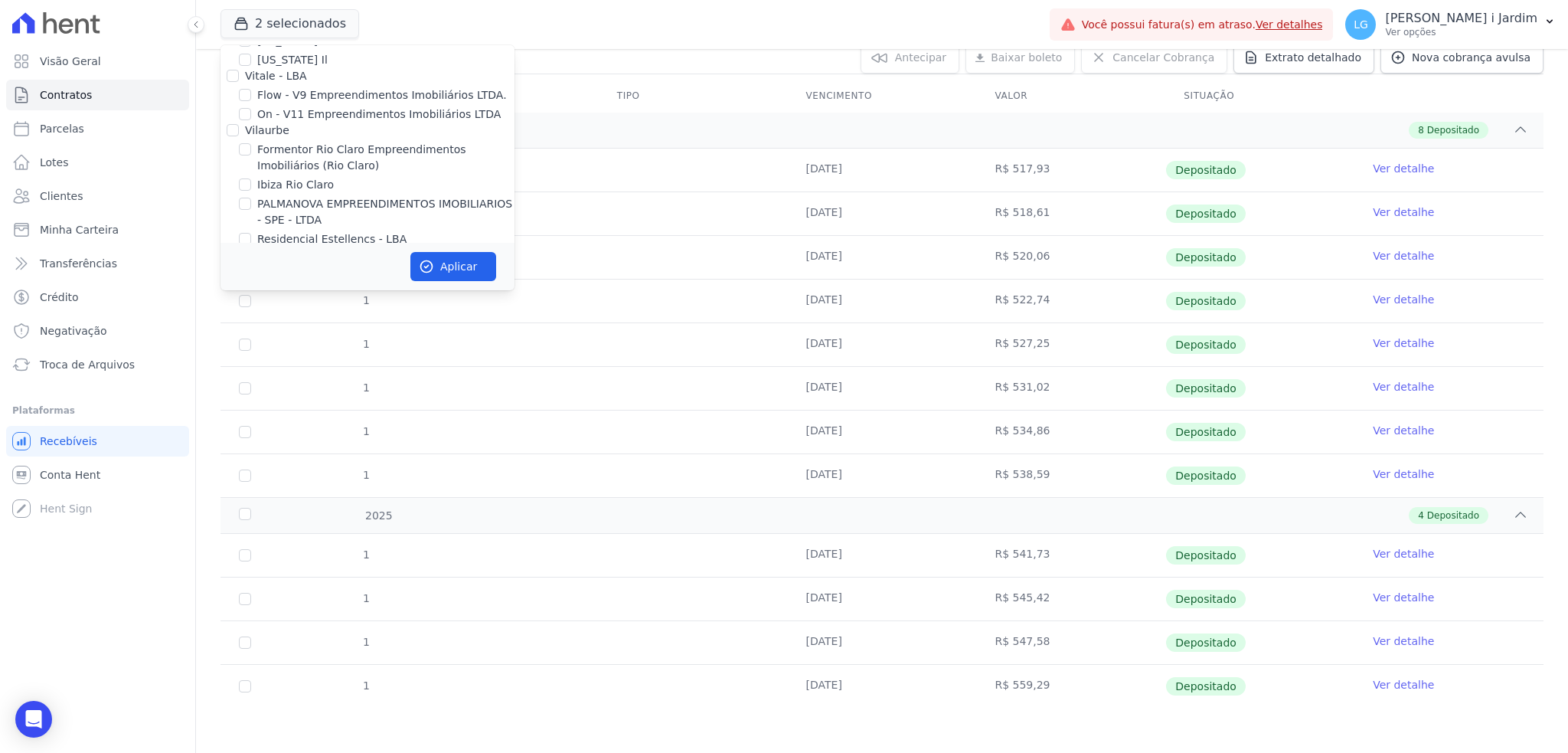
checkbox input "false"
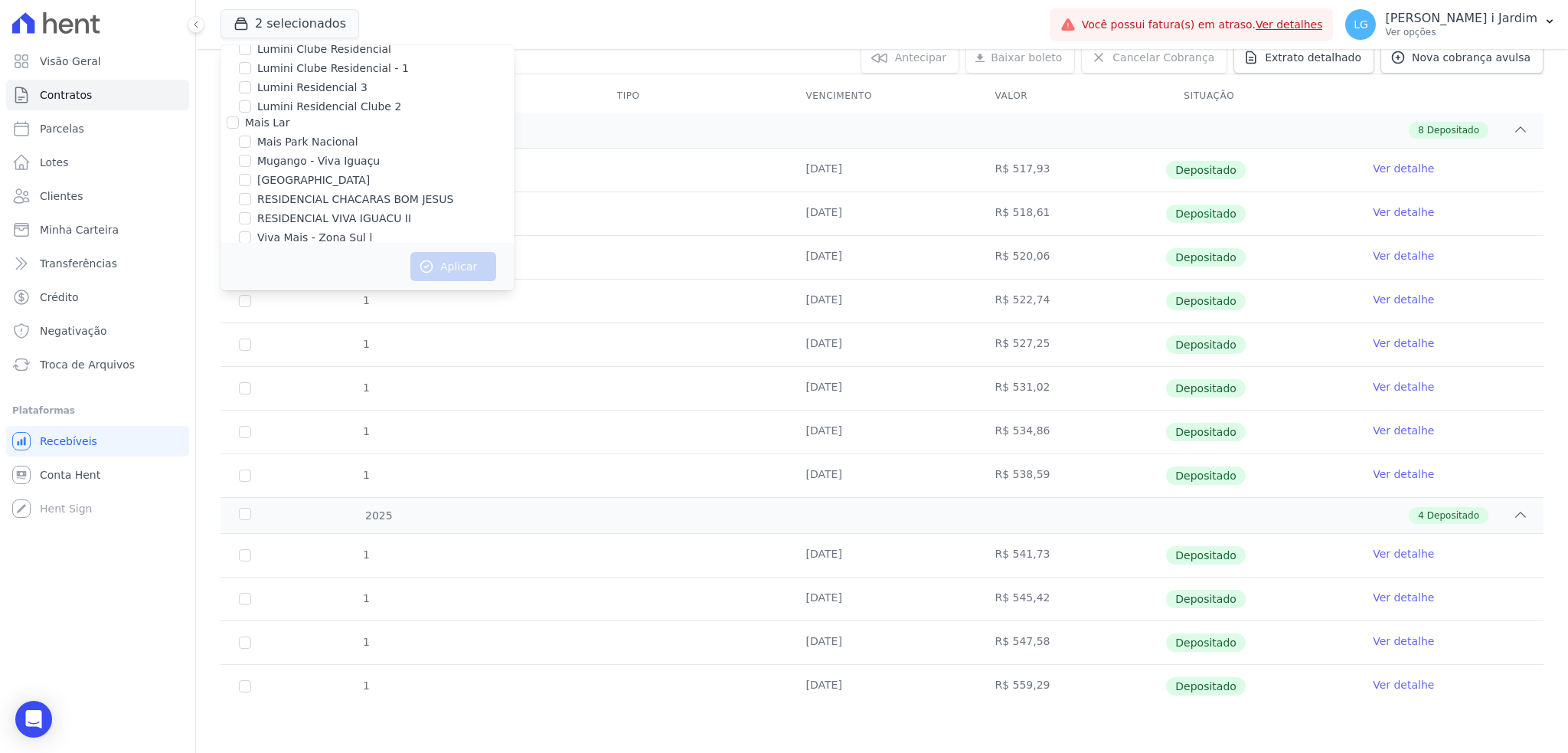
click at [302, 320] on label "MARKA SPE06 EMPREENDIMENTOS E PARTICIPACOES LTDA" at bounding box center [385, 336] width 257 height 32
click at [251, 320] on input "MARKA SPE06 EMPREENDIMENTOS E PARTICIPACOES LTDA" at bounding box center [244, 326] width 12 height 12
checkbox input "true"
click at [452, 257] on button "Aplicar" at bounding box center [453, 266] width 86 height 29
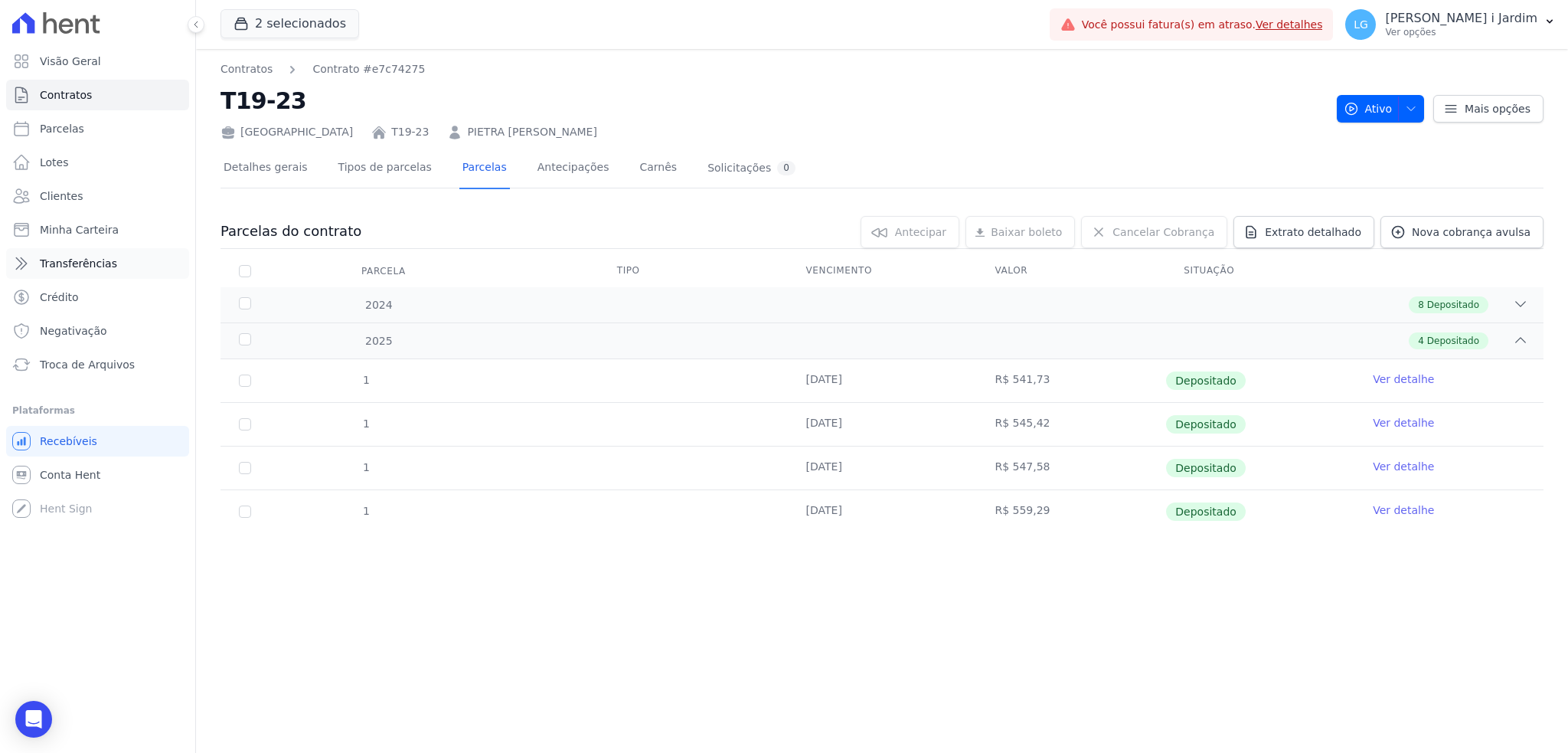
click at [94, 259] on span "Transferências" at bounding box center [79, 263] width 78 height 15
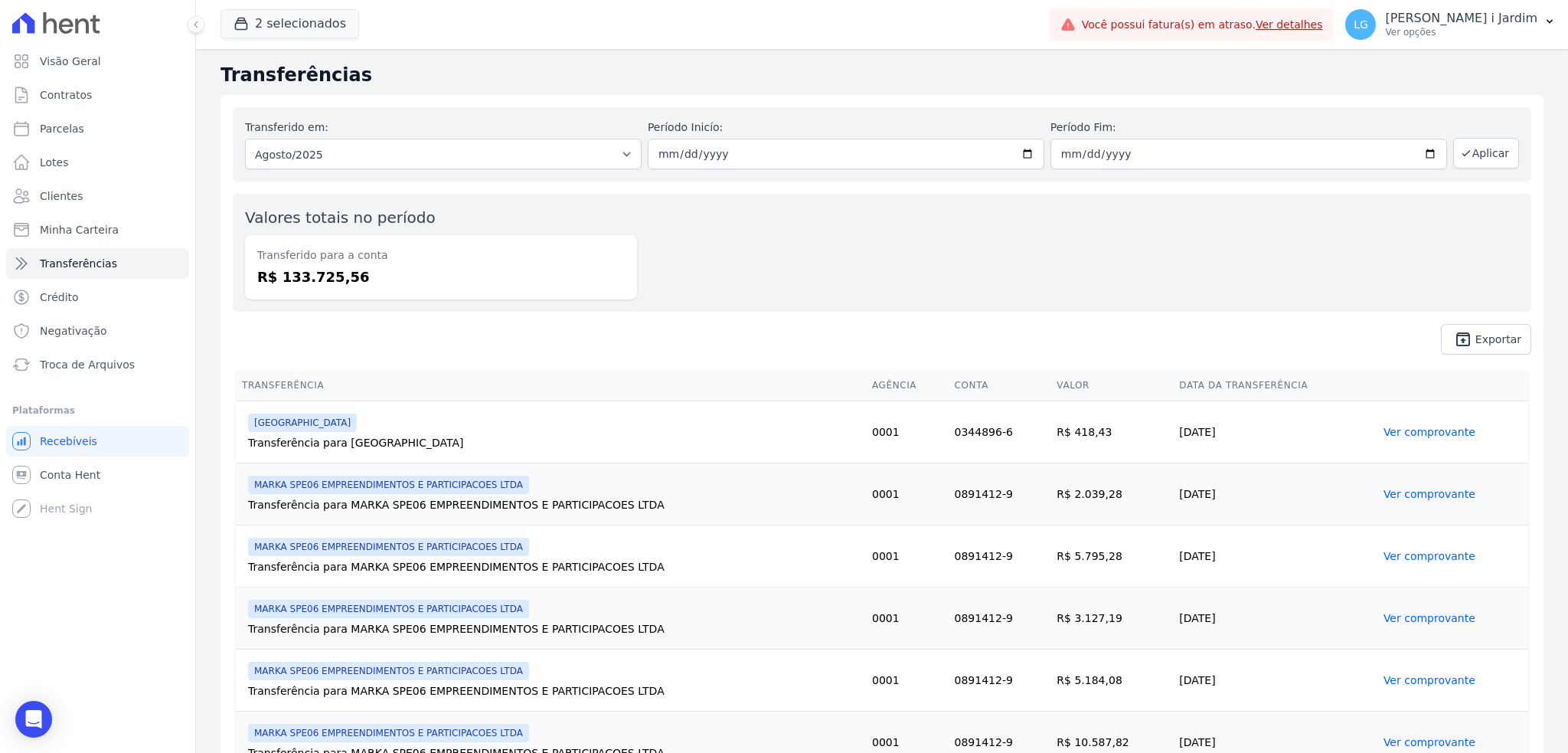
click at [320, 277] on dd "R$ 133.725,56" at bounding box center [441, 277] width 368 height 21
copy dd "133.725,56"
click at [65, 65] on span "Visão Geral" at bounding box center [71, 61] width 61 height 15
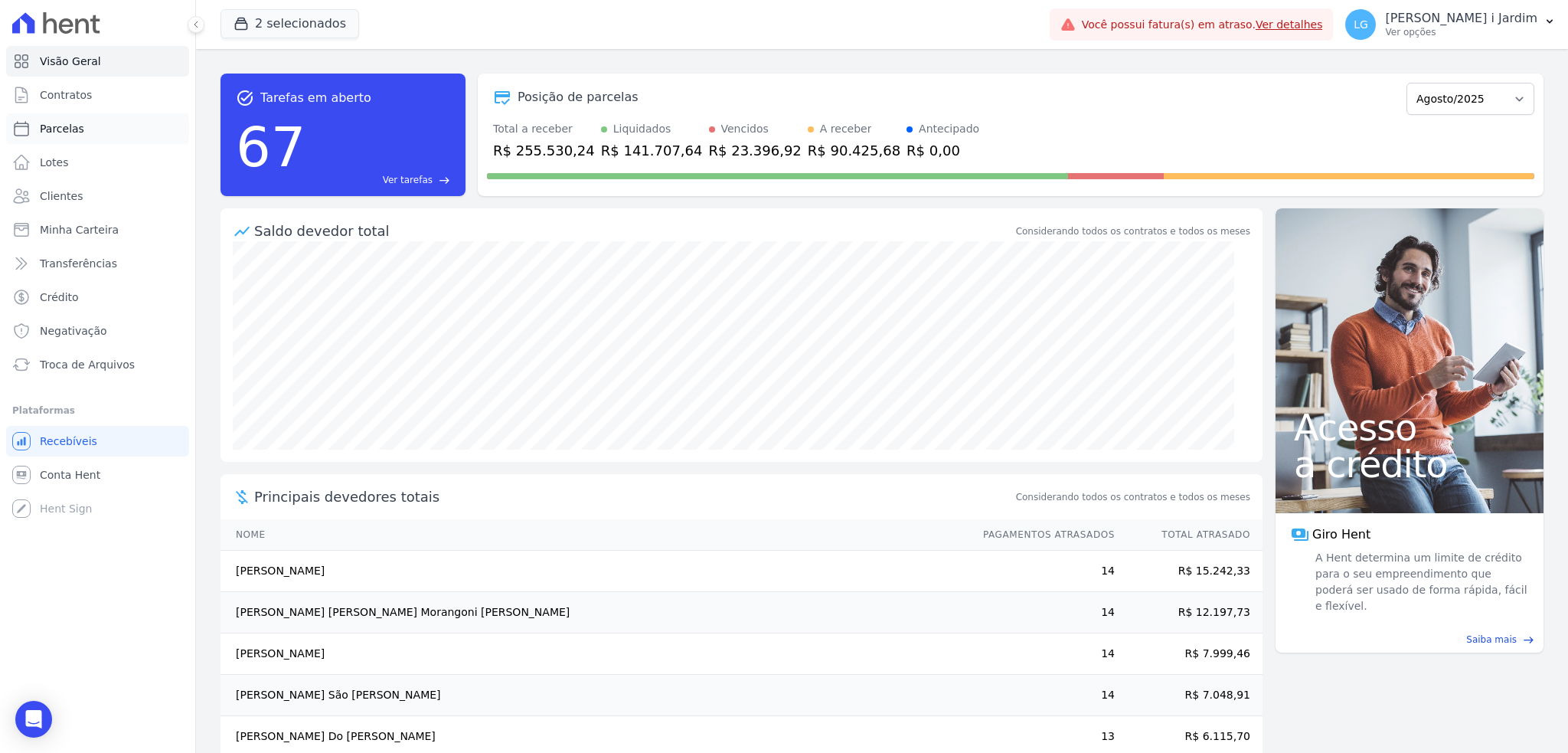
click at [76, 127] on span "Parcelas" at bounding box center [62, 128] width 44 height 15
select select
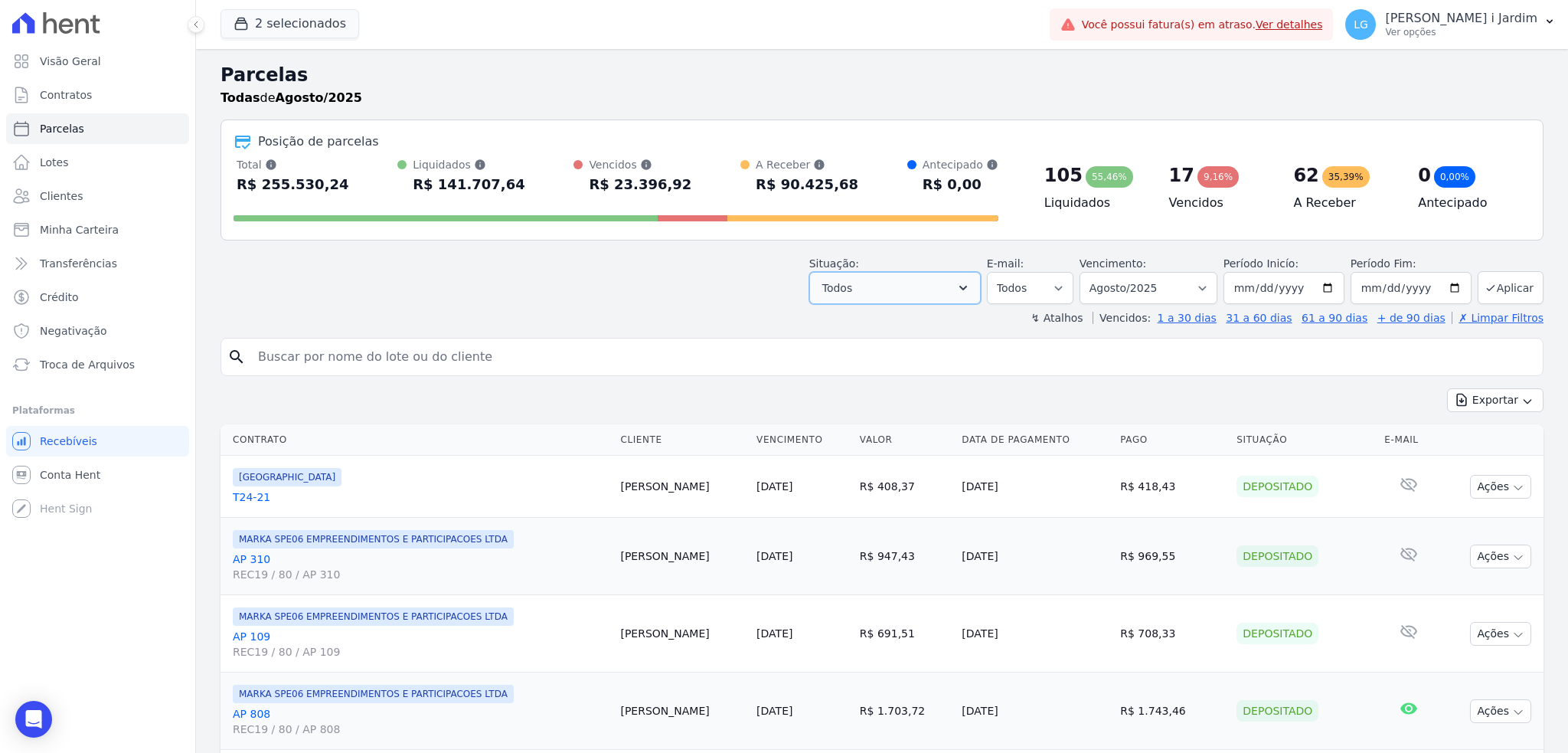
click at [888, 283] on button "Todos" at bounding box center [895, 288] width 171 height 32
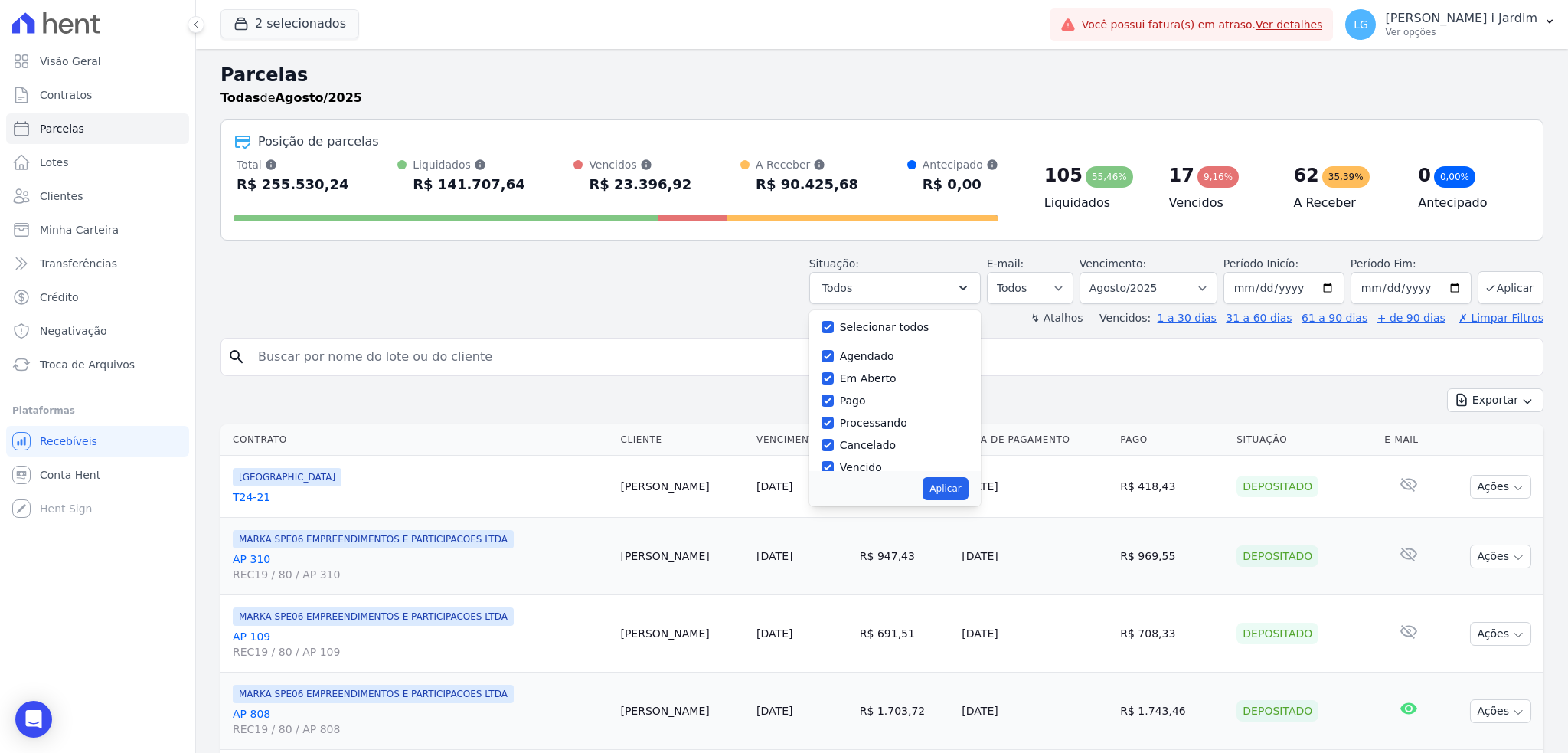
click at [879, 328] on label "Selecionar todos" at bounding box center [885, 326] width 90 height 12
click at [834, 328] on input "Selecionar todos" at bounding box center [828, 326] width 12 height 12
checkbox input "false"
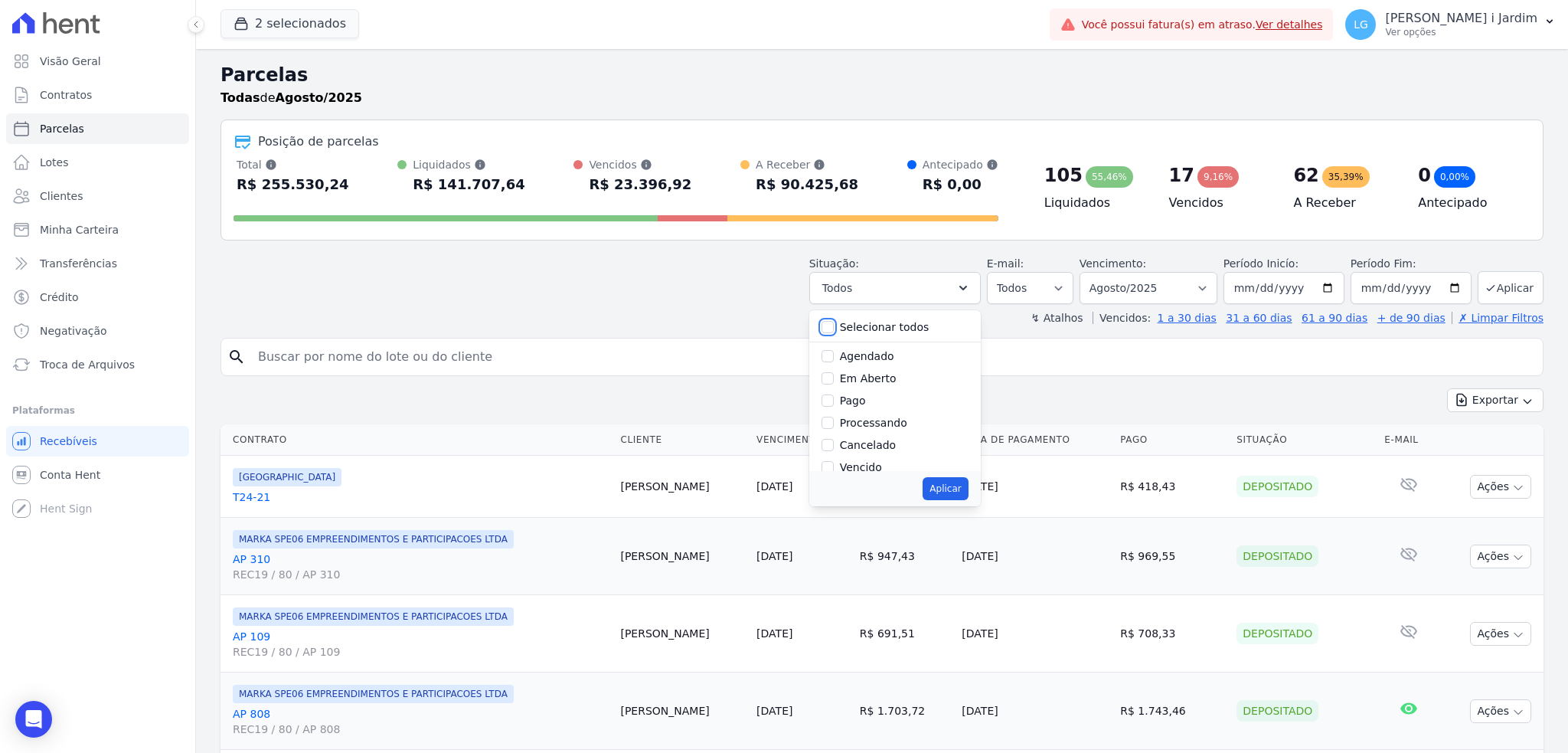
checkbox input "false"
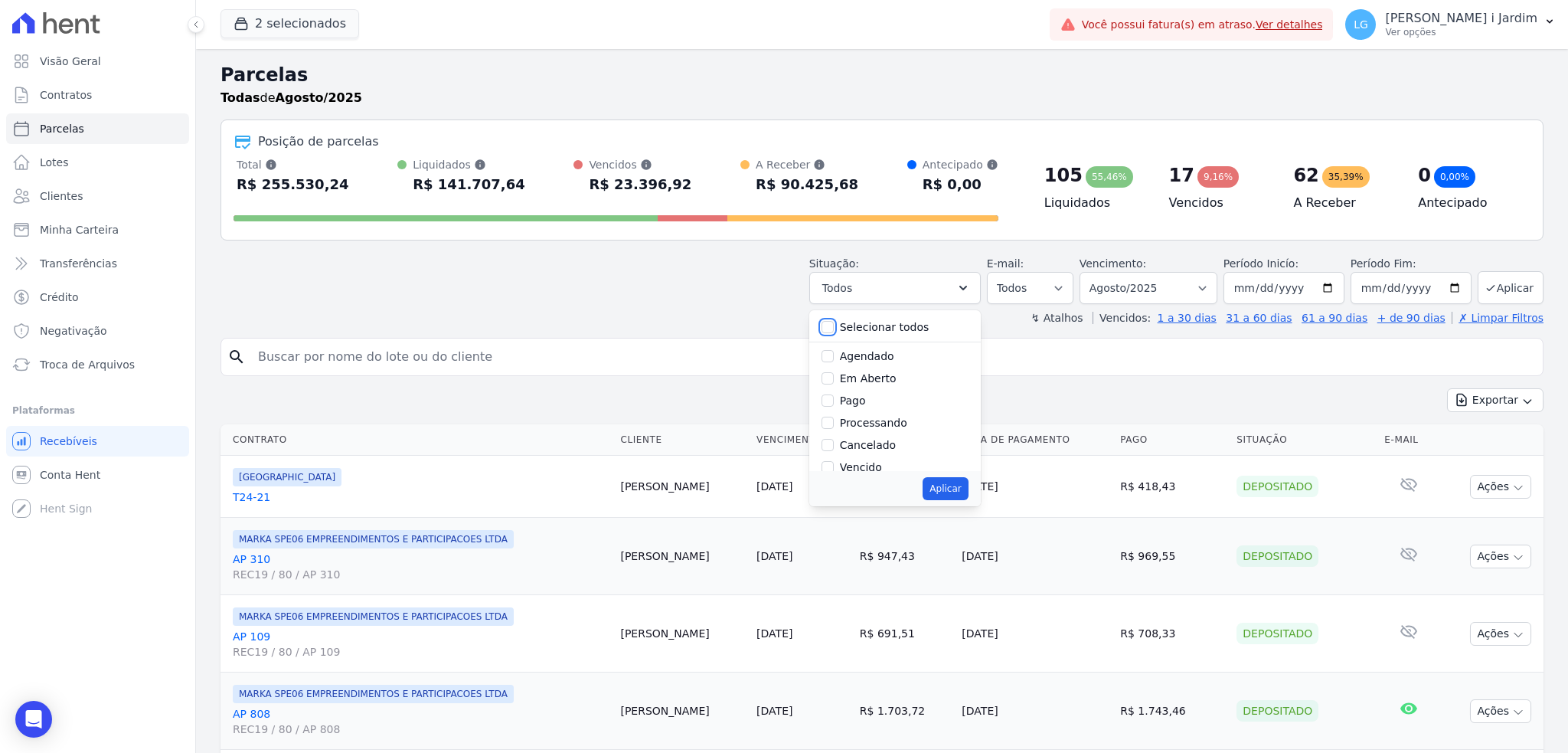
checkbox input "false"
click at [874, 385] on label "Em Aberto" at bounding box center [868, 377] width 57 height 12
click at [834, 385] on input "Em Aberto" at bounding box center [828, 377] width 12 height 12
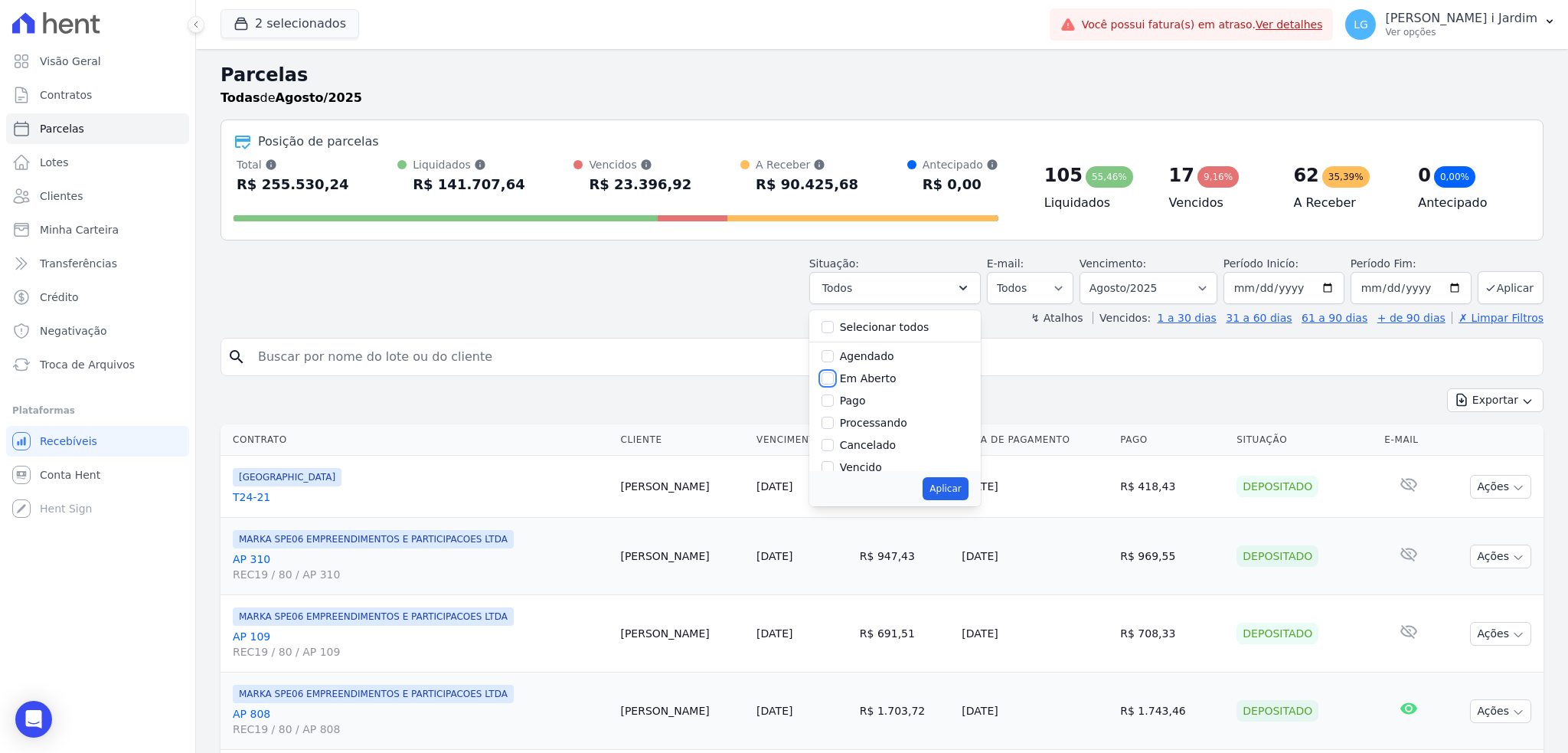
checkbox input "true"
click at [951, 493] on button "Aplicar" at bounding box center [945, 488] width 45 height 23
select select "pending"
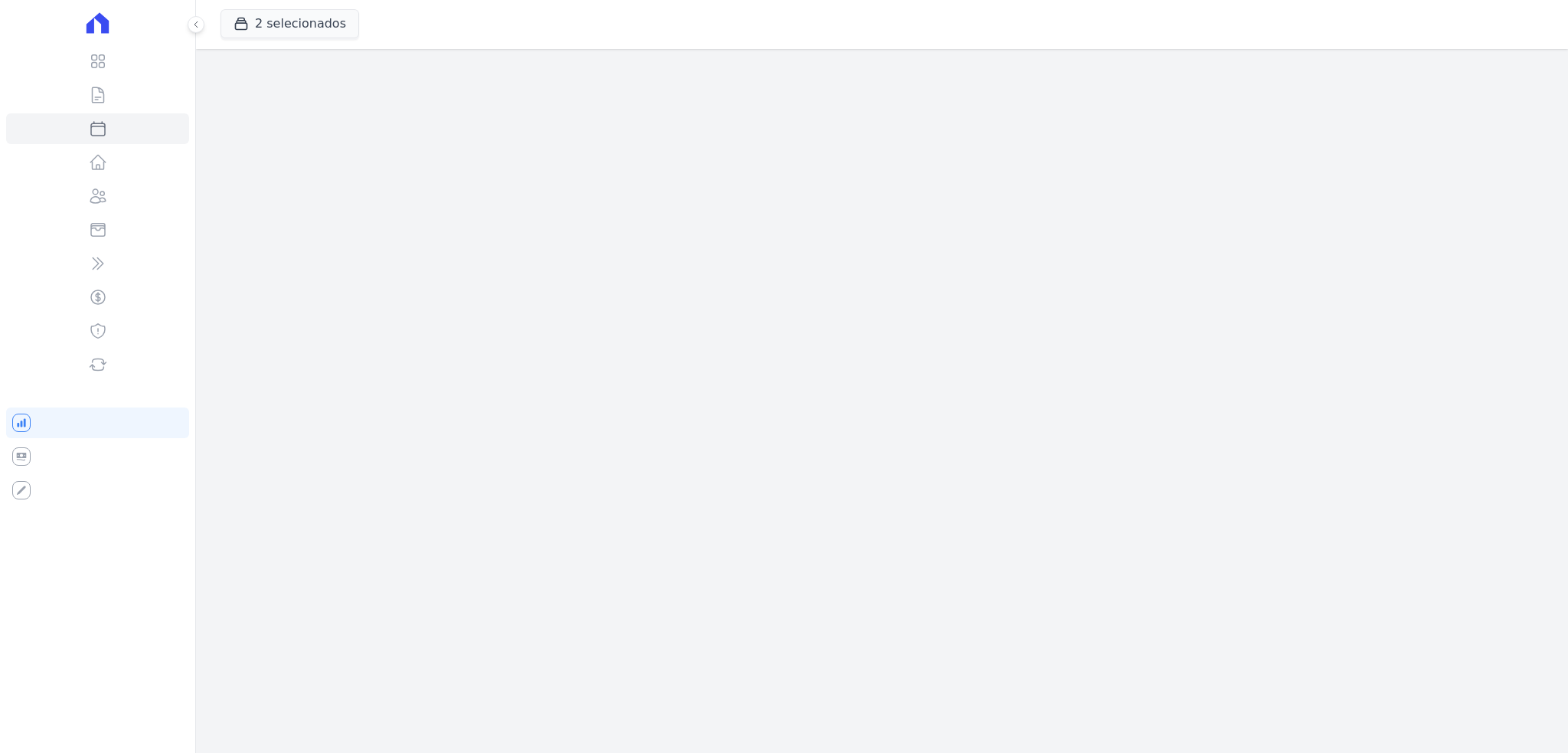
select select
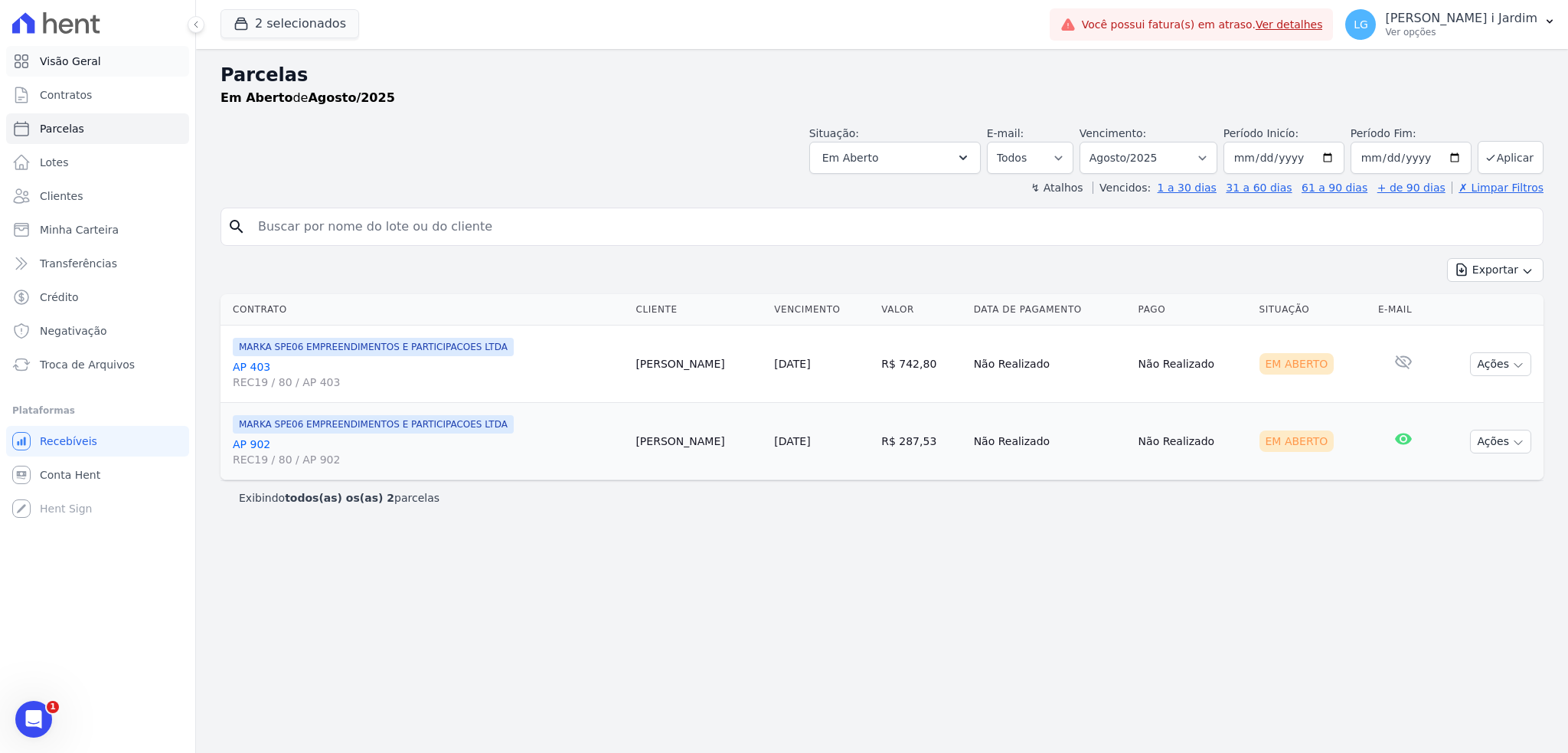
click at [51, 64] on span "Visão Geral" at bounding box center [71, 61] width 61 height 15
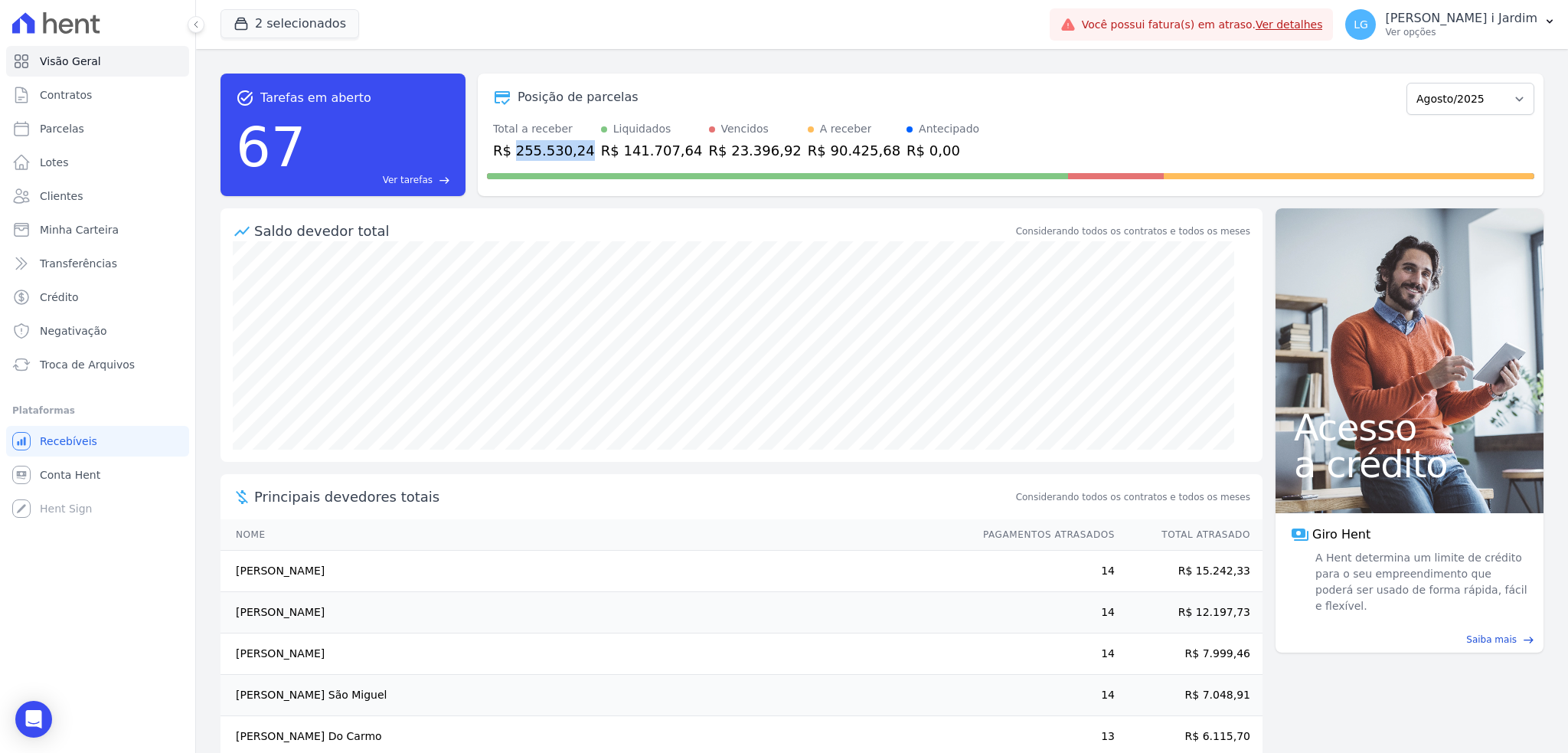
drag, startPoint x: 515, startPoint y: 156, endPoint x: 578, endPoint y: 157, distance: 63.0
click at [578, 157] on div "Total a receber R$ 255.530,24 Liquidados R$ 141.707,64 Vencidos R$ 23.396,92 A …" at bounding box center [1010, 141] width 1047 height 40
copy div "255.530,24"
click at [272, 18] on button "2 selecionados" at bounding box center [289, 23] width 139 height 29
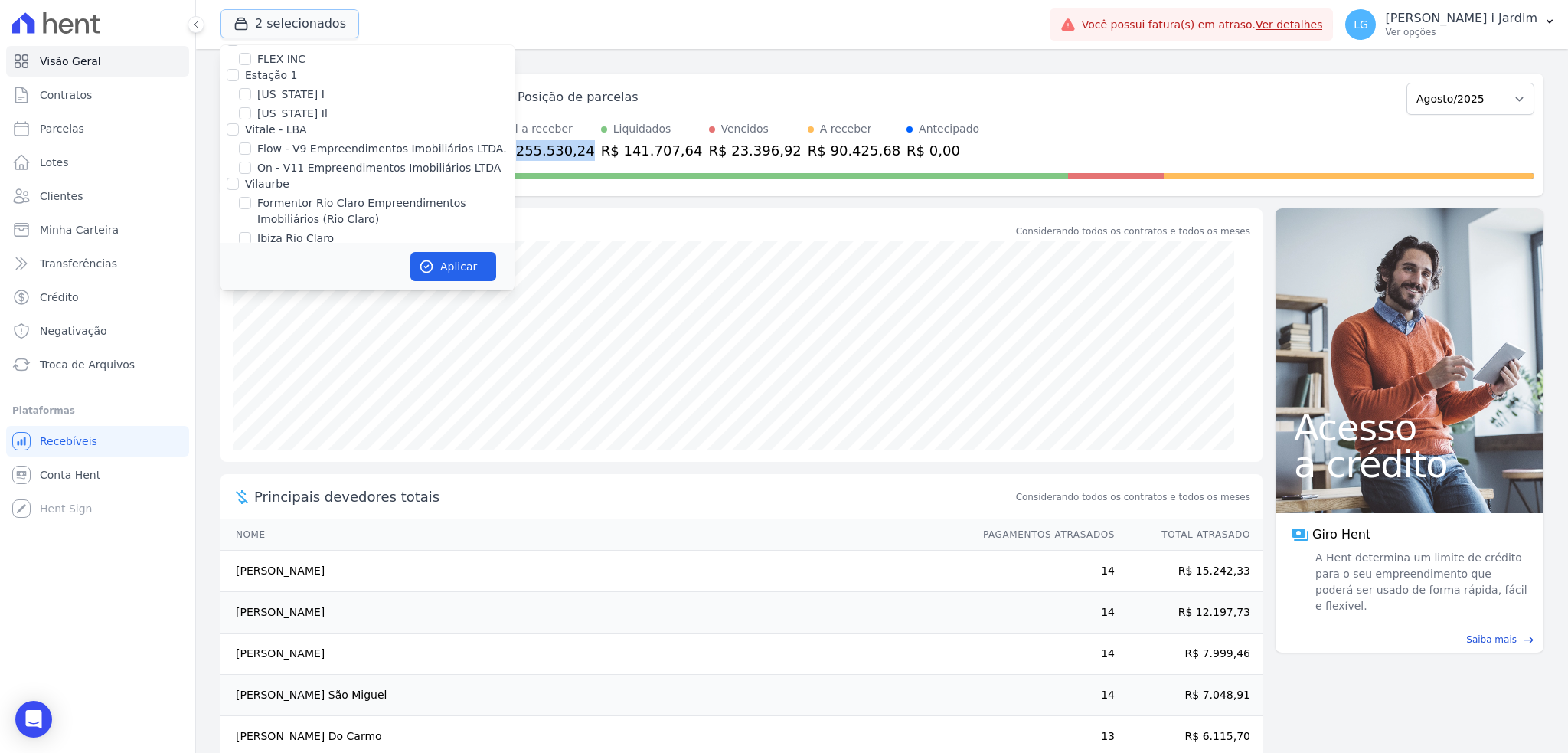
scroll to position [1633, 0]
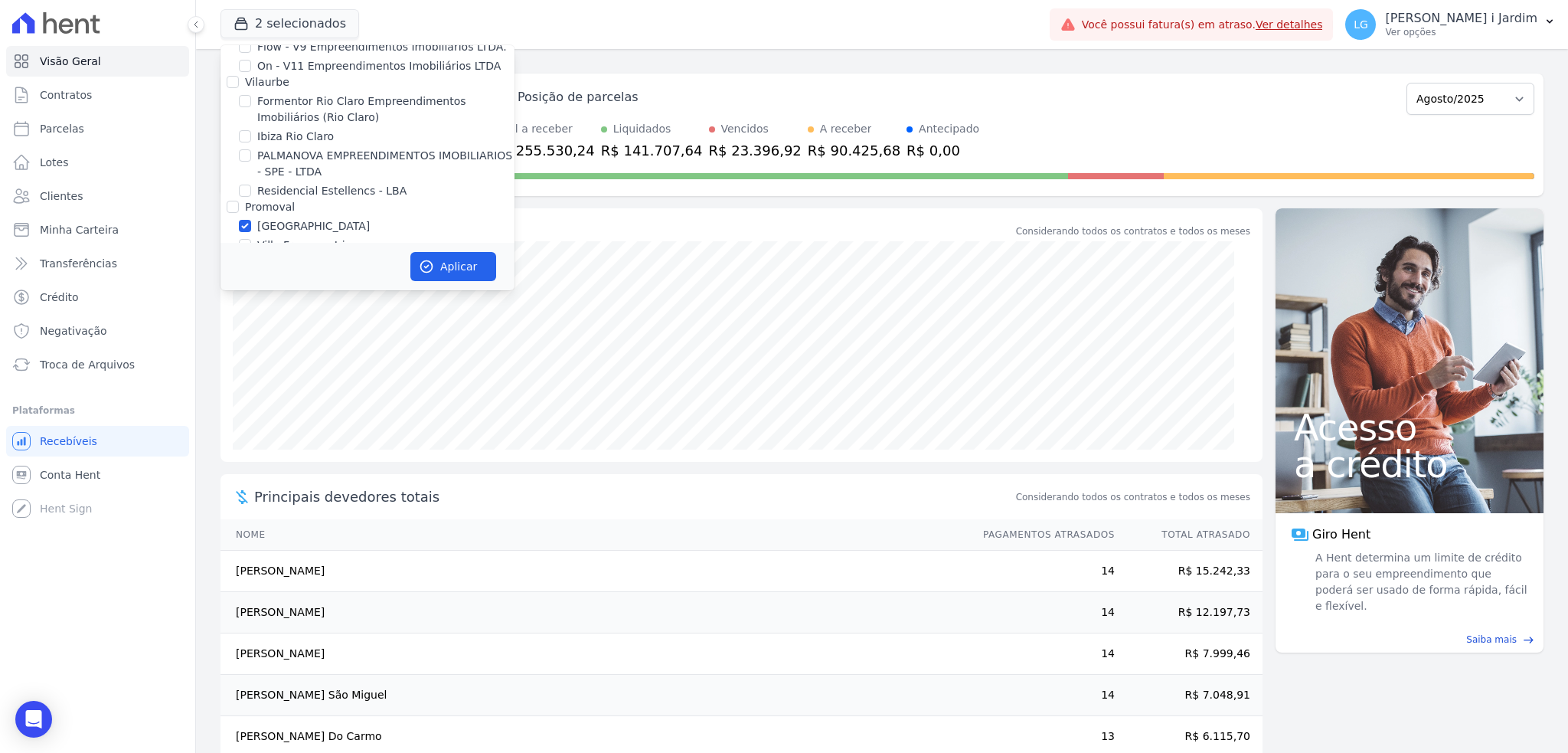
click at [268, 218] on label "[GEOGRAPHIC_DATA]" at bounding box center [313, 226] width 112 height 16
click at [251, 219] on input "[GEOGRAPHIC_DATA]" at bounding box center [244, 225] width 12 height 12
checkbox input "false"
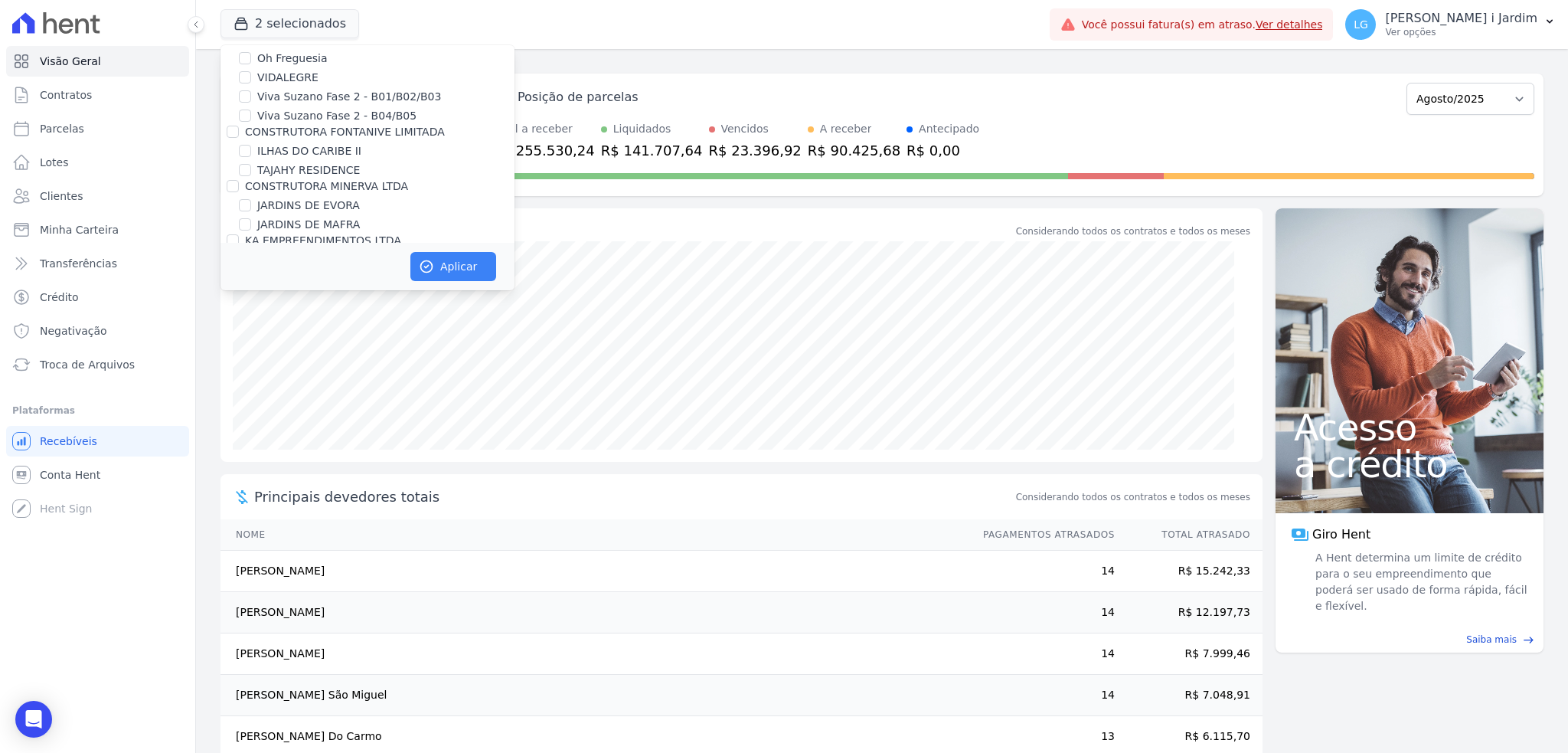
scroll to position [2041, 0]
click at [452, 268] on button "Aplicar" at bounding box center [453, 266] width 86 height 29
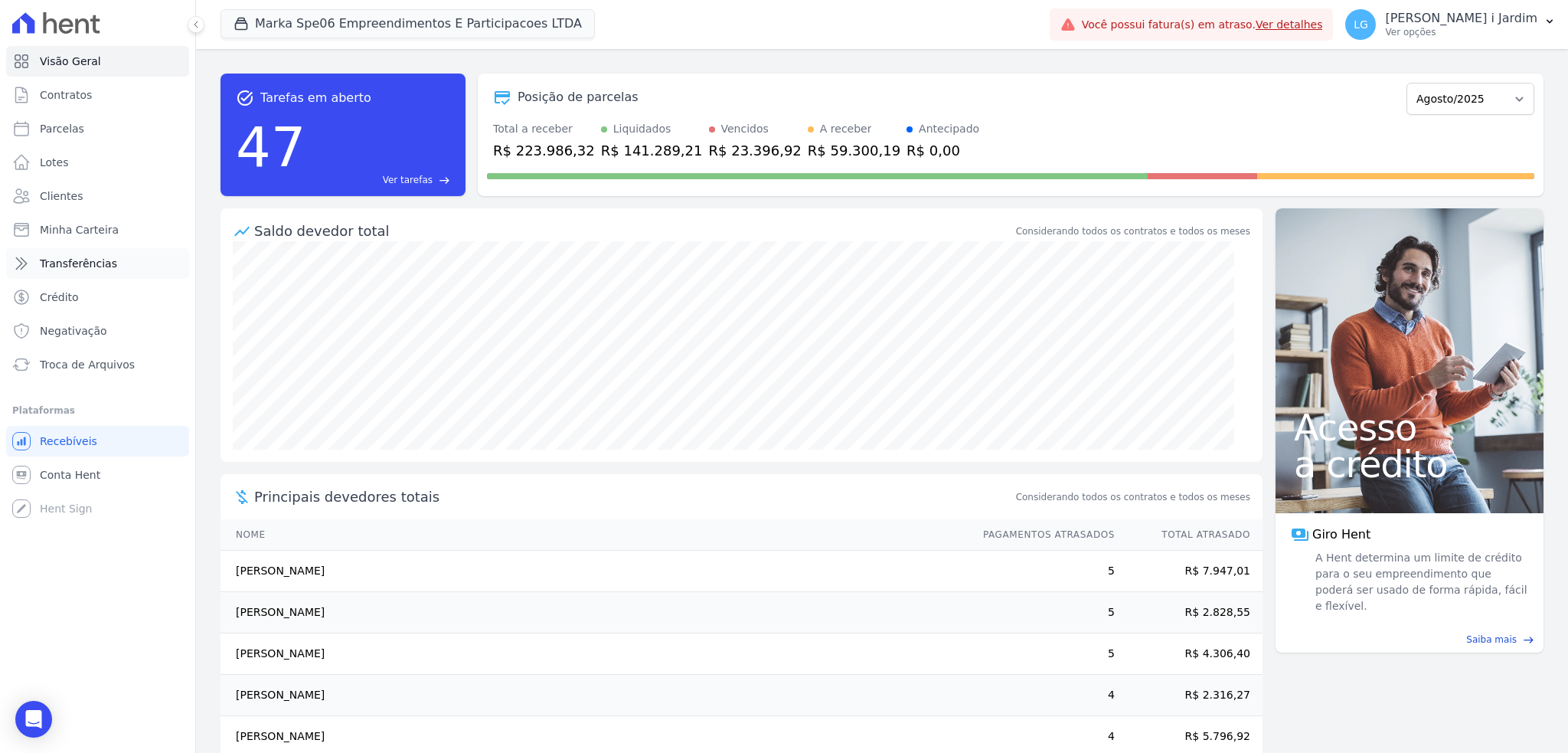
click at [81, 272] on link "Transferências" at bounding box center [98, 264] width 183 height 30
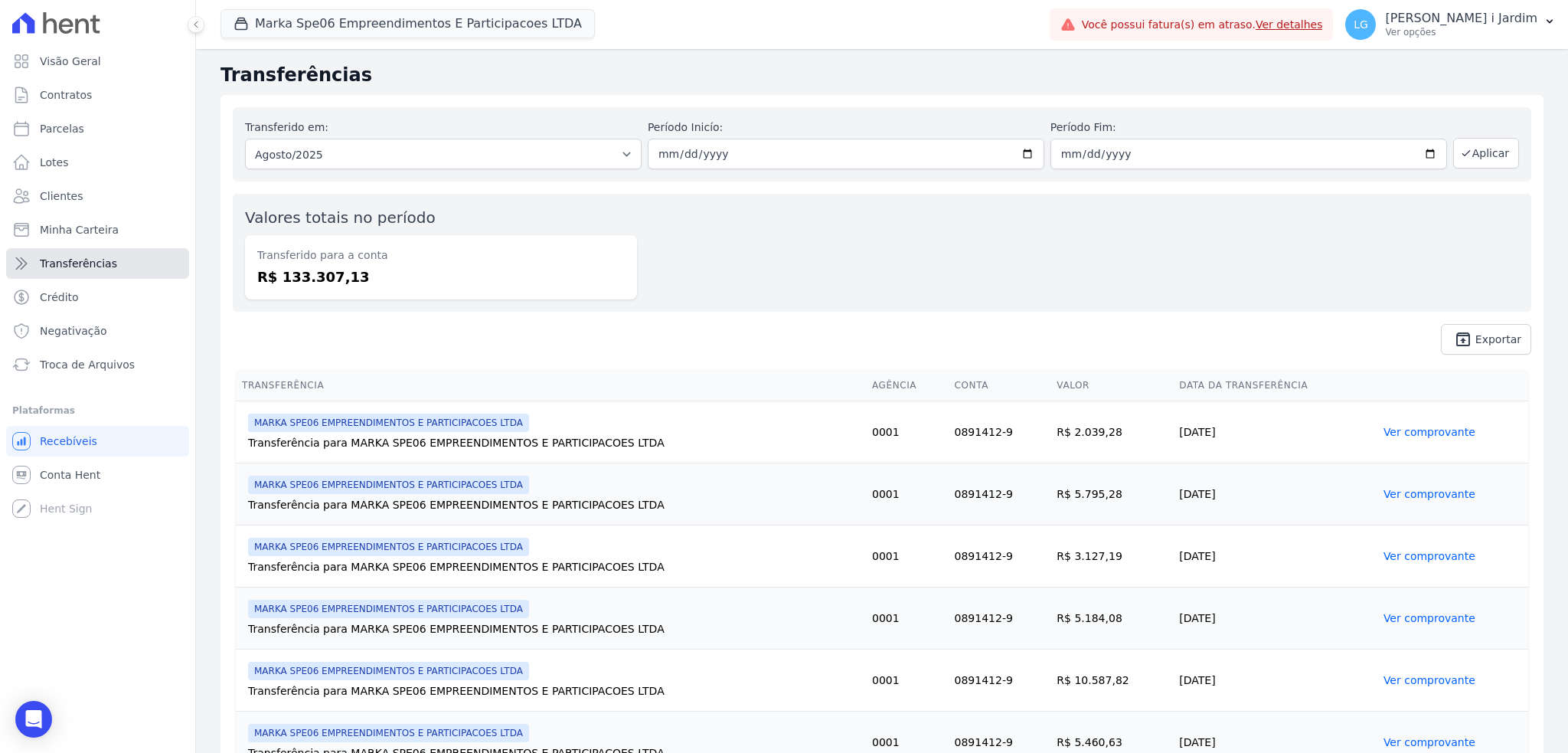
click at [167, 258] on link "Transferências" at bounding box center [98, 264] width 183 height 30
click at [336, 273] on dd "R$ 133.307,13" at bounding box center [441, 277] width 368 height 21
click at [571, 382] on th "Transferência" at bounding box center [550, 385] width 631 height 31
click at [368, 36] on button "Marka Spe06 Empreendimentos E Participacoes LTDA" at bounding box center [407, 23] width 374 height 29
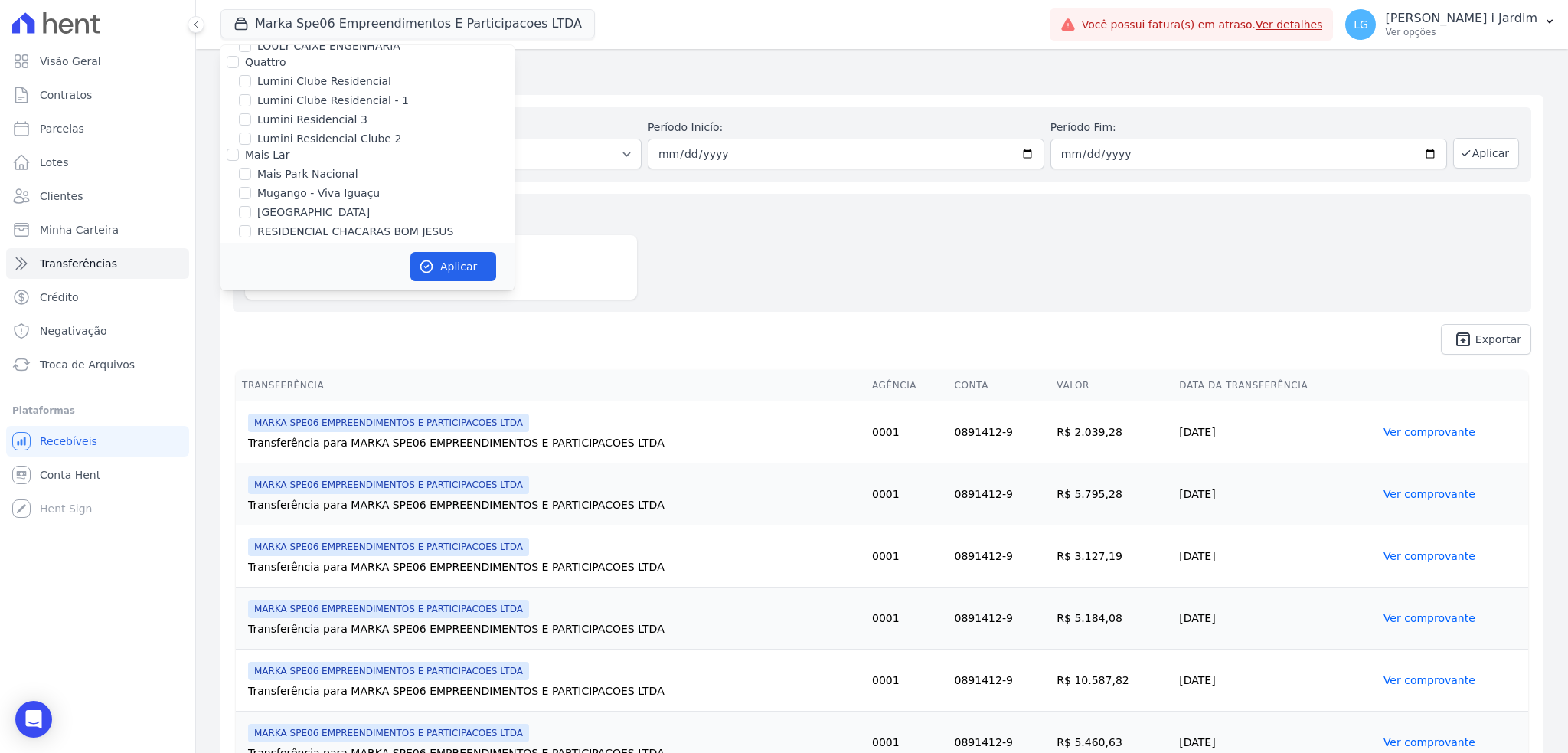
scroll to position [2450, 0]
click at [332, 296] on label "MARKA SPE06 EMPREENDIMENTOS E PARTICIPACOES LTDA" at bounding box center [385, 312] width 257 height 32
click at [251, 298] on input "MARKA SPE06 EMPREENDIMENTOS E PARTICIPACOES LTDA" at bounding box center [244, 304] width 12 height 12
checkbox input "false"
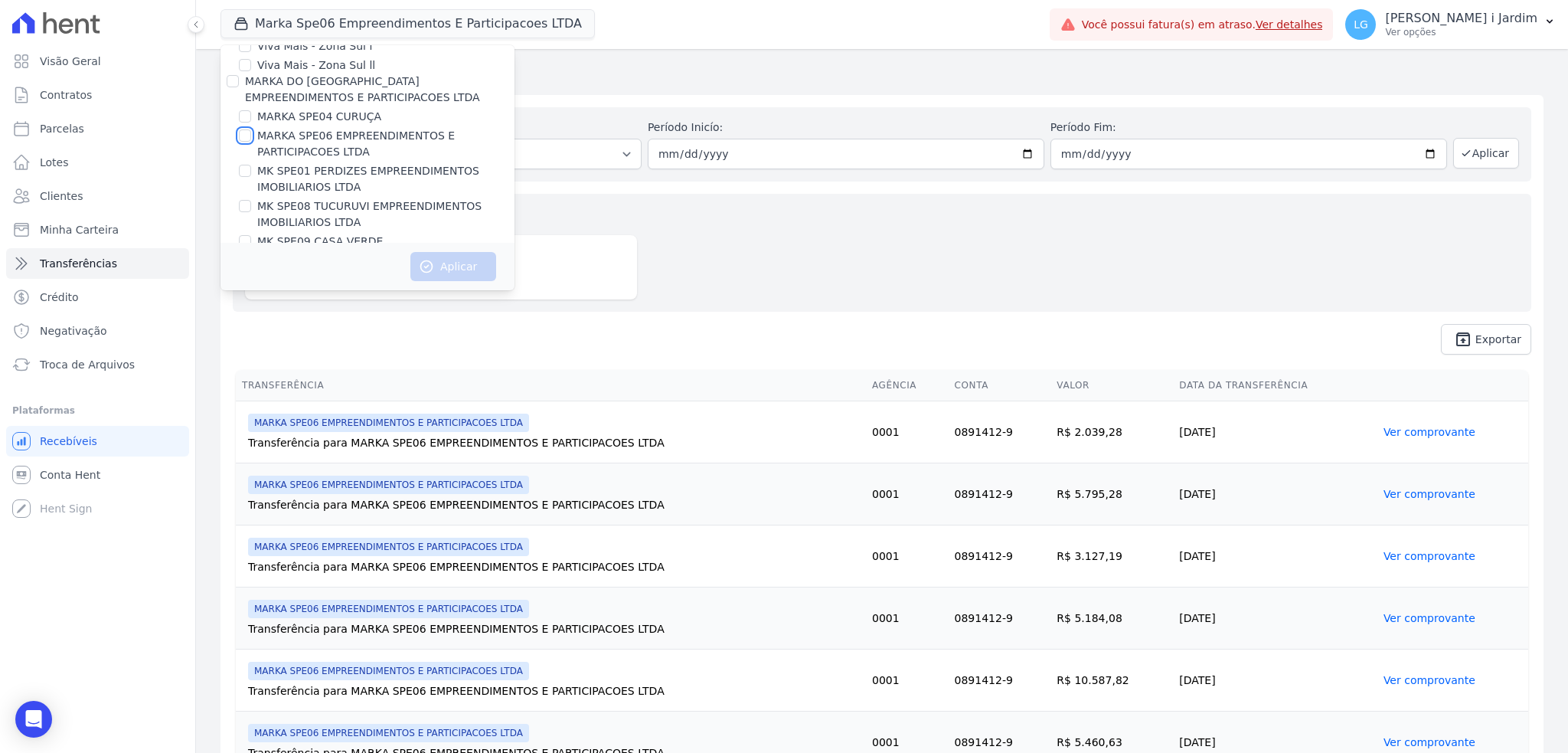
scroll to position [2654, 0]
click at [323, 217] on label "MK SPE14 VILA RE" at bounding box center [306, 225] width 99 height 16
click at [251, 219] on input "MK SPE14 VILA RE" at bounding box center [244, 224] width 12 height 12
checkbox input "true"
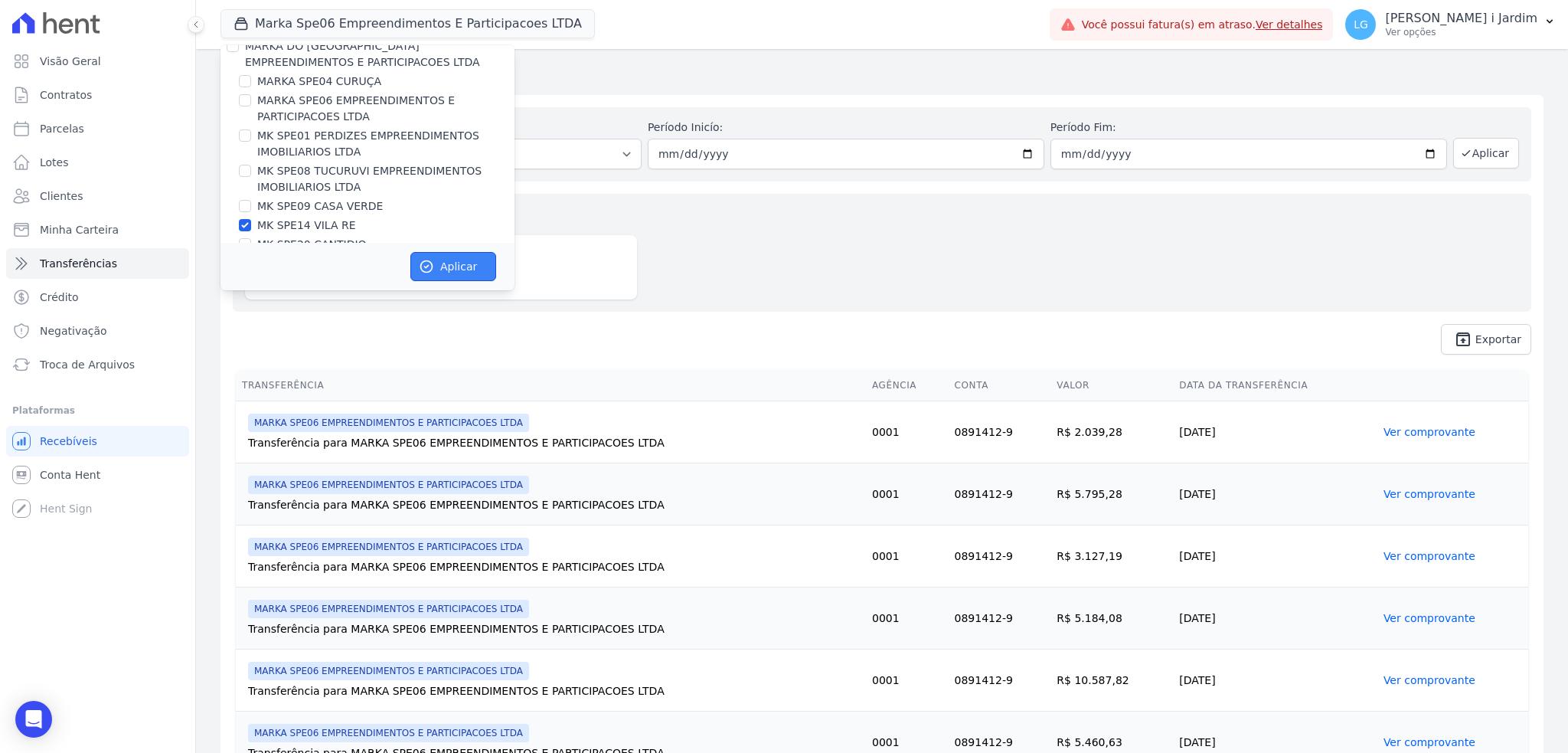
click at [434, 260] on button "Aplicar" at bounding box center [453, 266] width 86 height 29
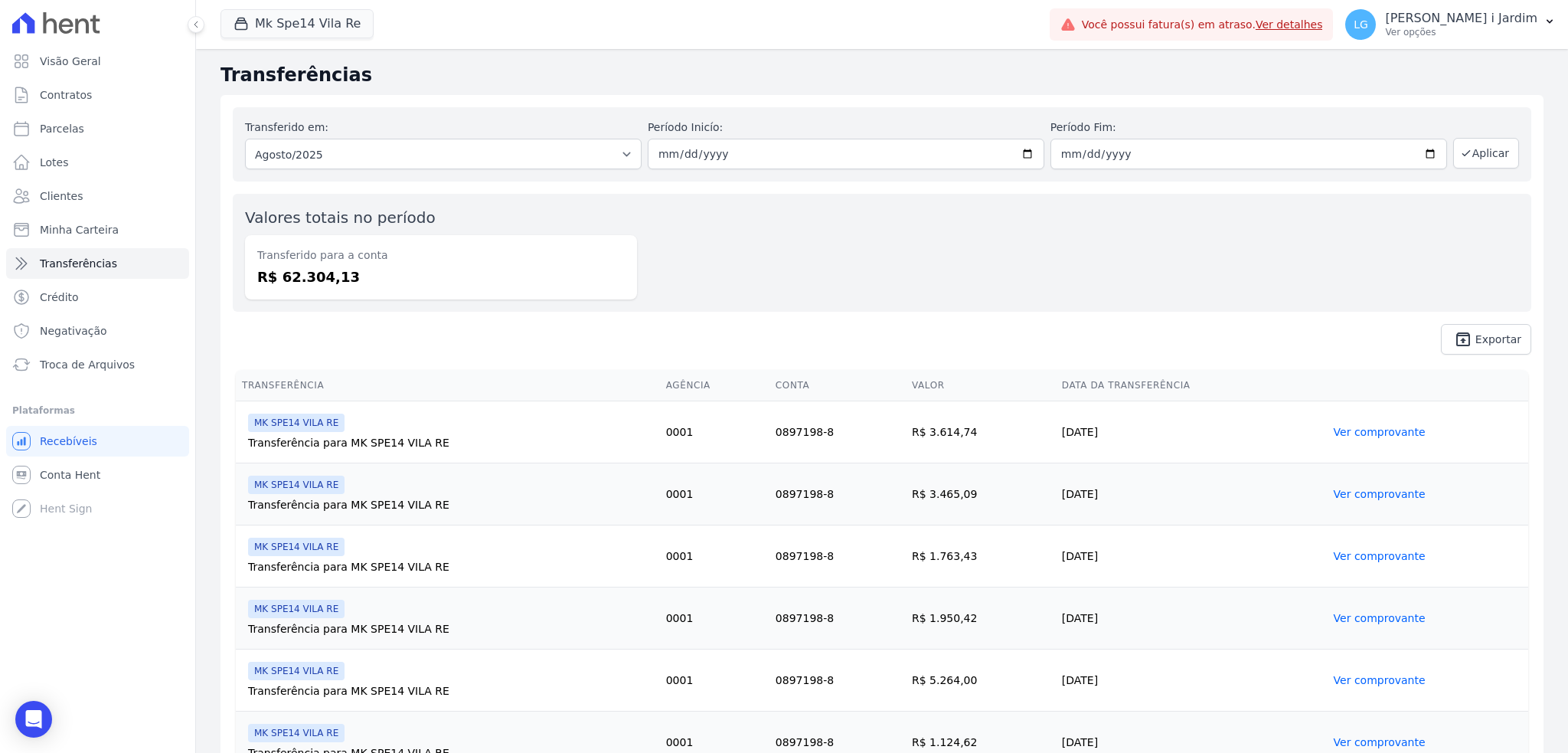
click at [369, 306] on div "Valores totais no período Transferido para a conta R$ 62.304,13" at bounding box center [882, 252] width 1299 height 118
click at [317, 274] on dd "R$ 62.304,13" at bounding box center [441, 277] width 368 height 21
copy dd "62.304,13"
drag, startPoint x: 388, startPoint y: 99, endPoint x: 353, endPoint y: 115, distance: 38.5
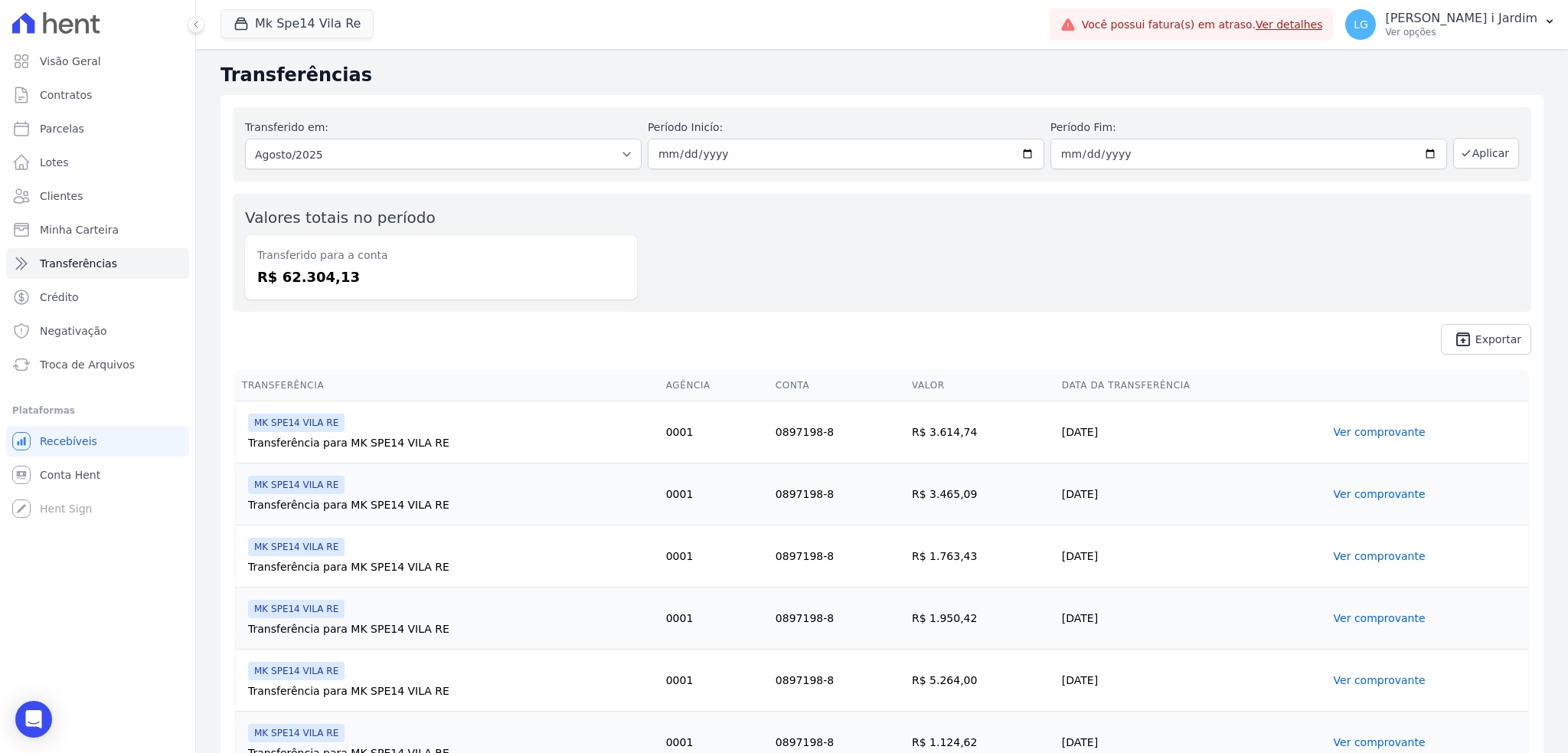
click at [378, 103] on div "Transferido em: Todos os meses Junho/2025 Julho/2025 Agosto/2025 Agosto/2025 Pe…" at bounding box center [882, 231] width 1324 height 272
click at [75, 123] on span "Parcelas" at bounding box center [62, 128] width 44 height 15
select select
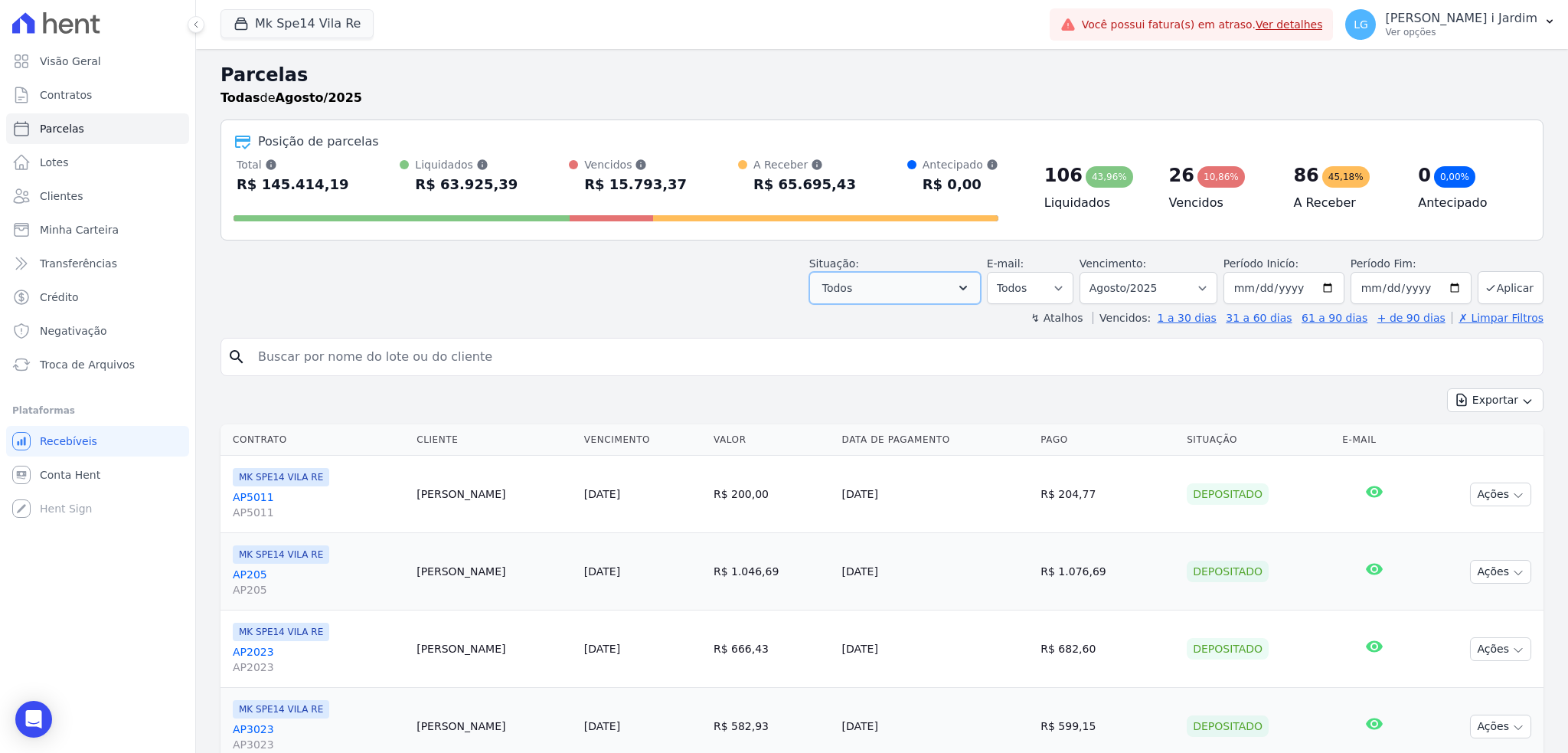
click at [937, 288] on button "Todos" at bounding box center [895, 288] width 171 height 32
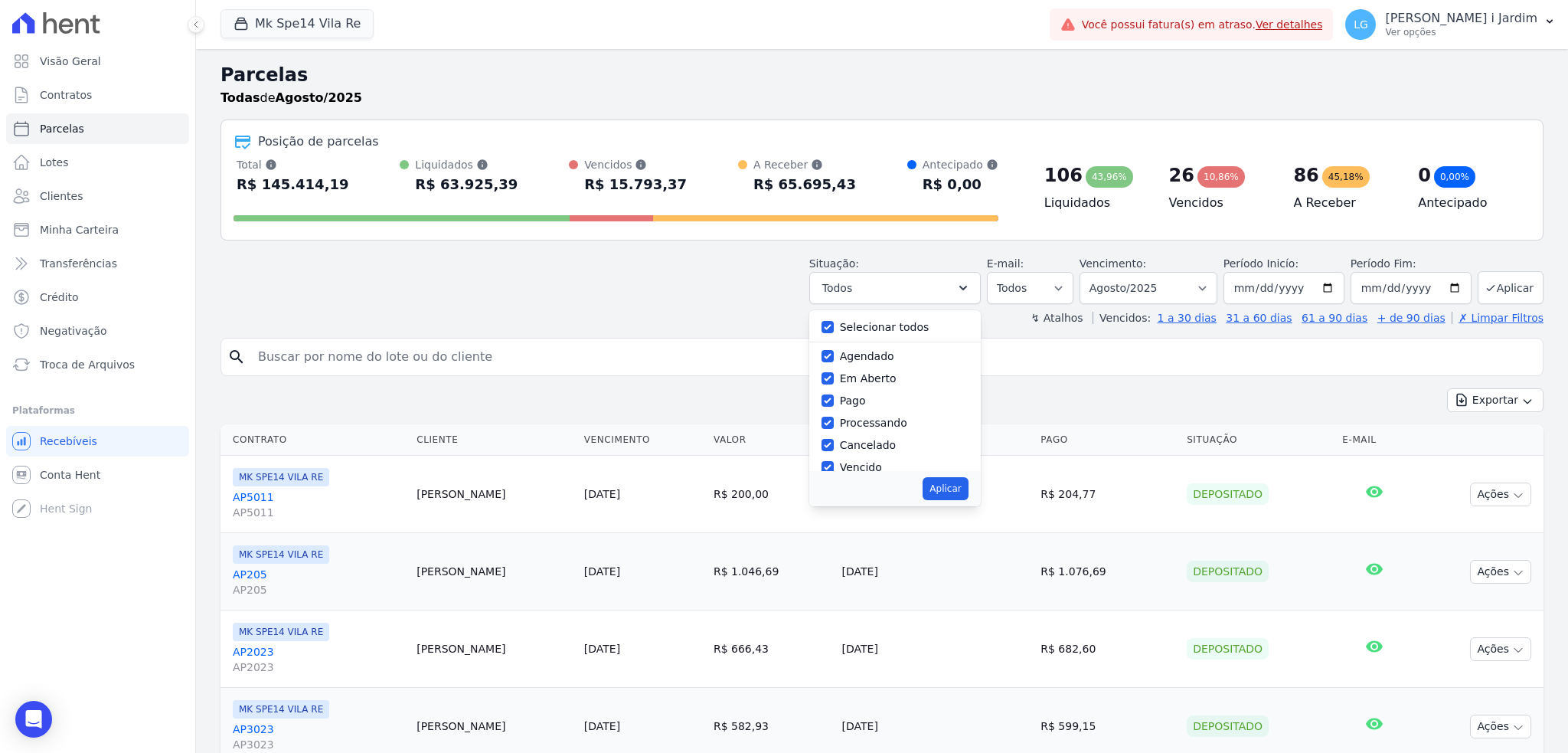
click at [912, 328] on label "Selecionar todos" at bounding box center [885, 326] width 90 height 12
click at [834, 328] on input "Selecionar todos" at bounding box center [828, 326] width 12 height 12
checkbox input "false"
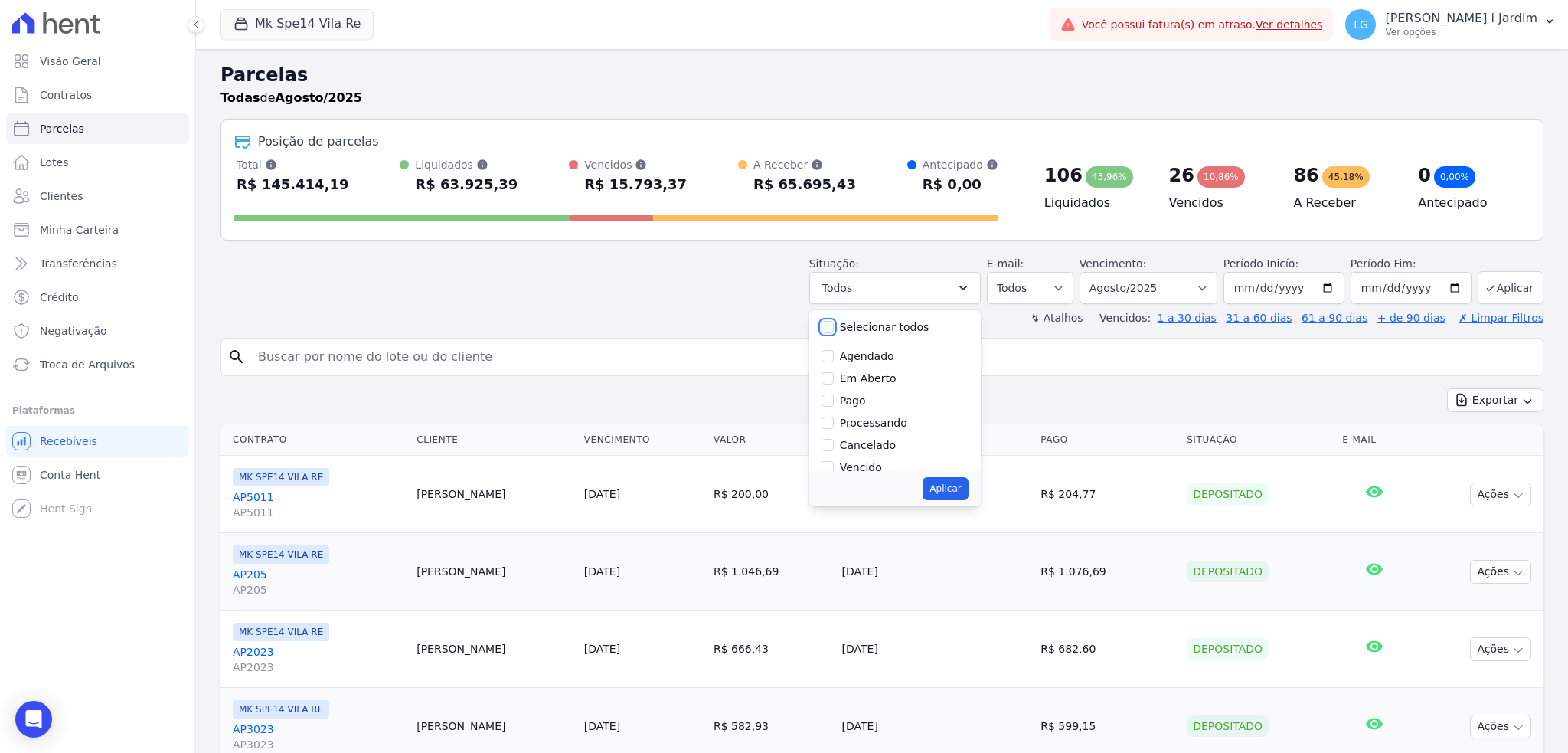
checkbox input "false"
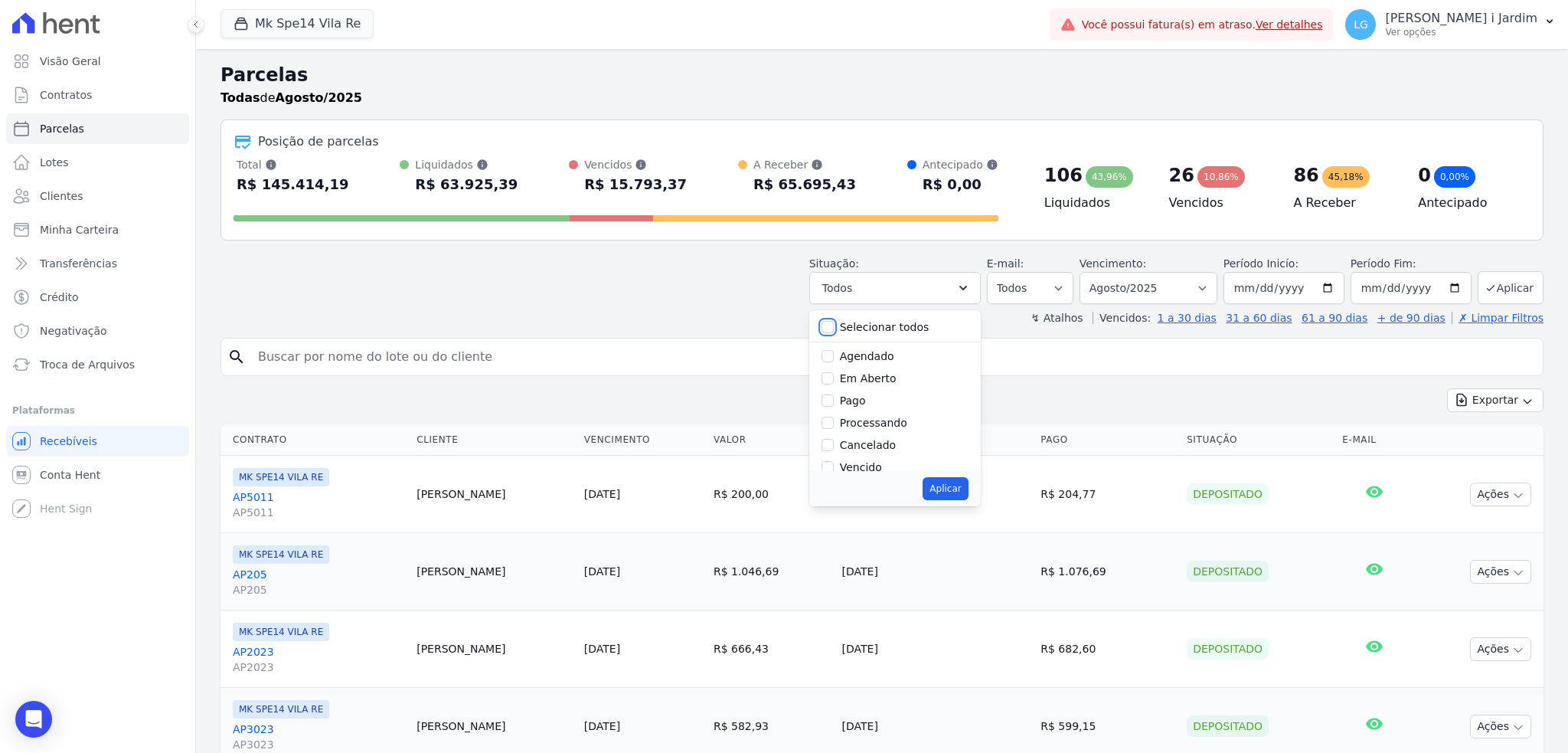
checkbox input "false"
click at [838, 392] on div "Pago" at bounding box center [896, 401] width 147 height 22
click at [850, 380] on label "Em Aberto" at bounding box center [868, 377] width 57 height 12
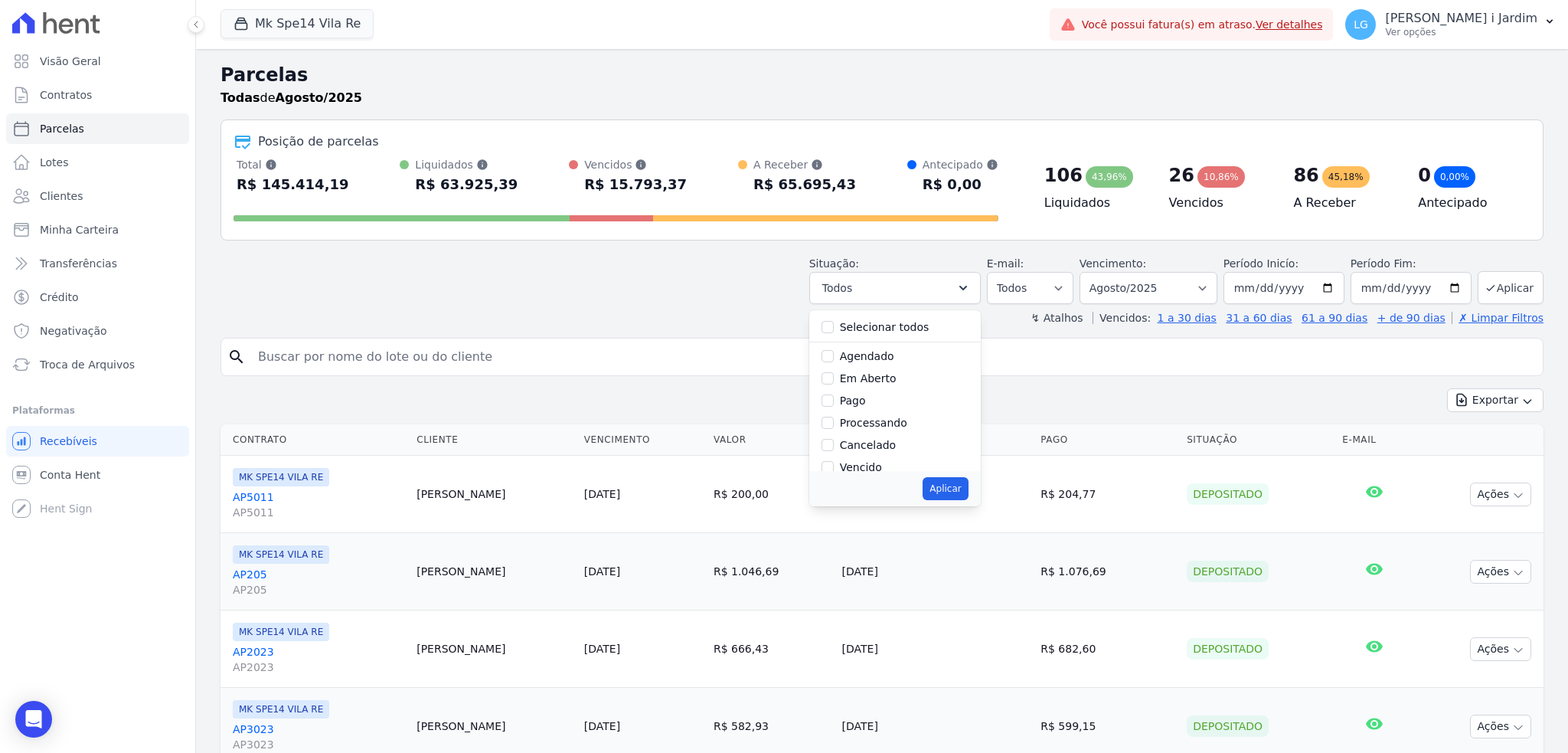
click at [834, 380] on input "Em Aberto" at bounding box center [828, 377] width 12 height 12
checkbox input "true"
click at [935, 481] on button "Aplicar" at bounding box center [945, 488] width 45 height 23
select select "pending"
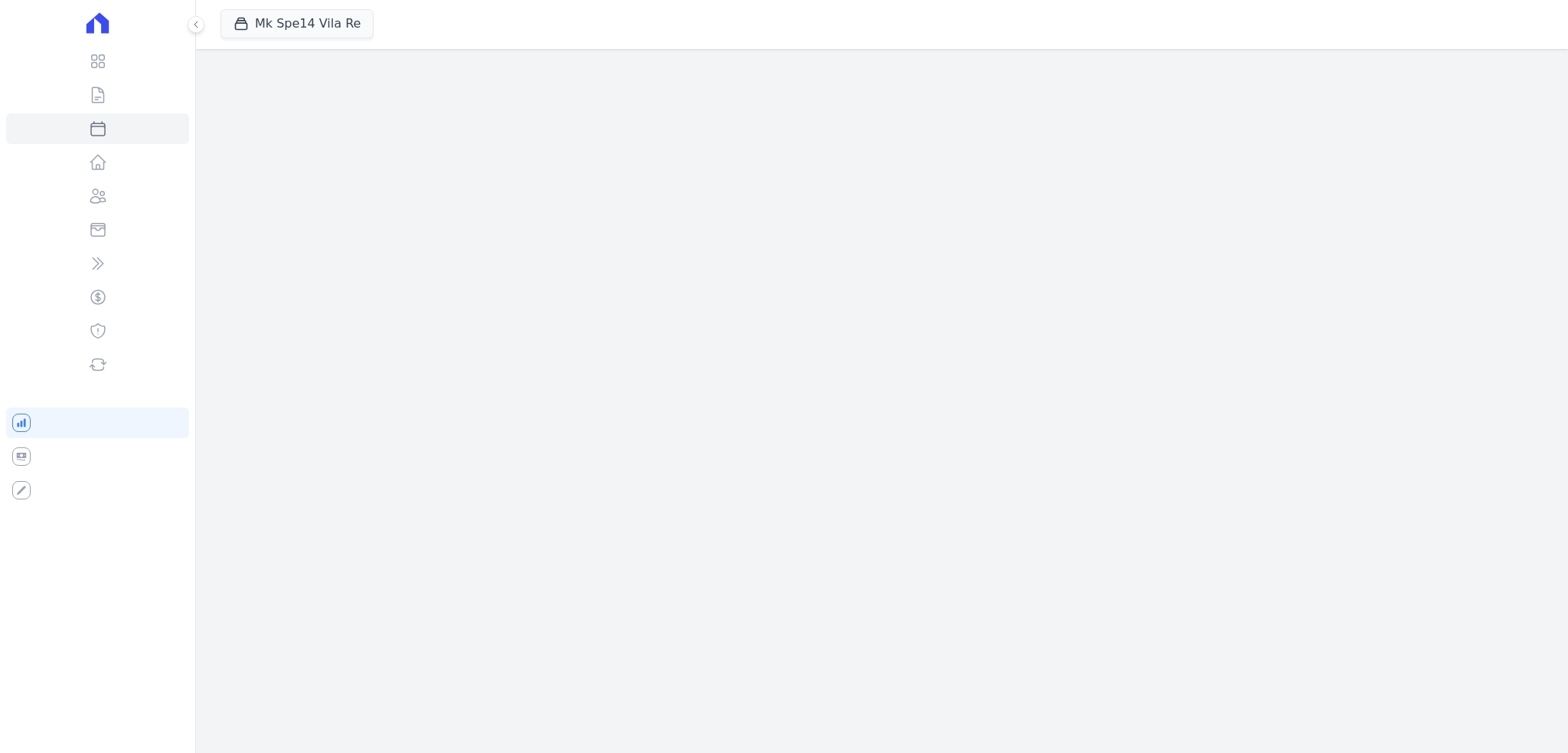
select select
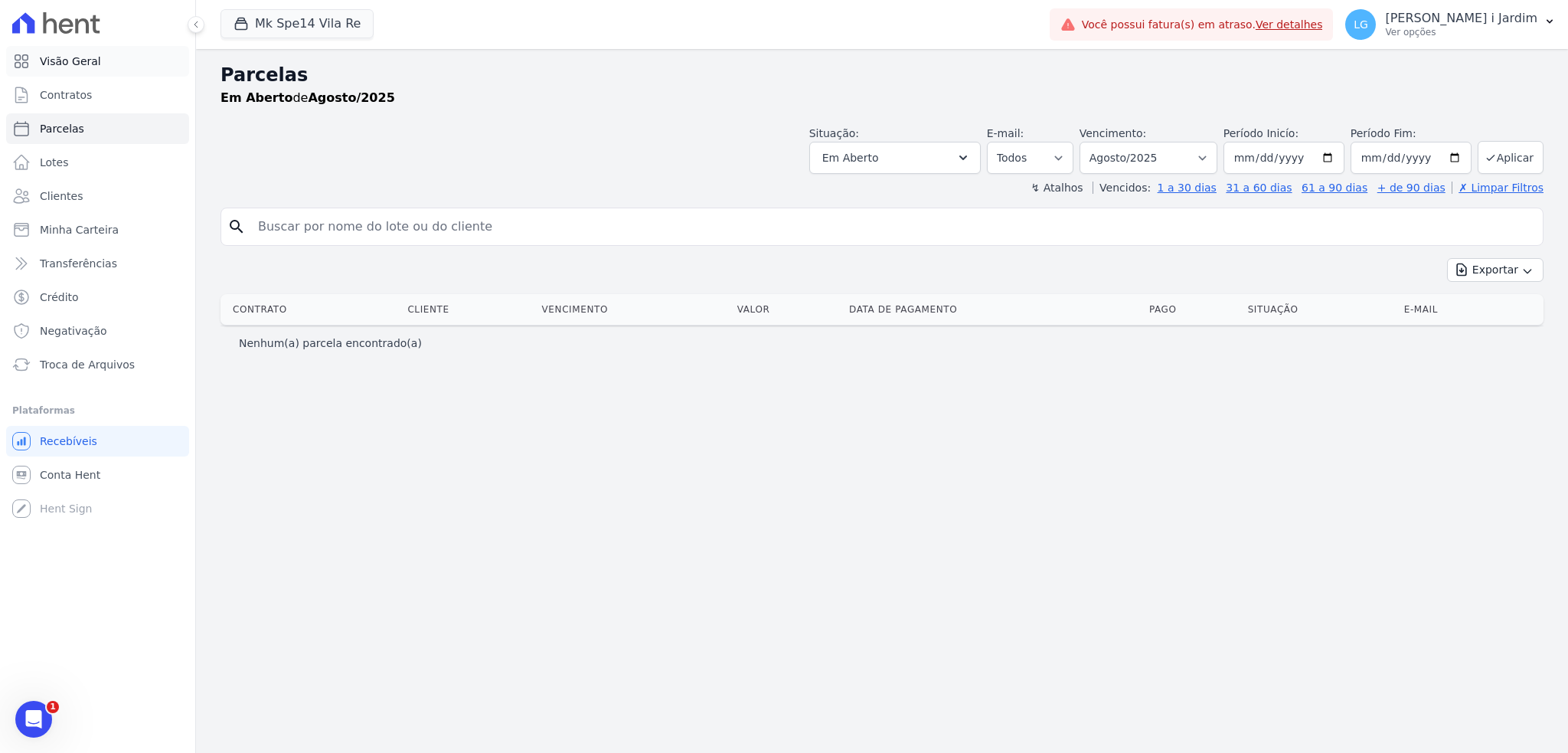
click at [119, 50] on link "Visão Geral" at bounding box center [98, 61] width 183 height 30
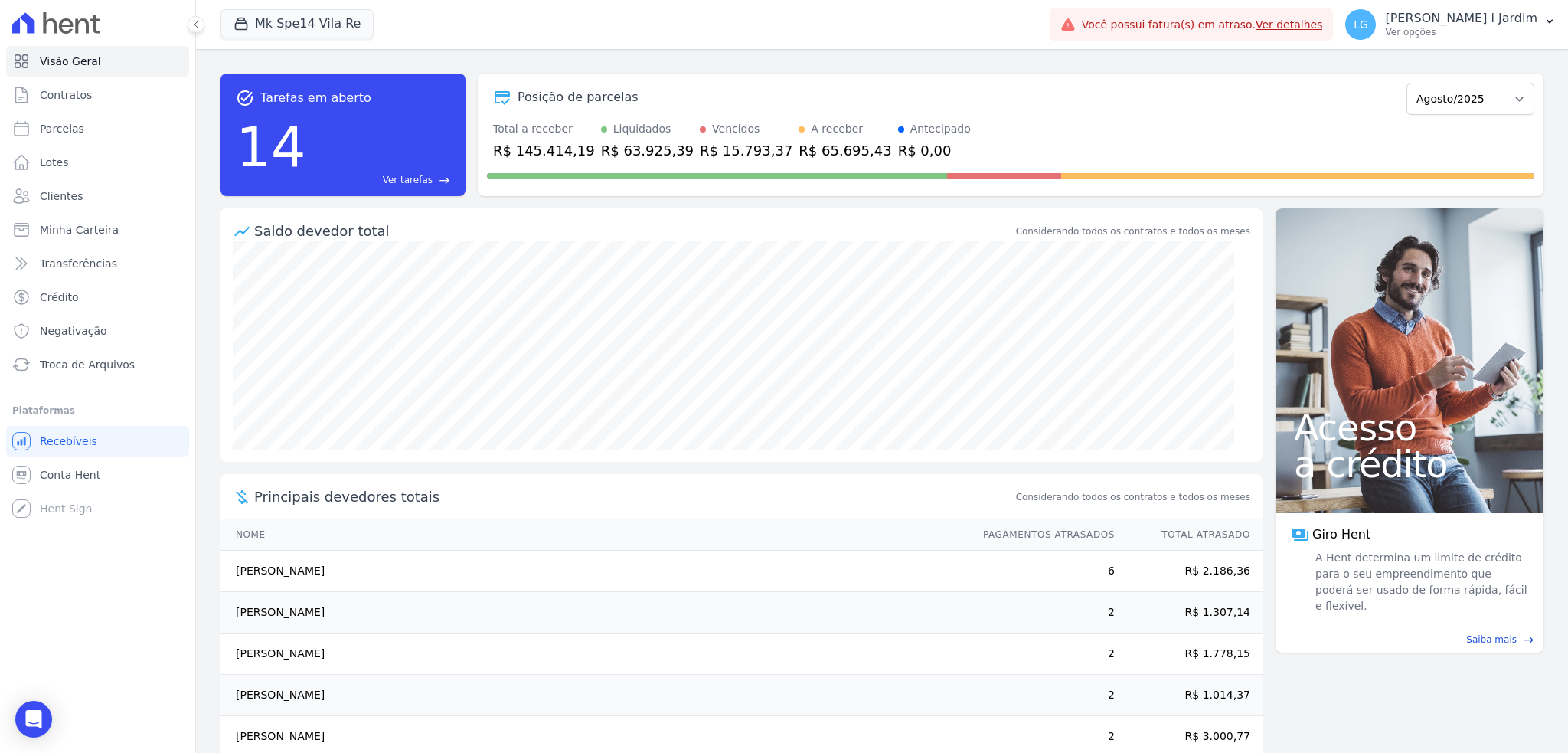
click at [540, 141] on div "R$ 145.414,19" at bounding box center [544, 151] width 102 height 21
copy div "145.414,19"
